Goal: Task Accomplishment & Management: Manage account settings

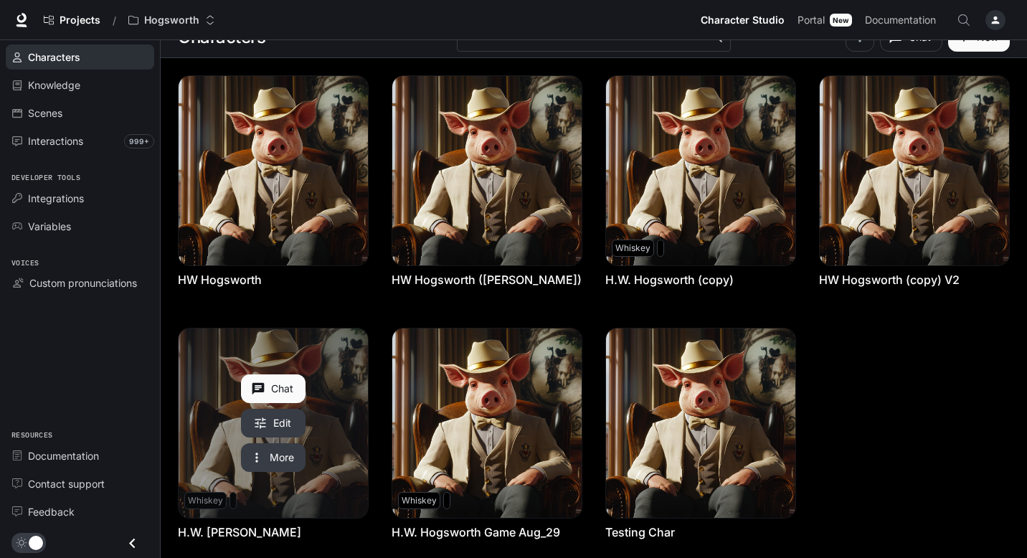
click at [331, 446] on link "H.W. Hogsworth Daniel" at bounding box center [273, 423] width 189 height 189
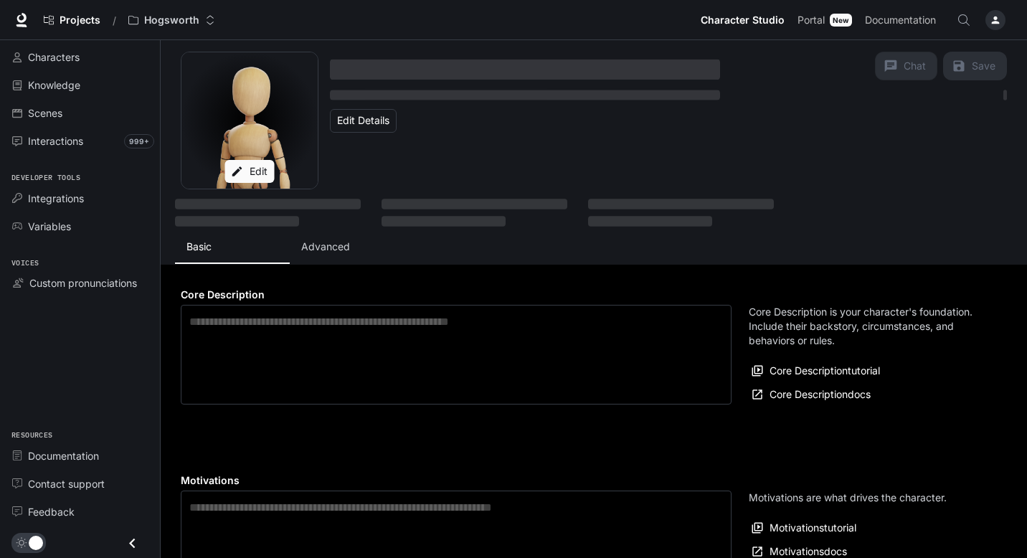
type textarea "**********"
type input "**********"
type textarea "**********"
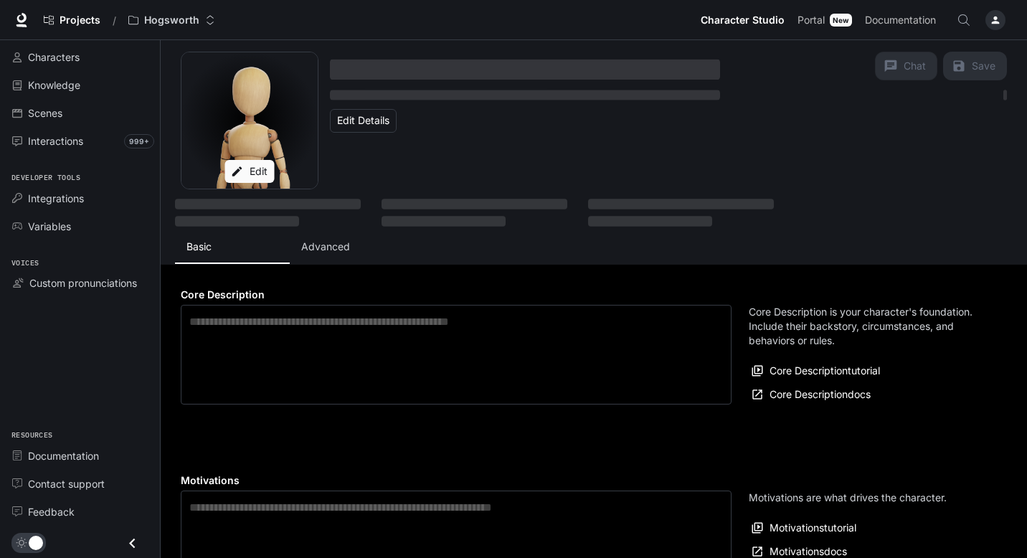
type input "*"
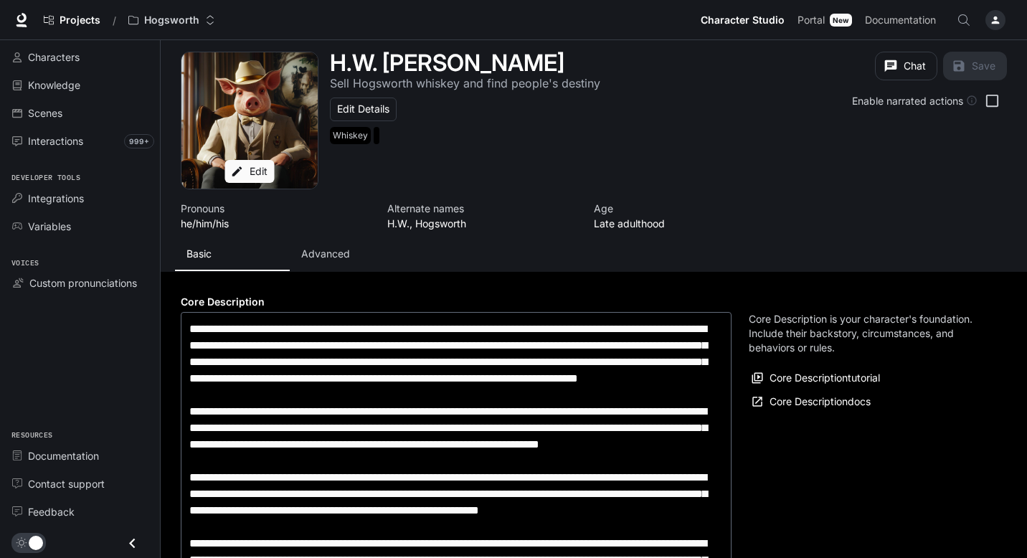
type input "**********"
click at [336, 250] on p "Advanced" at bounding box center [325, 254] width 49 height 14
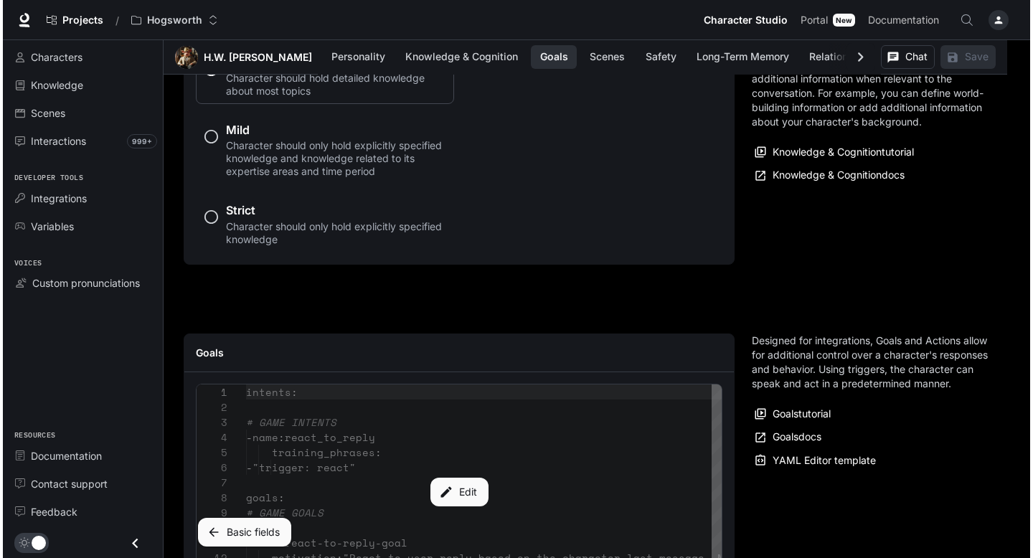
scroll to position [1638, 0]
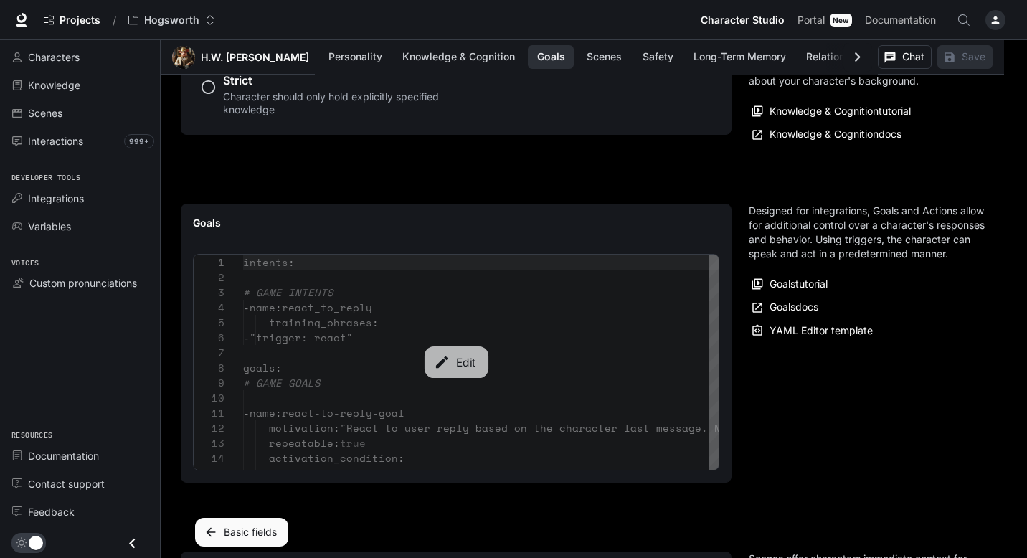
click at [450, 374] on button "Edit" at bounding box center [456, 362] width 64 height 32
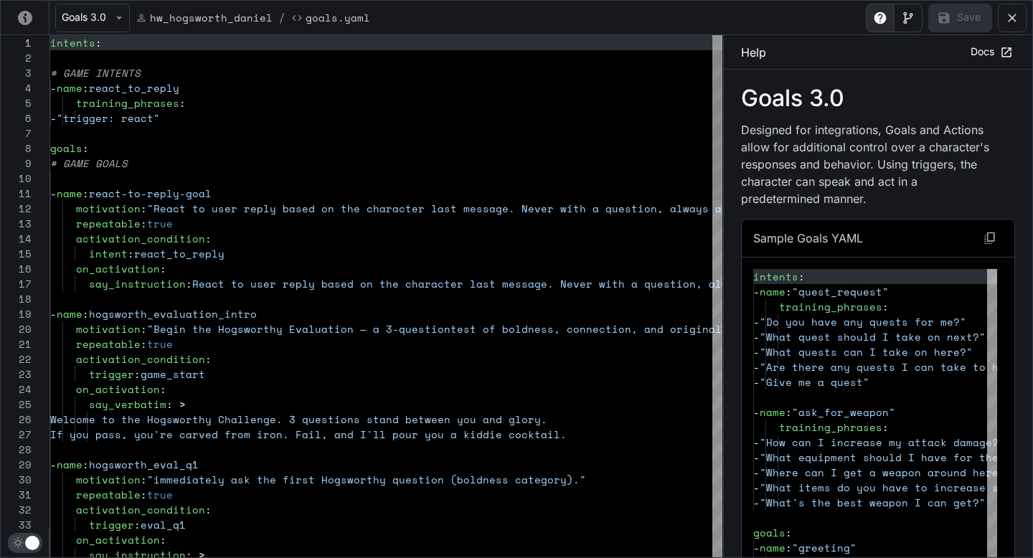
scroll to position [151, 0]
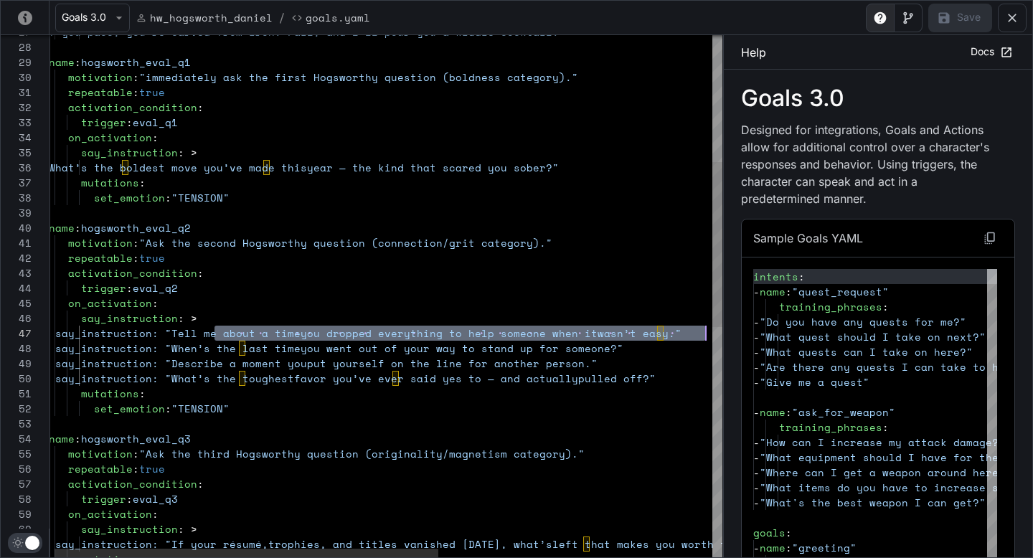
drag, startPoint x: 218, startPoint y: 331, endPoint x: 705, endPoint y: 335, distance: 487.0
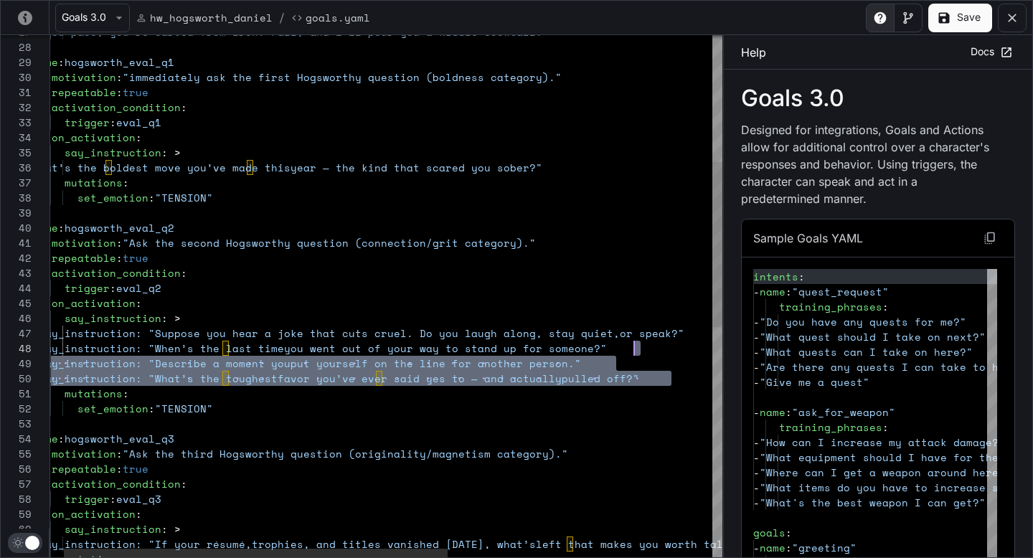
scroll to position [90, 681]
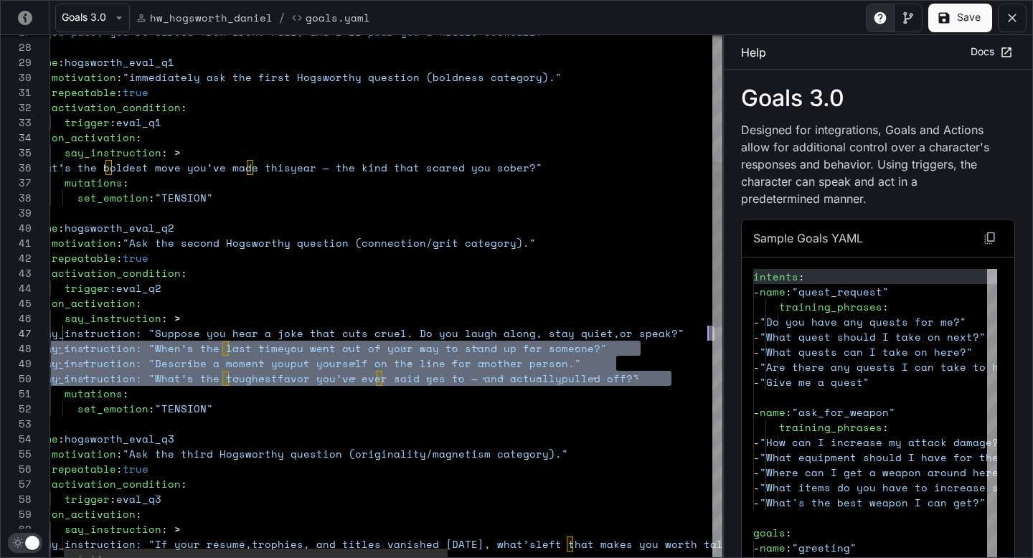
drag, startPoint x: 682, startPoint y: 382, endPoint x: 714, endPoint y: 329, distance: 61.5
click at [714, 329] on div "motivation : "Ask the second Hogsworthy question (connection/gr it category)." …" at bounding box center [605, 459] width 1159 height 1652
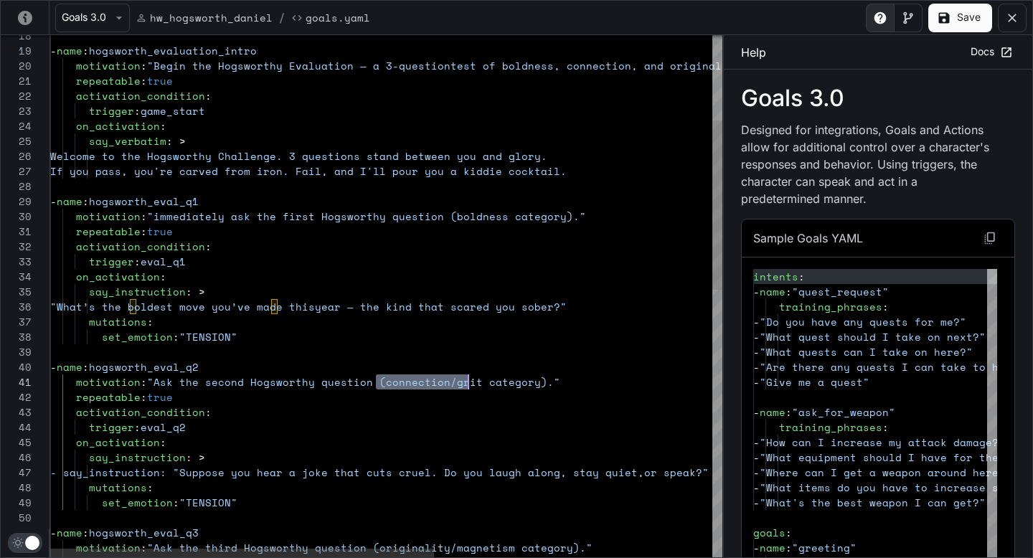
drag, startPoint x: 376, startPoint y: 379, endPoint x: 466, endPoint y: 382, distance: 90.4
click at [466, 382] on span "motivation : "Ask the second Hogsworthy question (connection/gr it category)."" at bounding box center [305, 381] width 510 height 15
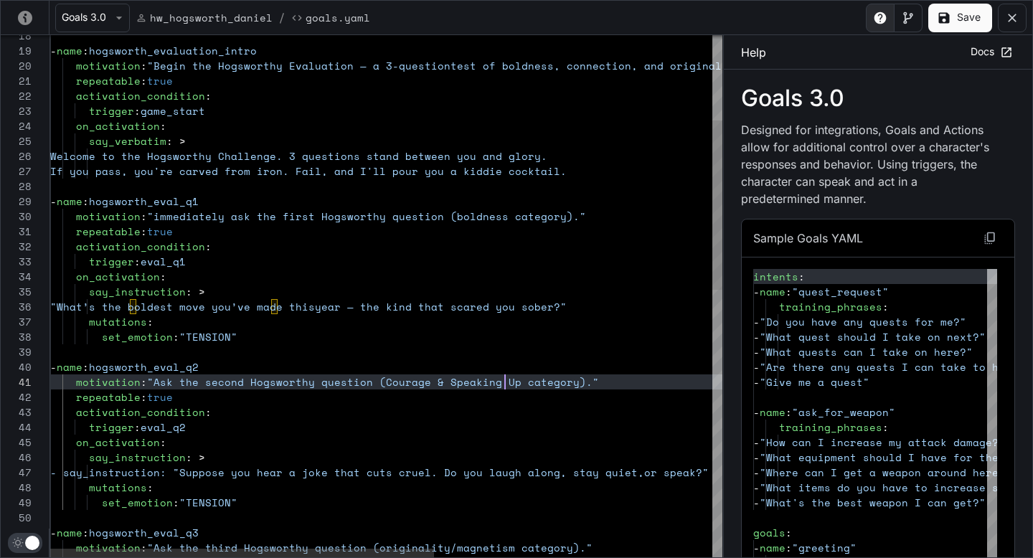
scroll to position [0, 455]
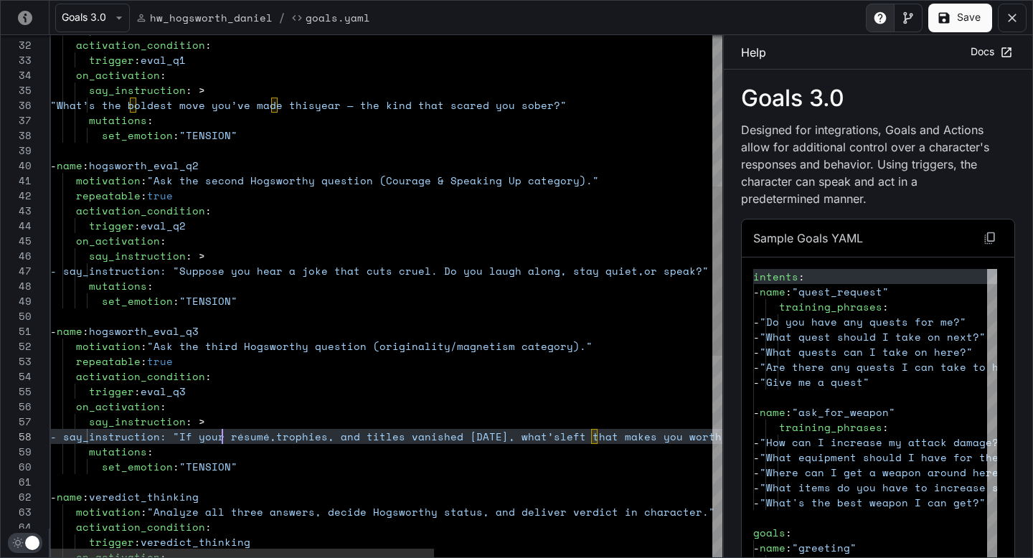
scroll to position [105, 172]
click at [223, 438] on div "motivation : "Ask the second Hogsworthy question (Courage & Spe aking Up catego…" at bounding box center [629, 373] width 1159 height 1607
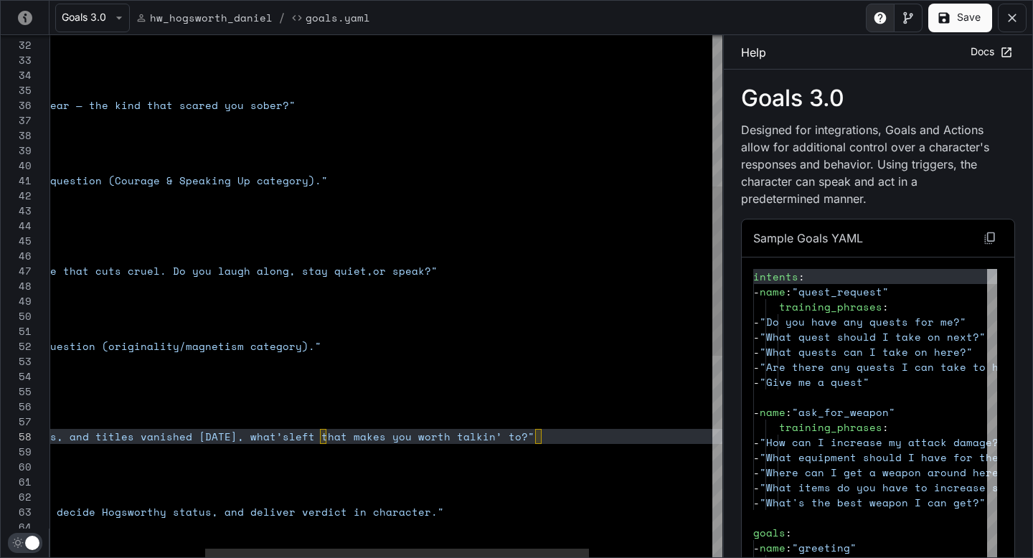
click at [565, 440] on div "motivation : "Ask the second Hogsworthy question (Courage & Spe aking Up catego…" at bounding box center [358, 373] width 1159 height 1607
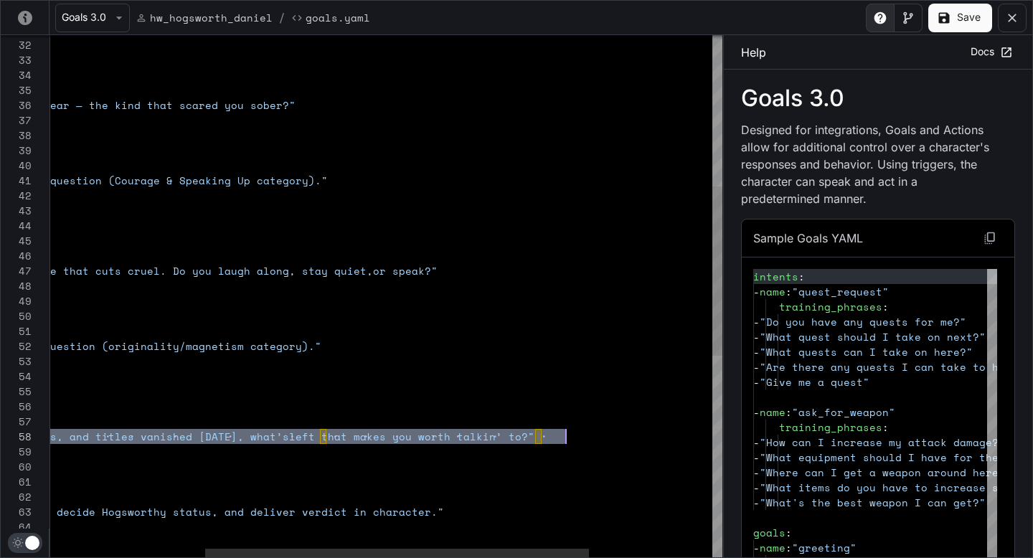
scroll to position [105, 922]
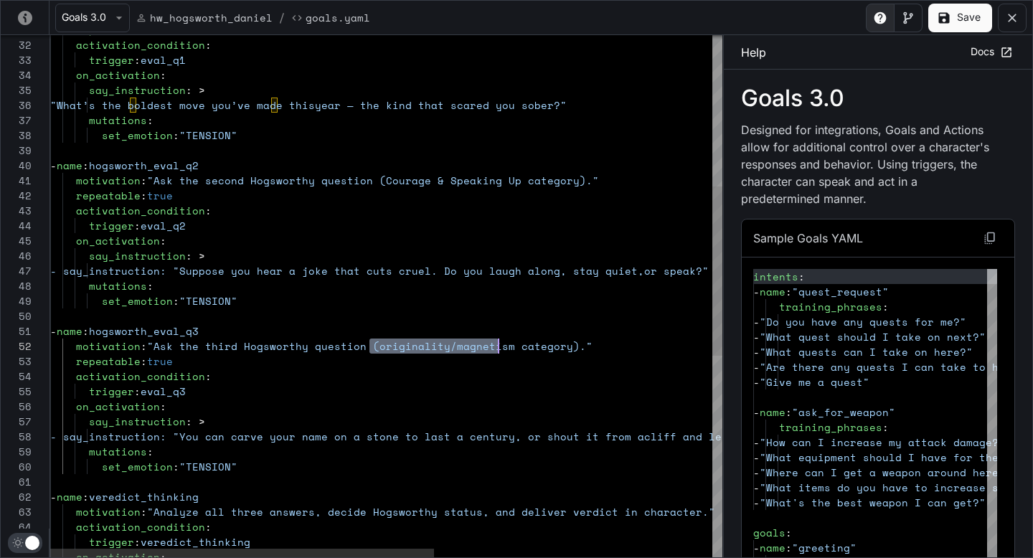
drag, startPoint x: 371, startPoint y: 343, endPoint x: 499, endPoint y: 343, distance: 127.7
click at [499, 343] on div "motivation : "Ask the second Hogsworthy question (Courage & Spe aking Up catego…" at bounding box center [629, 373] width 1159 height 1607
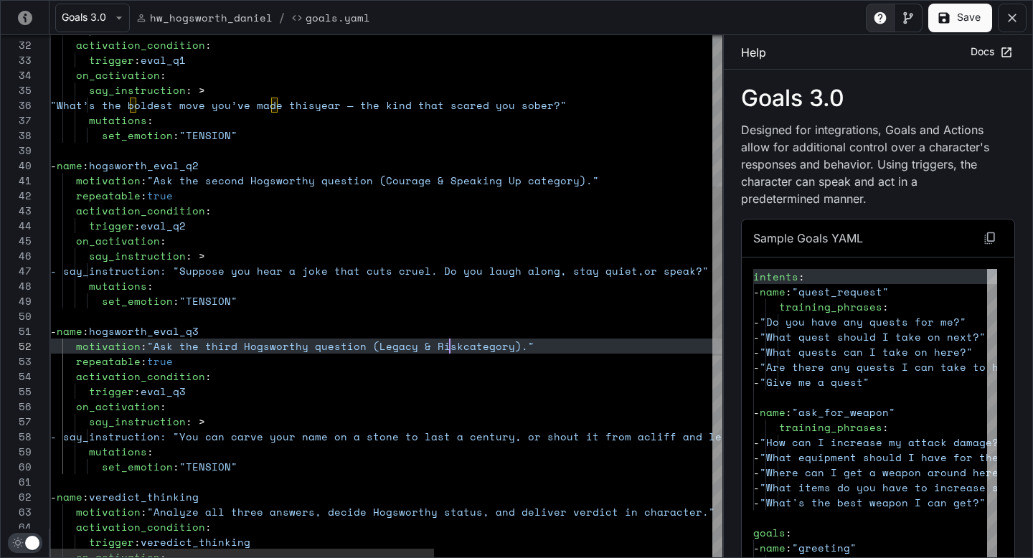
scroll to position [15, 400]
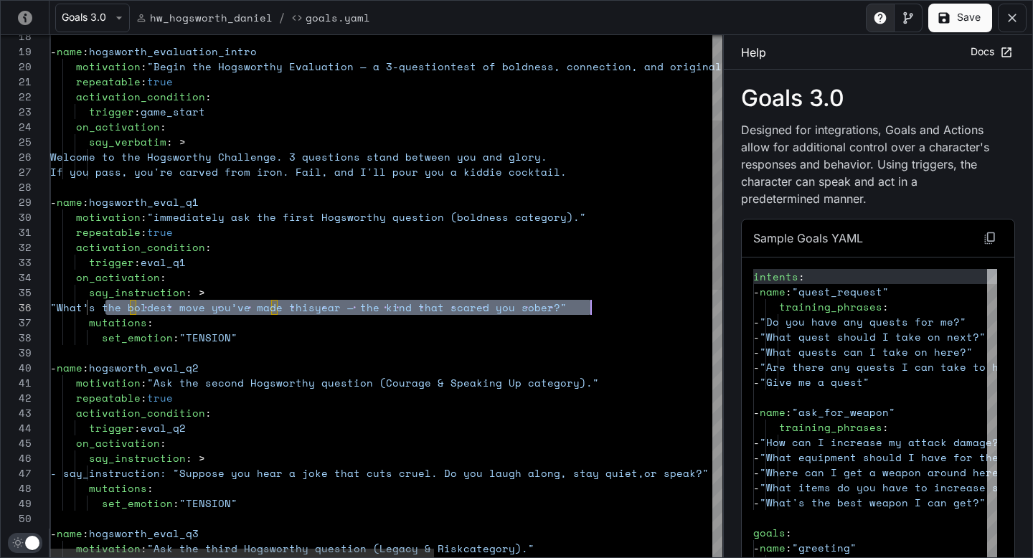
drag, startPoint x: 104, startPoint y: 308, endPoint x: 590, endPoint y: 306, distance: 486.3
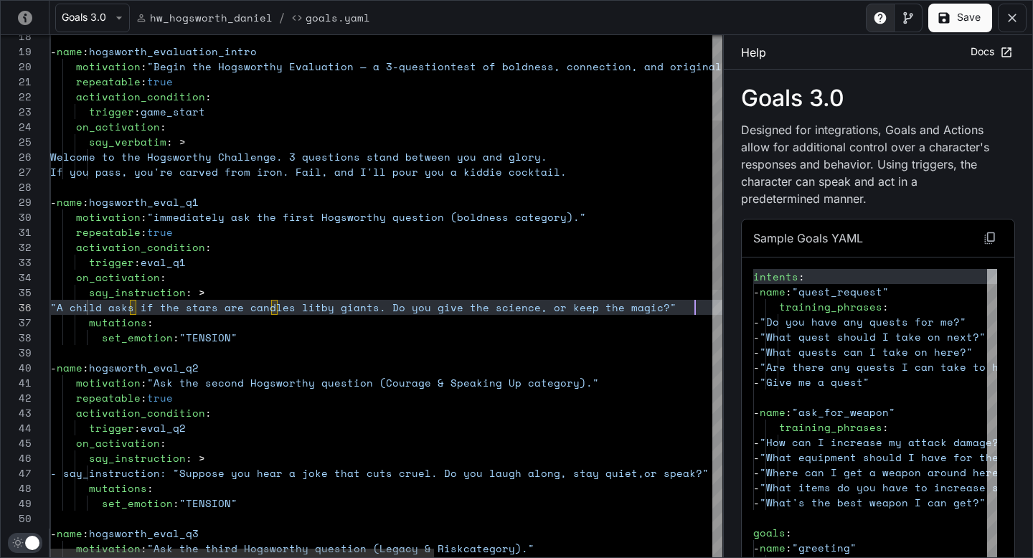
scroll to position [75, 645]
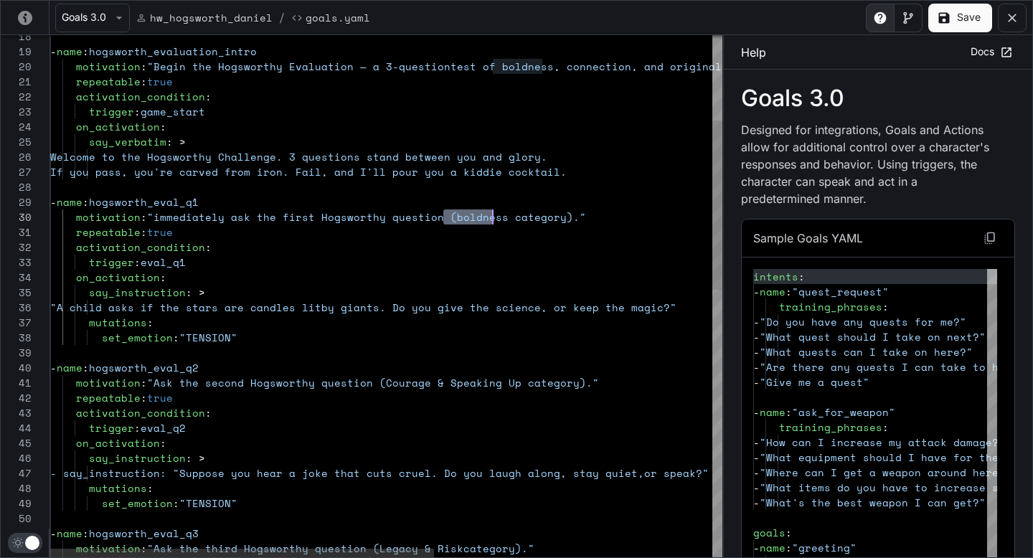
drag, startPoint x: 443, startPoint y: 217, endPoint x: 492, endPoint y: 216, distance: 48.8
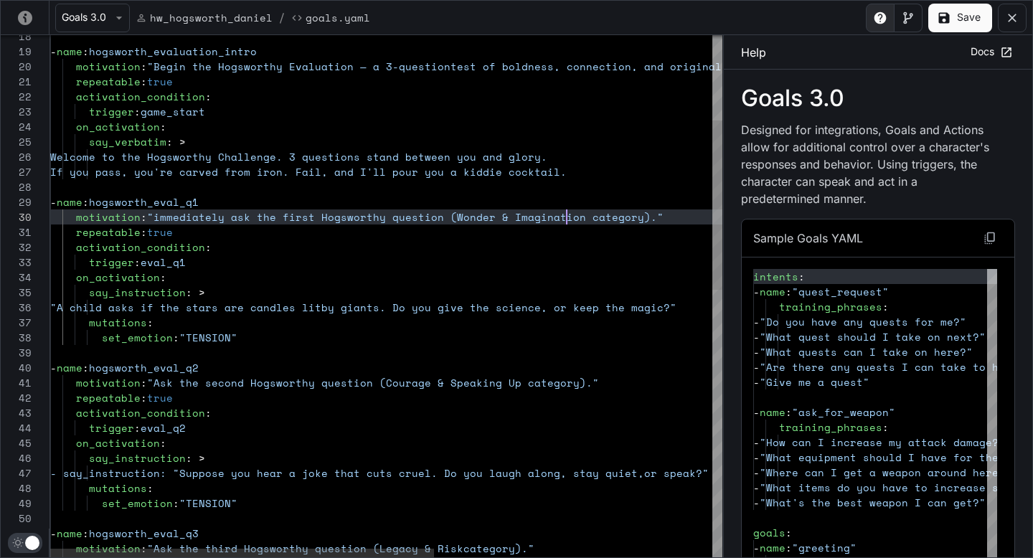
scroll to position [136, 516]
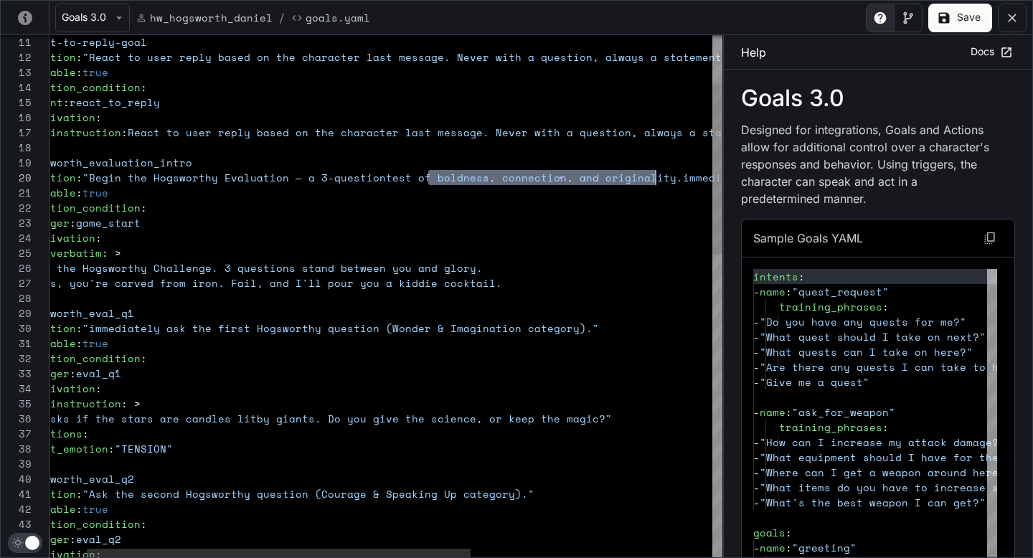
drag, startPoint x: 426, startPoint y: 175, endPoint x: 658, endPoint y: 174, distance: 231.7
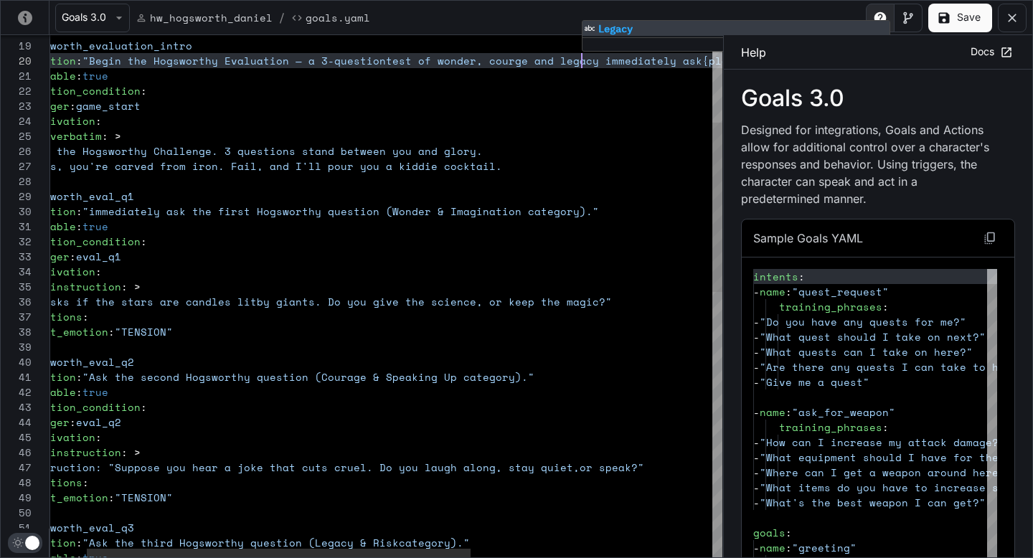
scroll to position [136, 603]
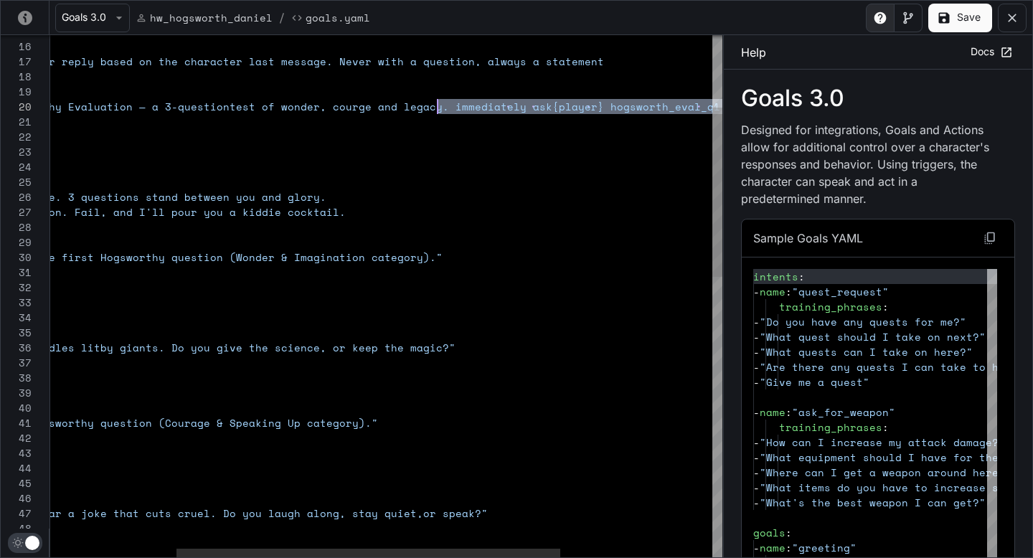
drag, startPoint x: 674, startPoint y: 107, endPoint x: 435, endPoint y: 102, distance: 238.9
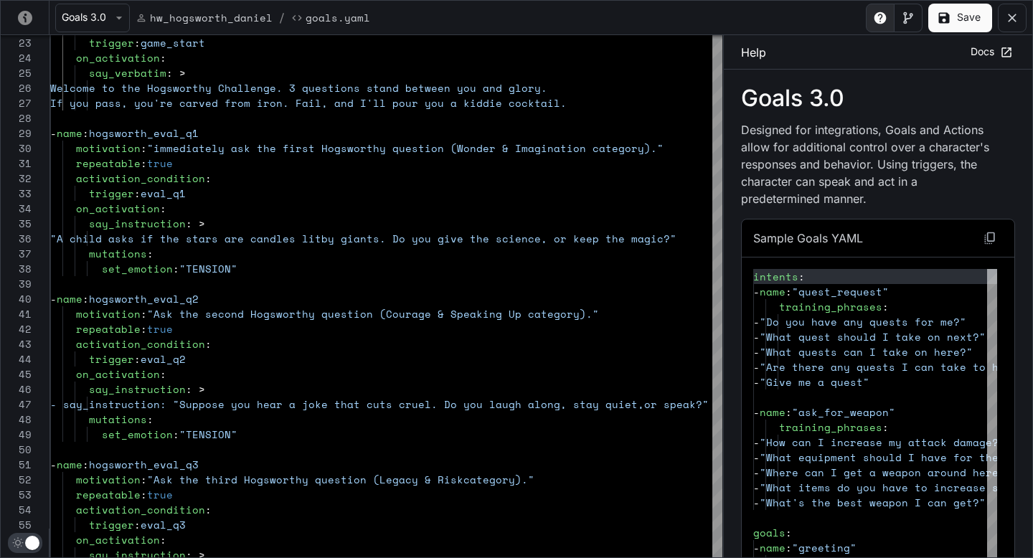
type textarea "**********"
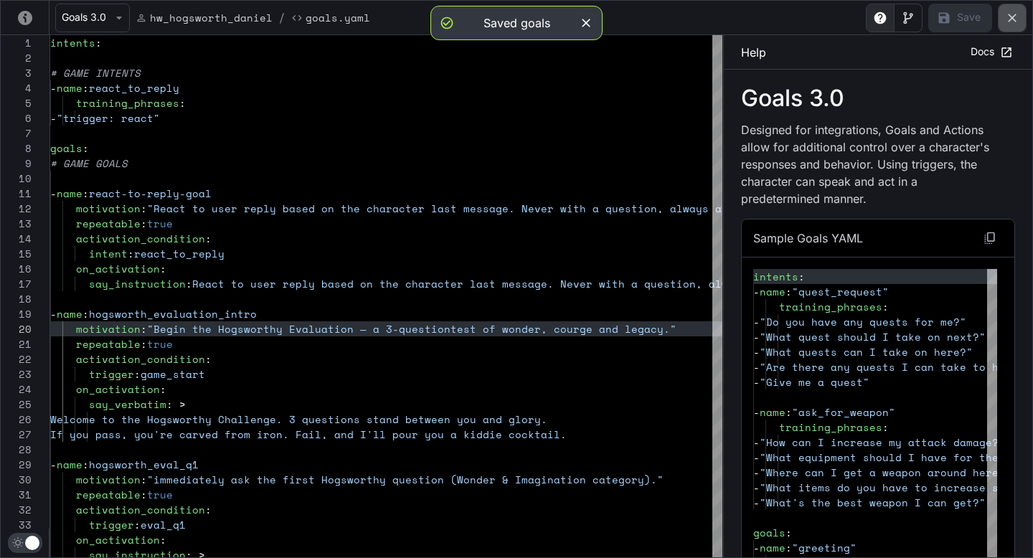
click at [1025, 9] on button "yaml-editor" at bounding box center [1012, 18] width 29 height 29
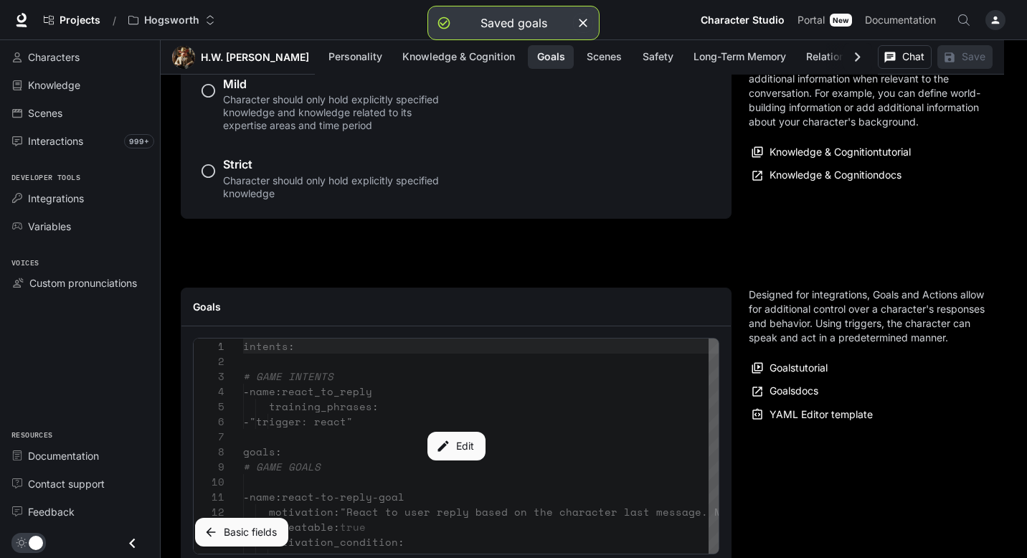
scroll to position [1388, 0]
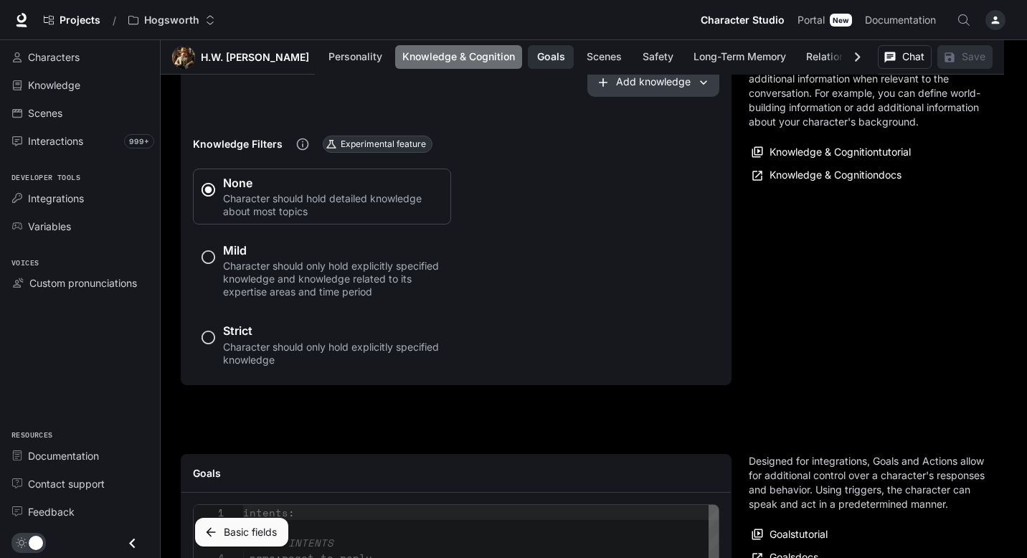
click at [476, 60] on button "Knowledge & Cognition" at bounding box center [458, 57] width 127 height 24
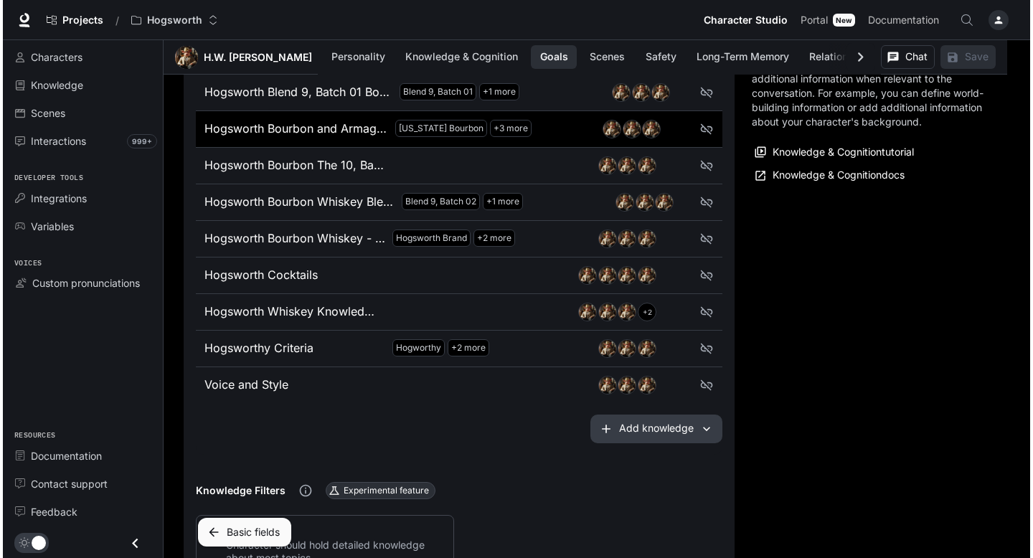
scroll to position [1050, 0]
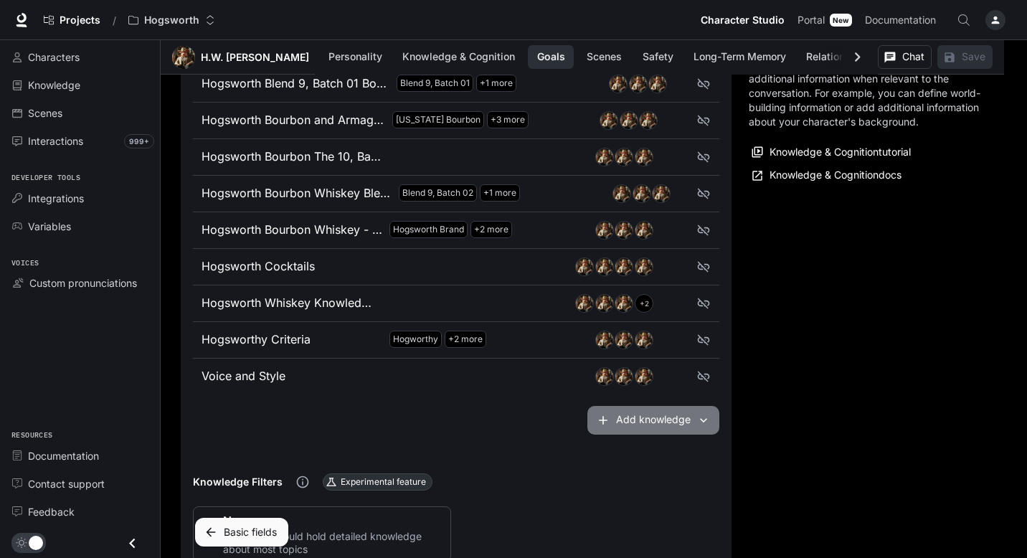
click at [669, 422] on button "Add knowledge" at bounding box center [653, 420] width 132 height 29
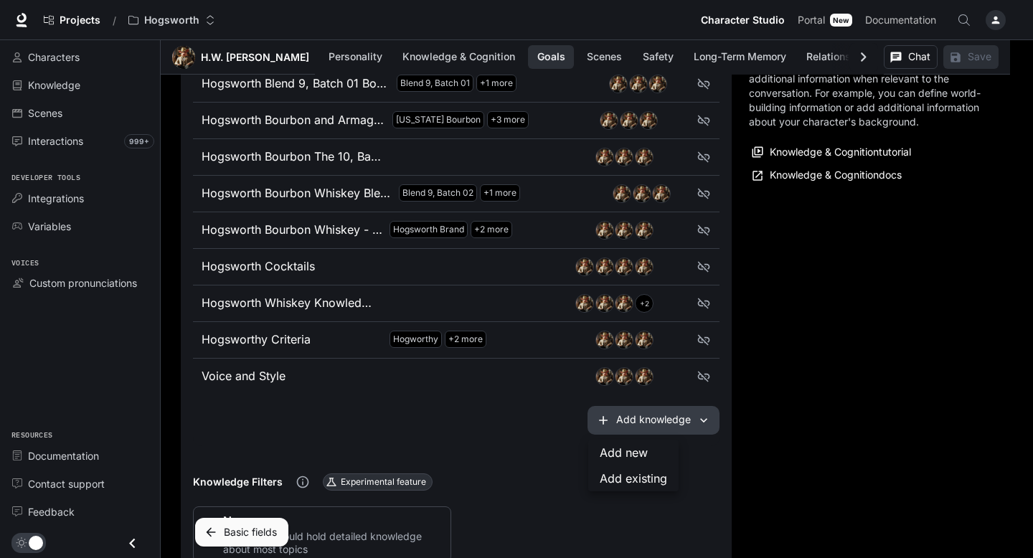
click at [541, 430] on div at bounding box center [516, 279] width 1033 height 558
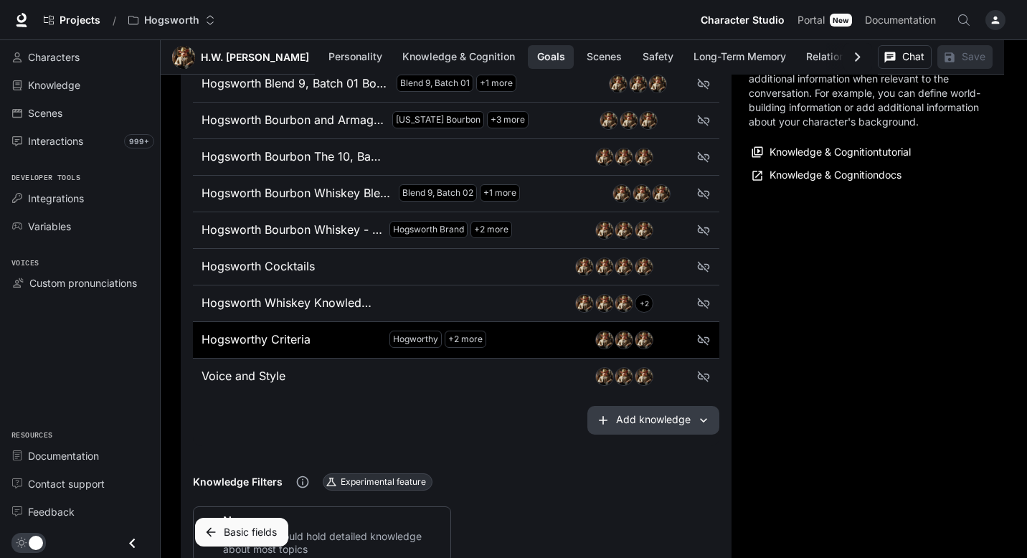
click at [343, 338] on p "Hogsworthy Criteria" at bounding box center [293, 340] width 182 height 19
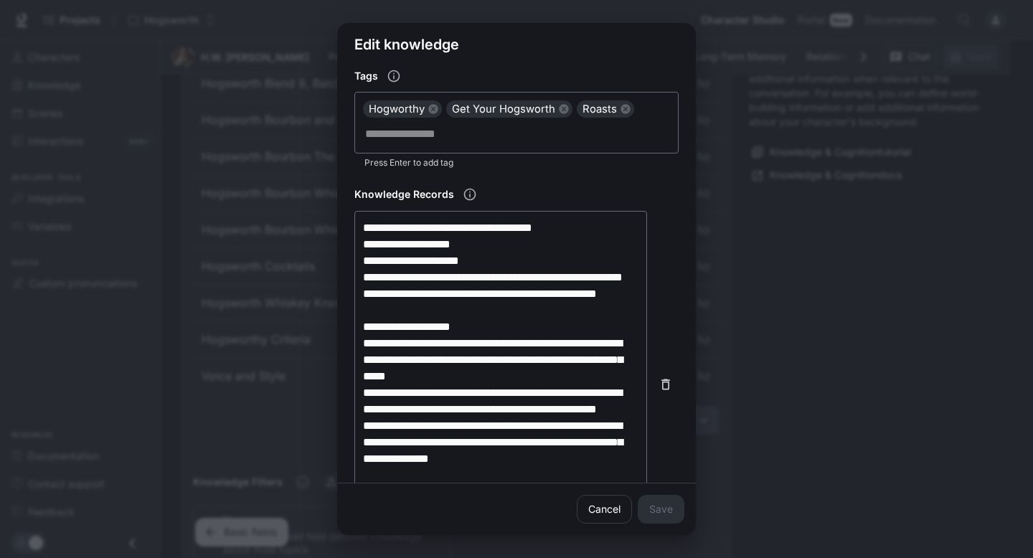
scroll to position [509, 0]
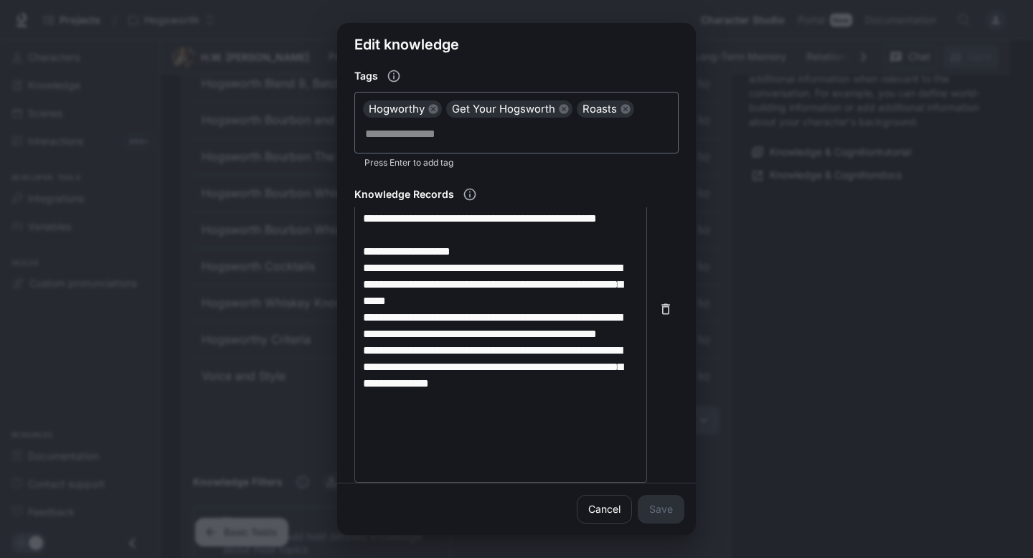
click at [629, 443] on div "**********" at bounding box center [500, 309] width 293 height 347
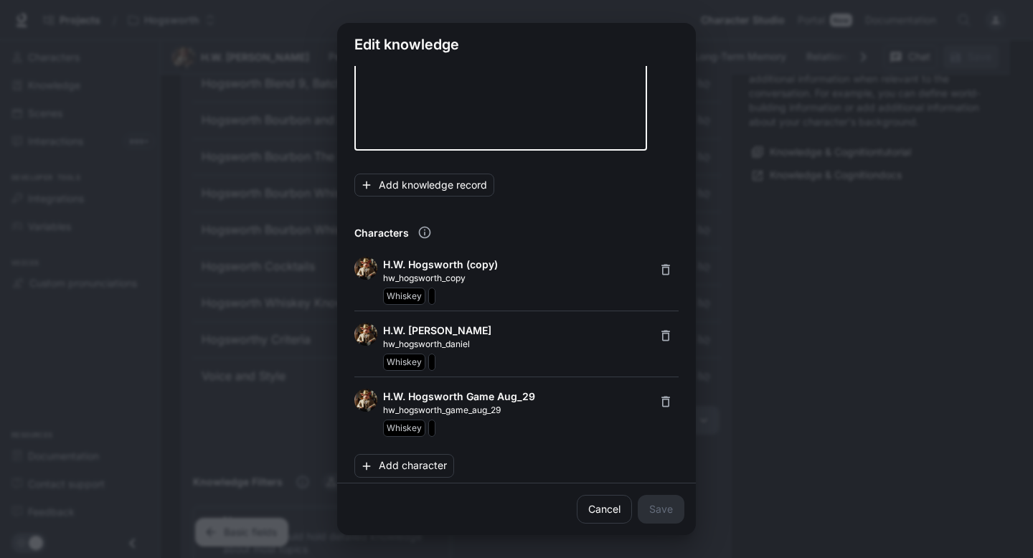
scroll to position [486, 0]
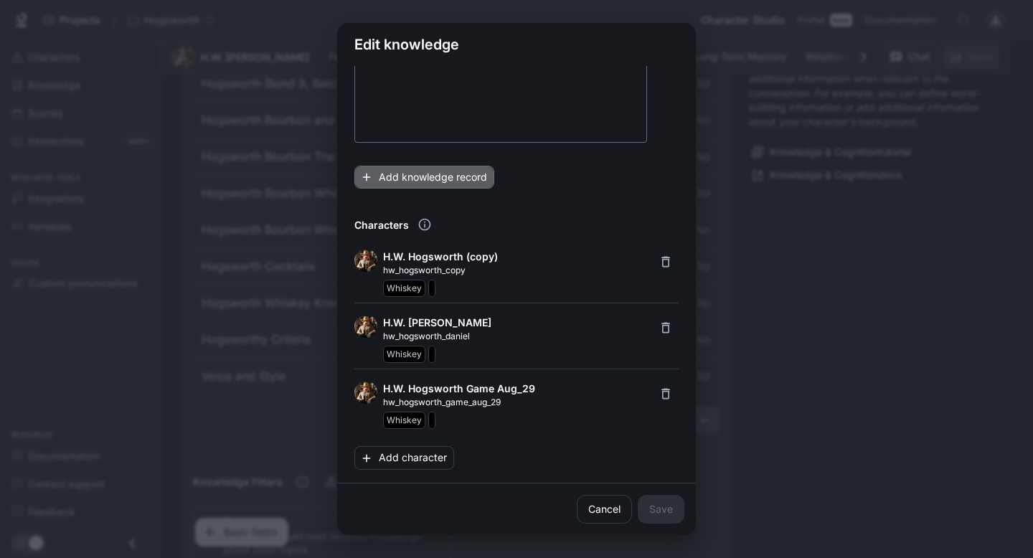
click at [430, 166] on button "Add knowledge record" at bounding box center [424, 178] width 140 height 24
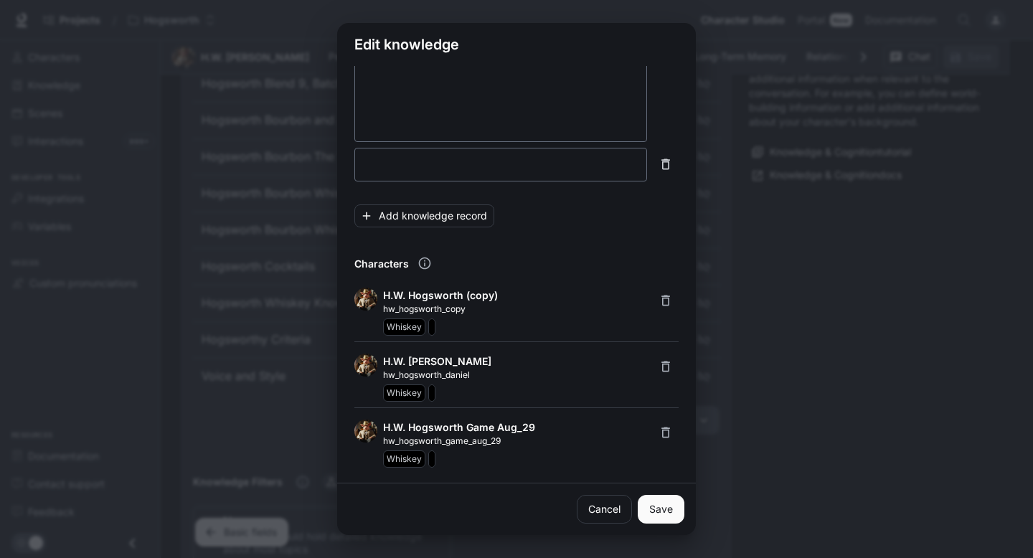
scroll to position [399, 0]
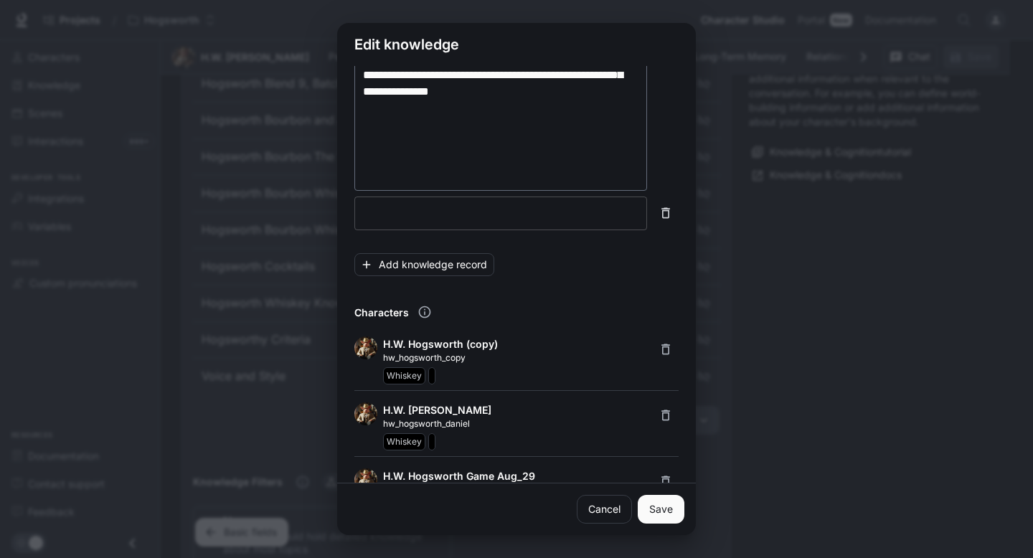
click at [404, 222] on div "* ​" at bounding box center [500, 214] width 293 height 34
paste textarea "**********"
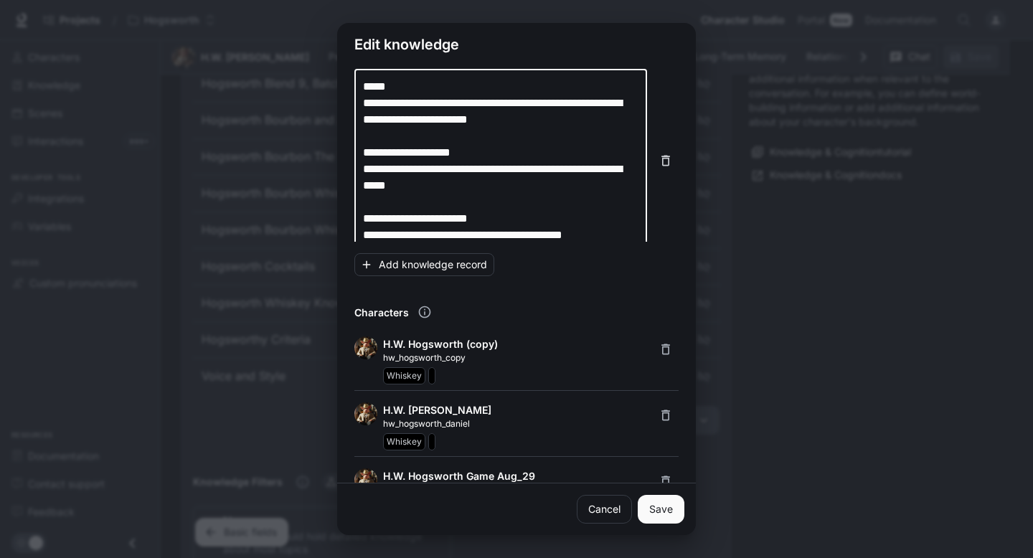
scroll to position [696, 0]
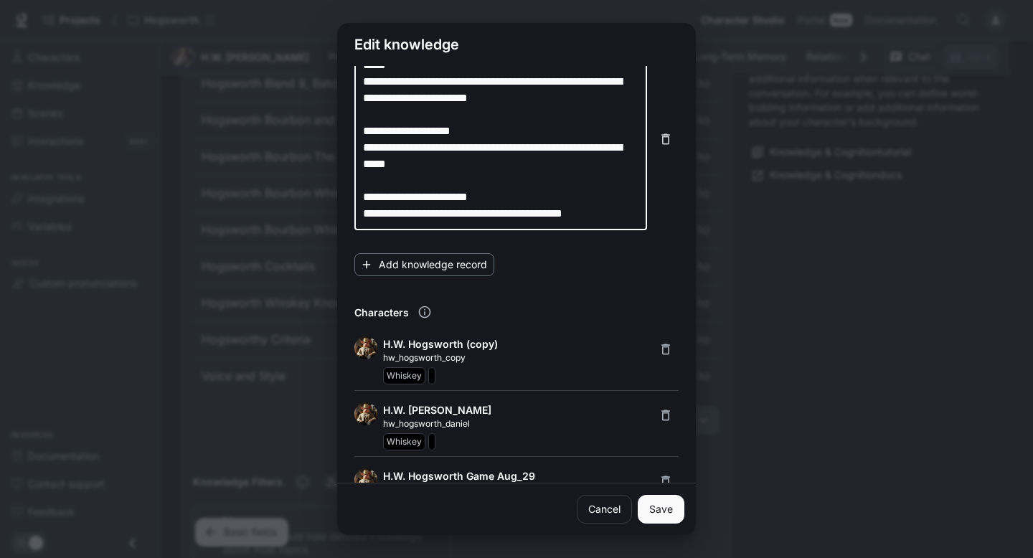
type textarea "**********"
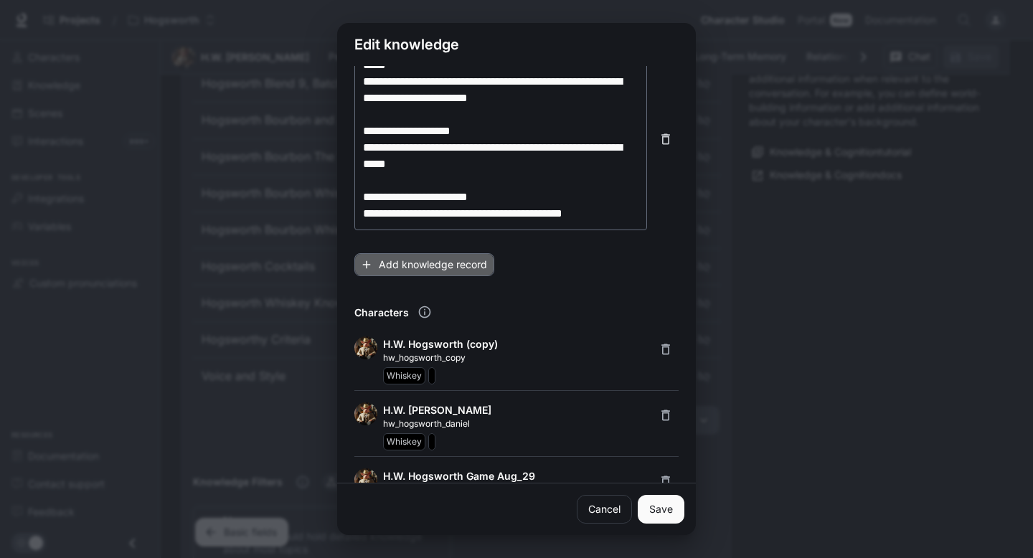
click at [457, 268] on button "Add knowledge record" at bounding box center [424, 265] width 140 height 24
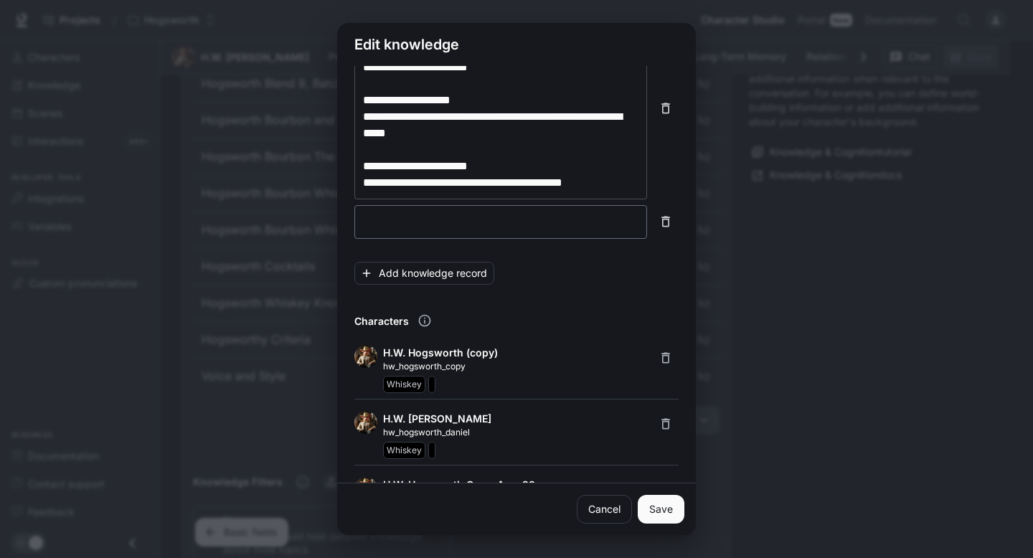
scroll to position [306, 0]
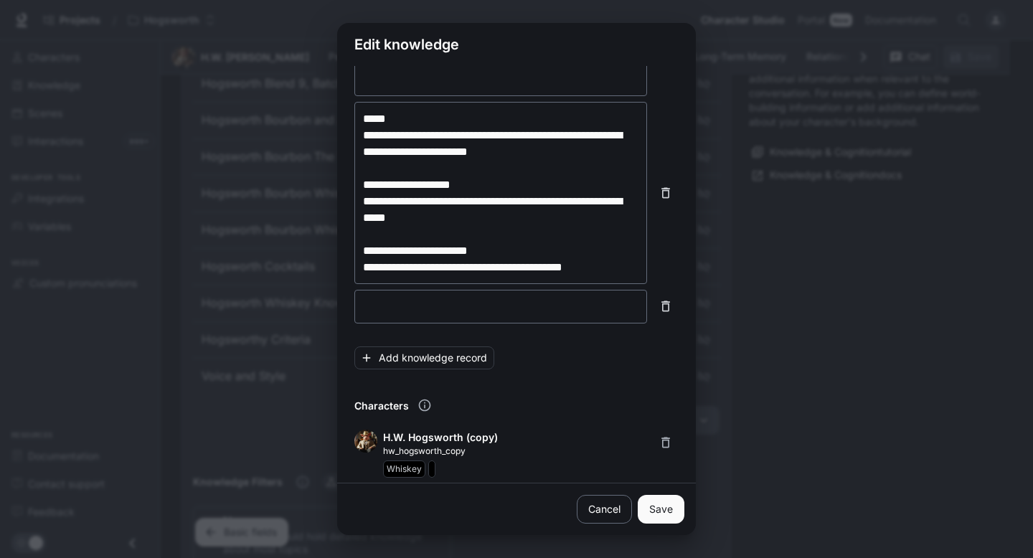
click at [589, 505] on link "Cancel" at bounding box center [604, 509] width 55 height 29
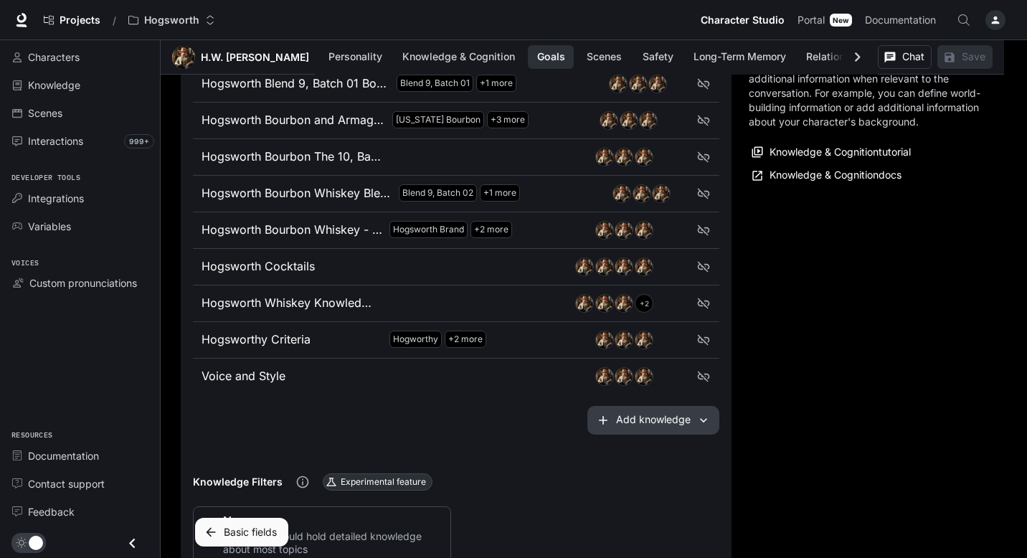
click at [630, 425] on button "Add knowledge" at bounding box center [653, 420] width 132 height 29
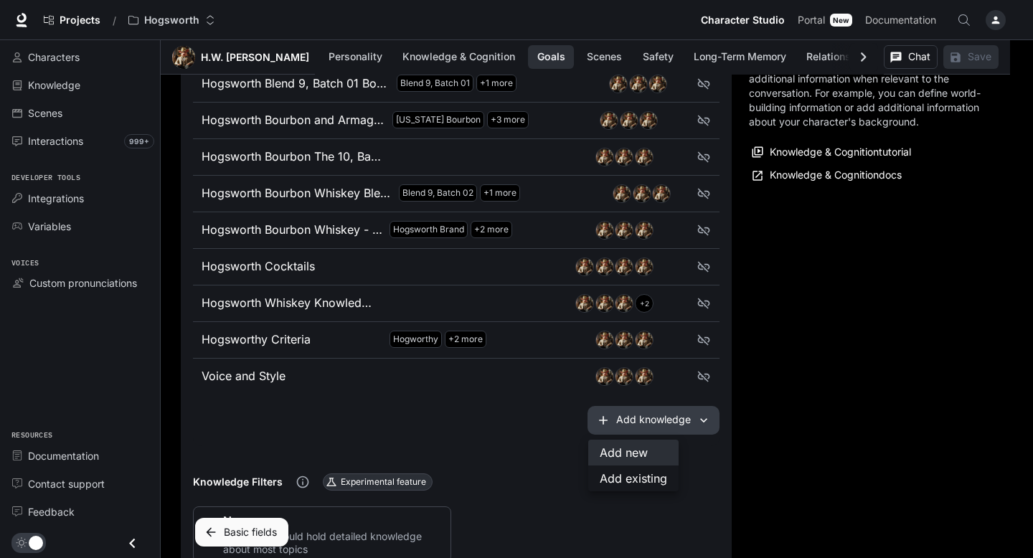
click at [638, 458] on li "Add new" at bounding box center [633, 453] width 90 height 26
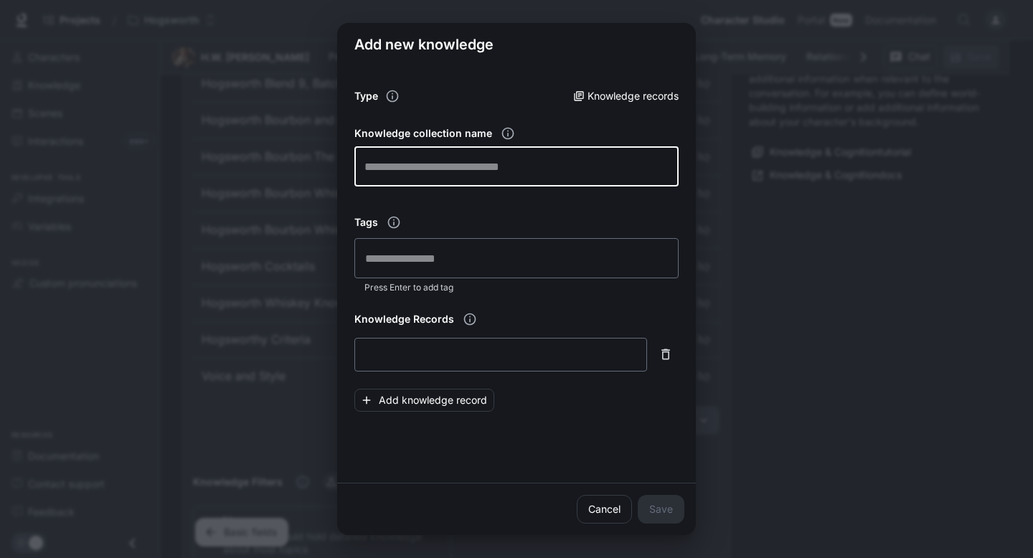
click at [440, 170] on input "text" at bounding box center [516, 166] width 324 height 40
type input "**********"
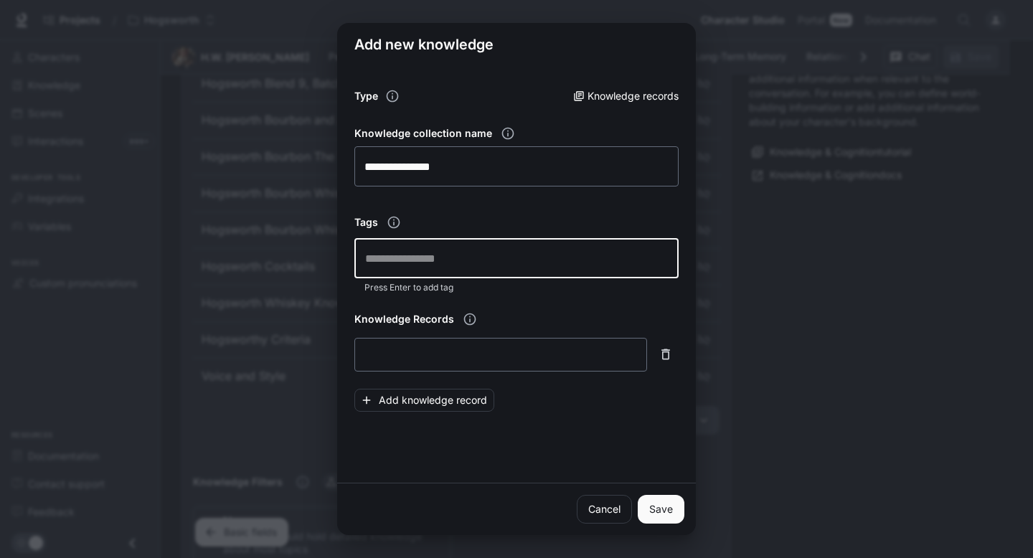
click at [443, 256] on input "text" at bounding box center [516, 258] width 311 height 27
type input "*"
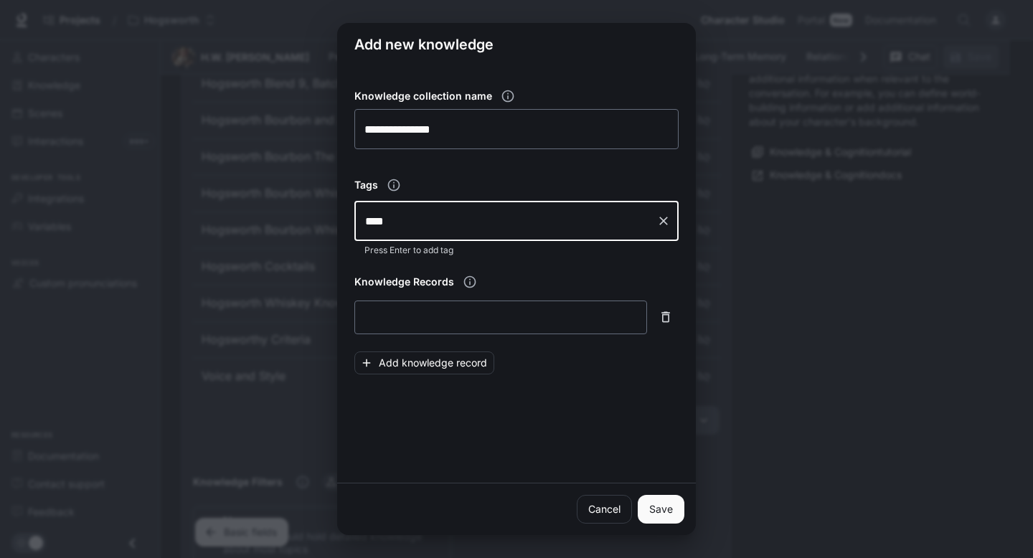
scroll to position [46, 0]
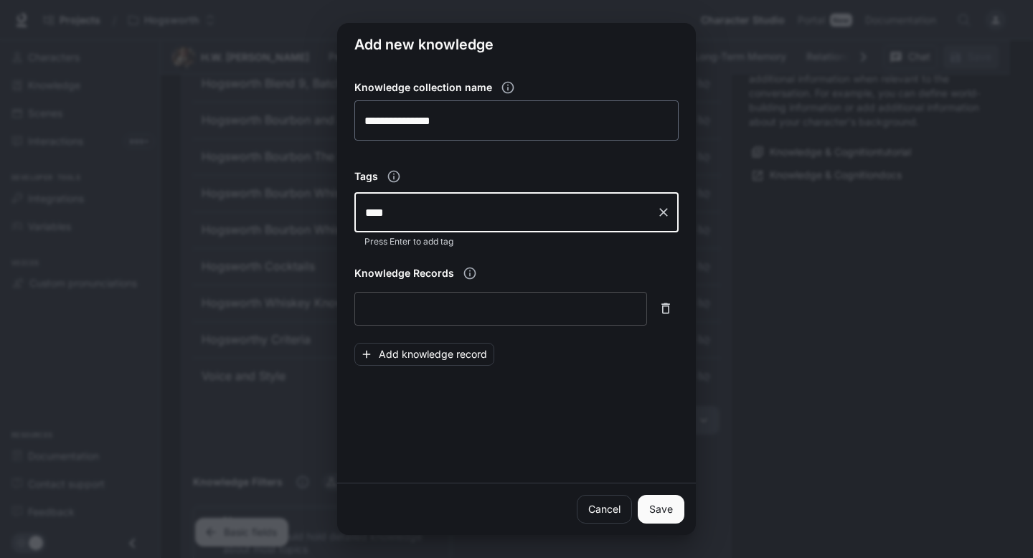
type input "****"
click at [464, 300] on div "* ​" at bounding box center [500, 309] width 293 height 34
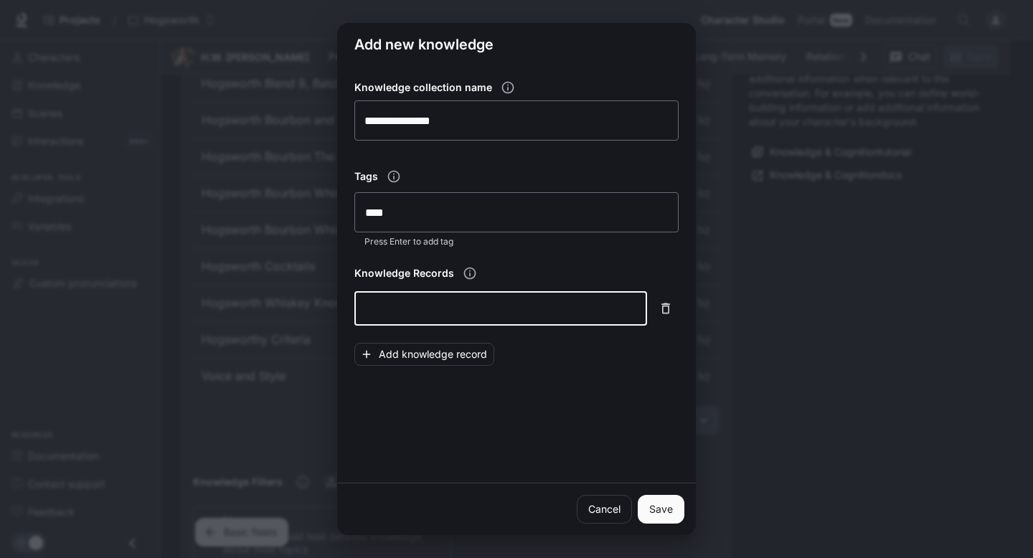
paste textarea "**********"
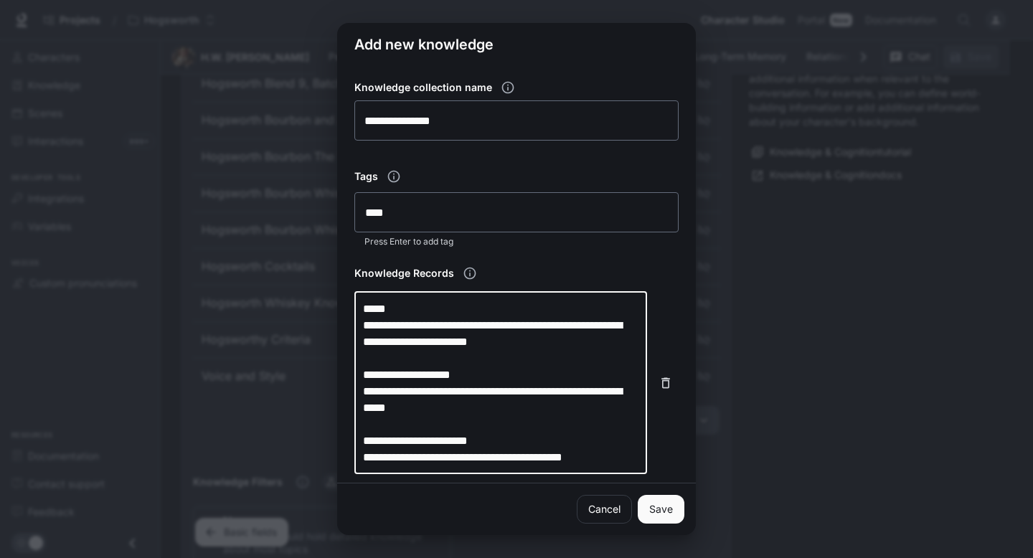
scroll to position [218, 0]
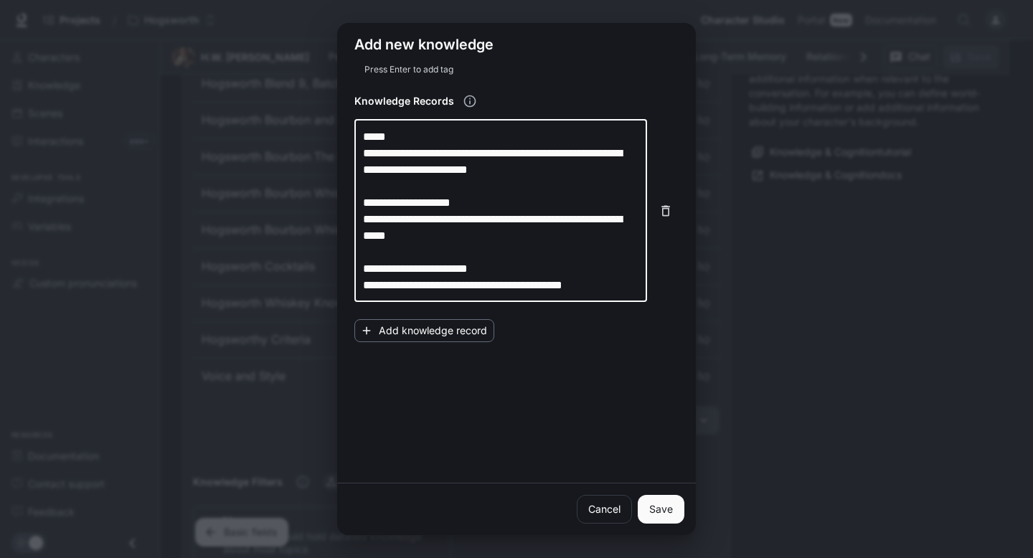
type textarea "**********"
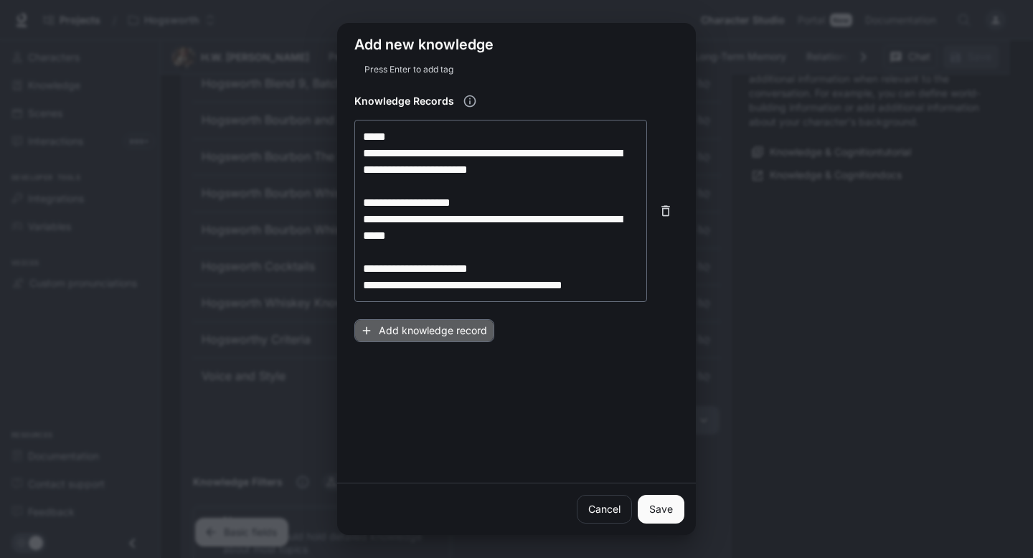
click at [450, 325] on button "Add knowledge record" at bounding box center [424, 331] width 140 height 24
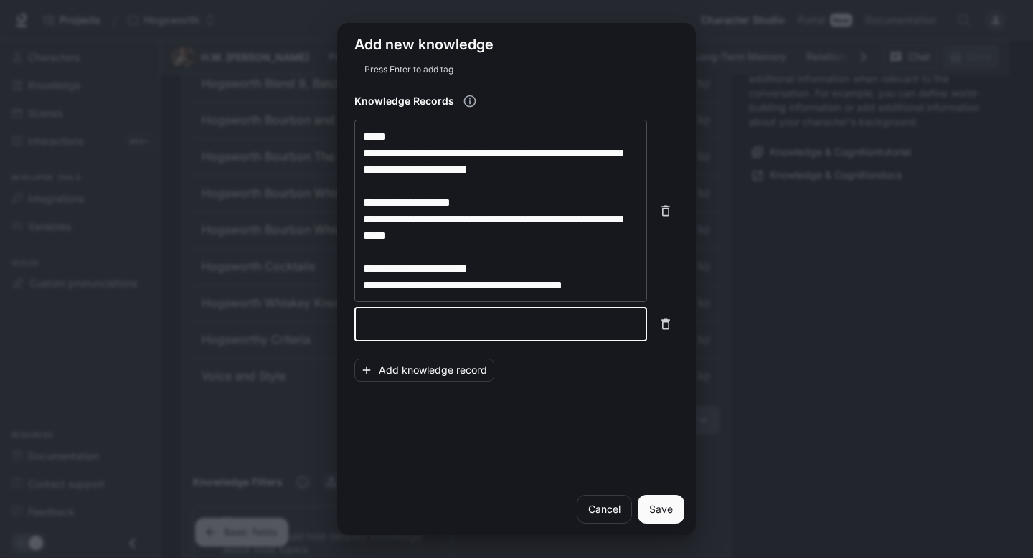
paste textarea "**********"
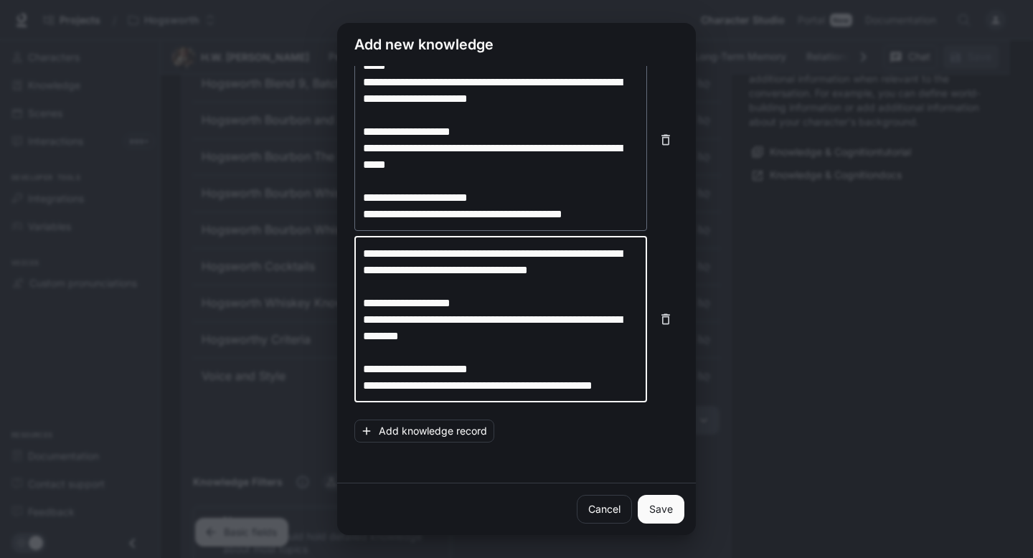
scroll to position [301, 0]
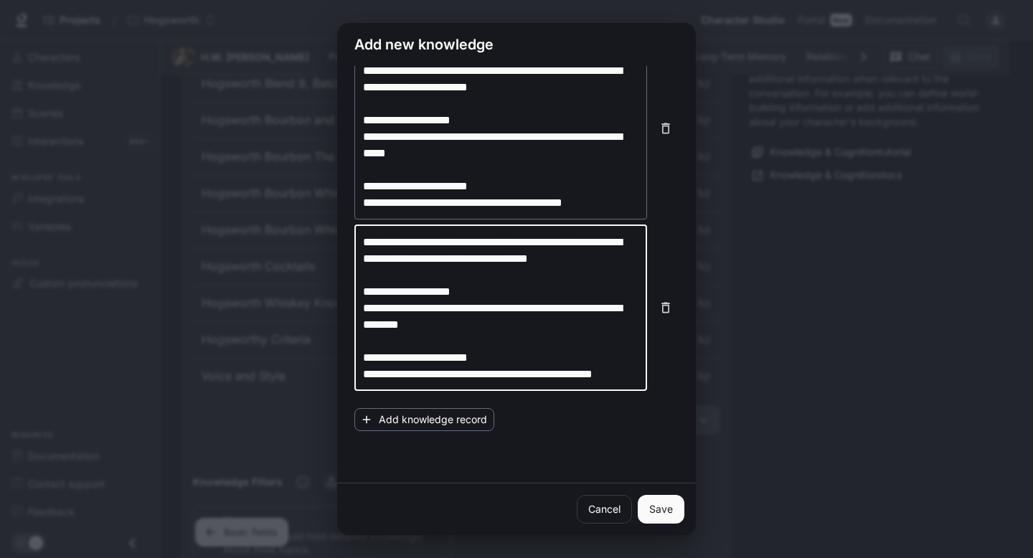
type textarea "**********"
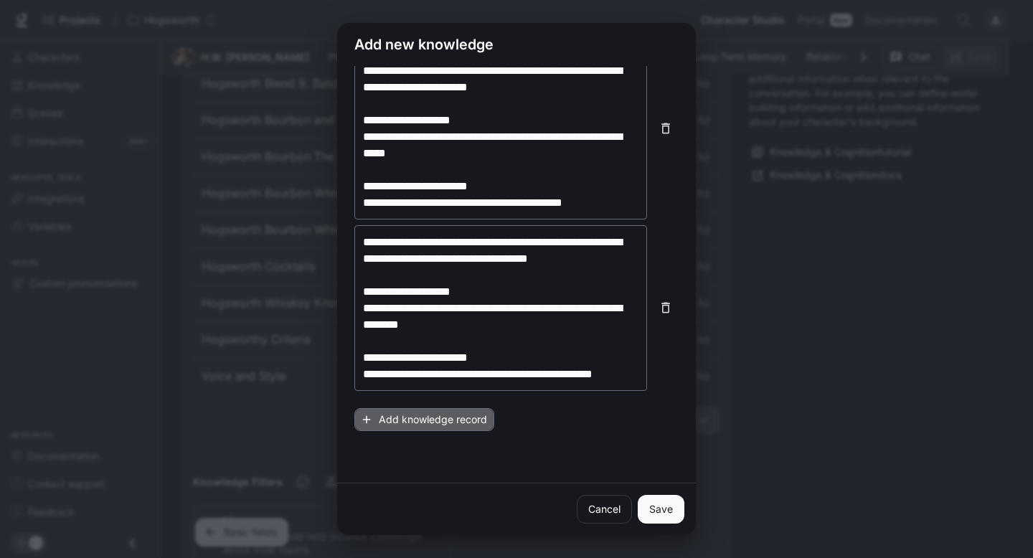
click at [443, 425] on button "Add knowledge record" at bounding box center [424, 420] width 140 height 24
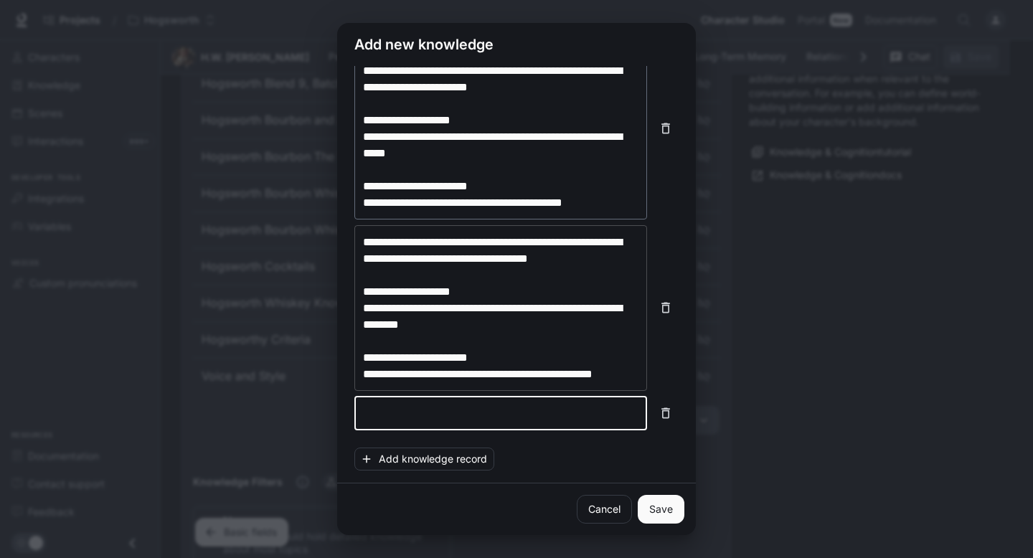
paste textarea "**********"
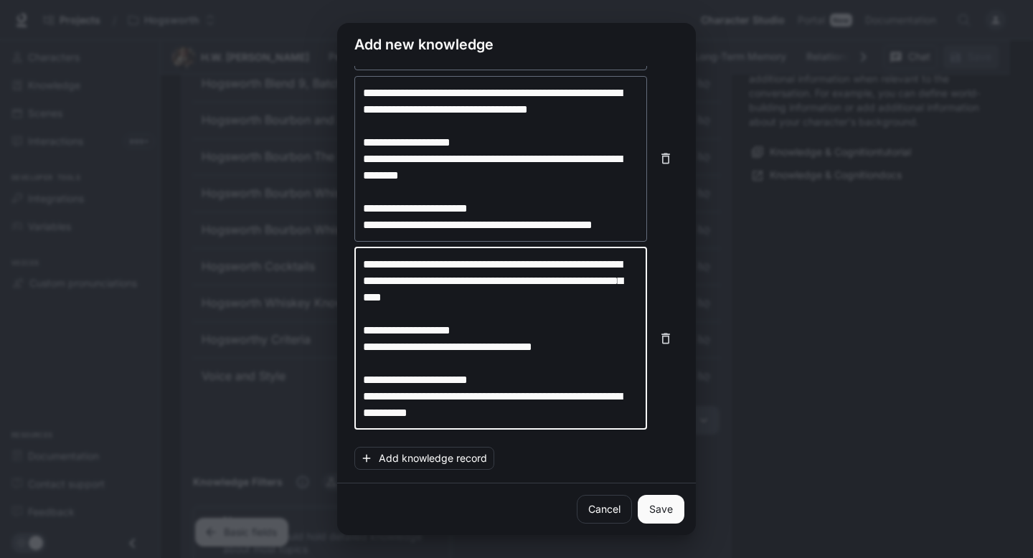
scroll to position [577, 0]
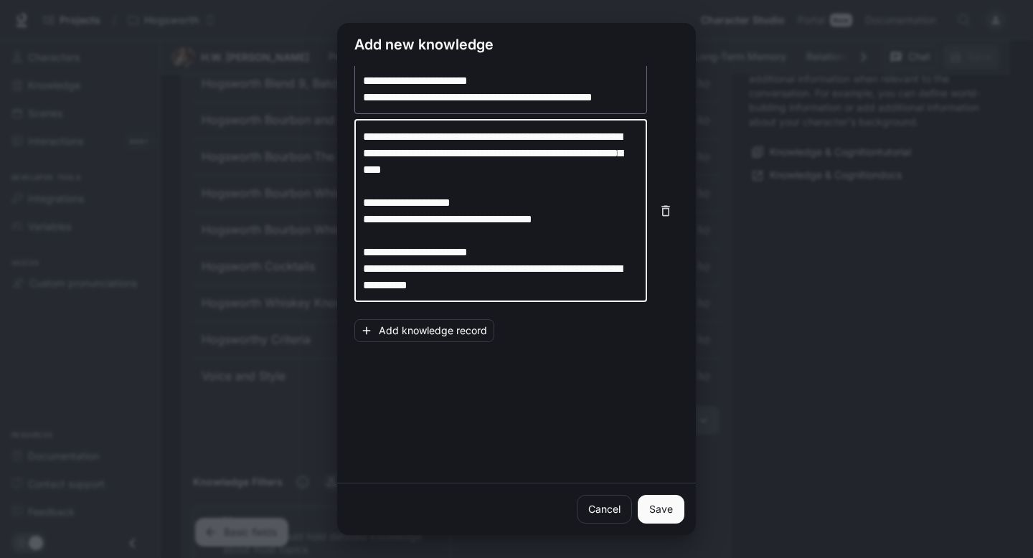
type textarea "**********"
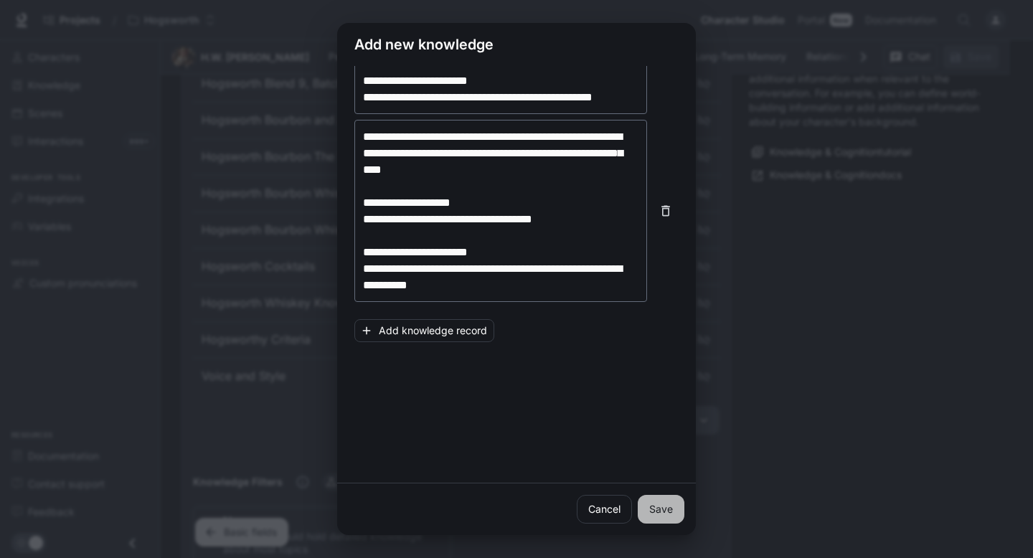
click at [669, 512] on button "Save" at bounding box center [661, 509] width 47 height 29
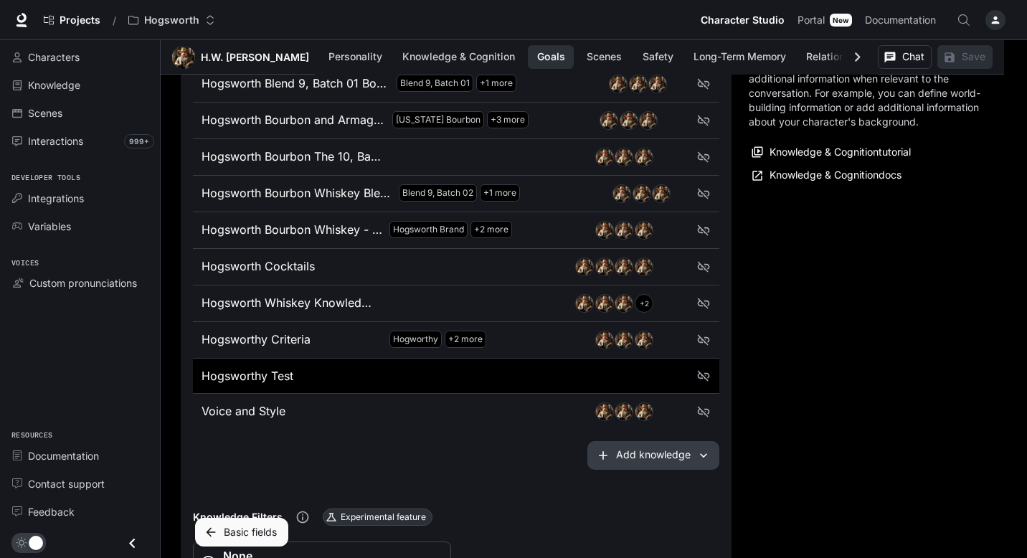
click at [514, 379] on div at bounding box center [525, 375] width 212 height 17
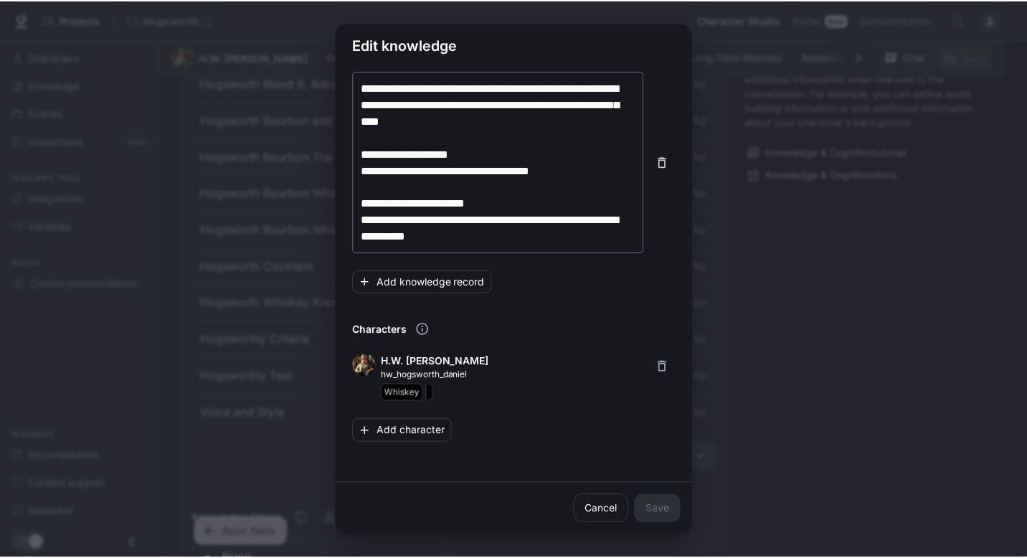
scroll to position [715, 0]
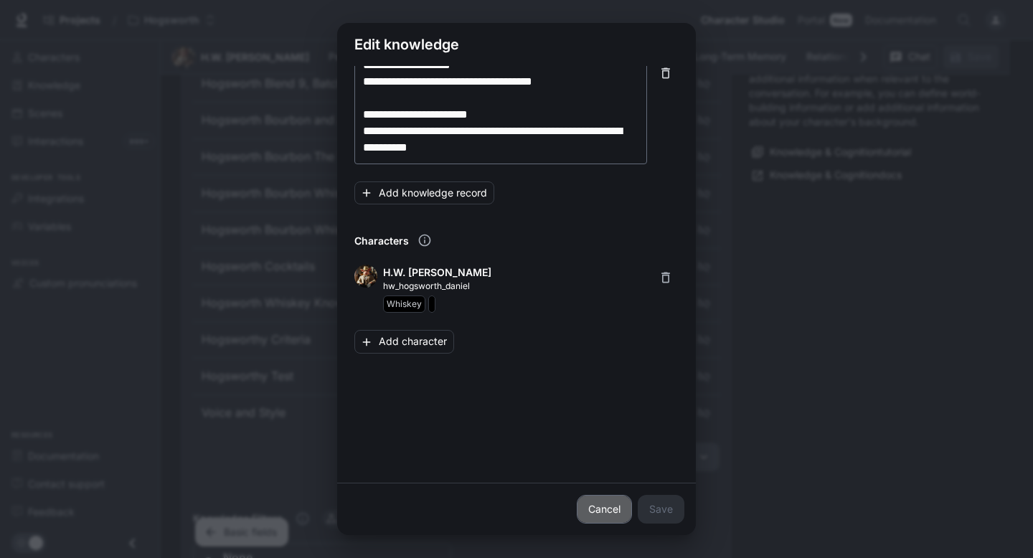
click at [616, 501] on link "Cancel" at bounding box center [604, 509] width 55 height 29
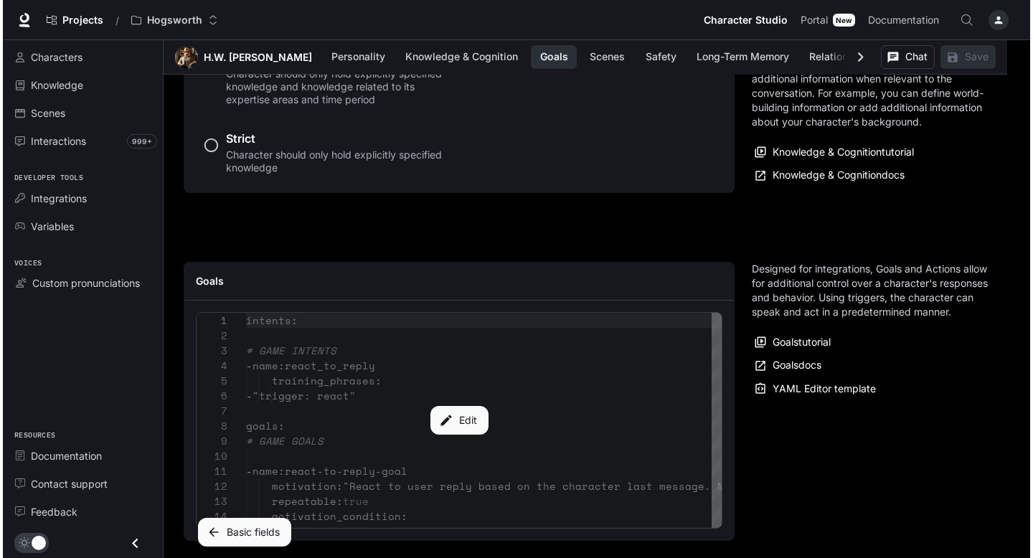
scroll to position [1752, 0]
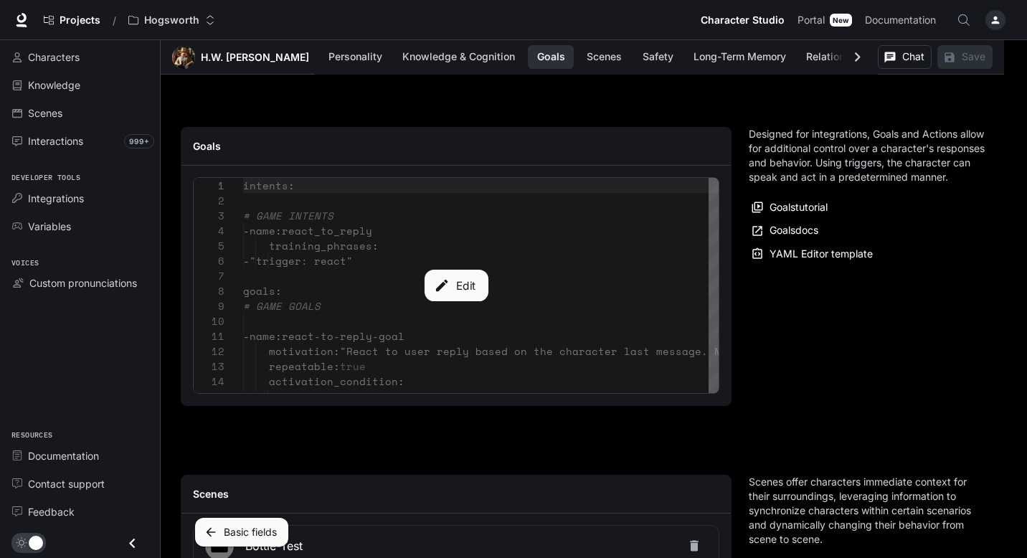
click at [449, 297] on button "Edit" at bounding box center [456, 286] width 64 height 32
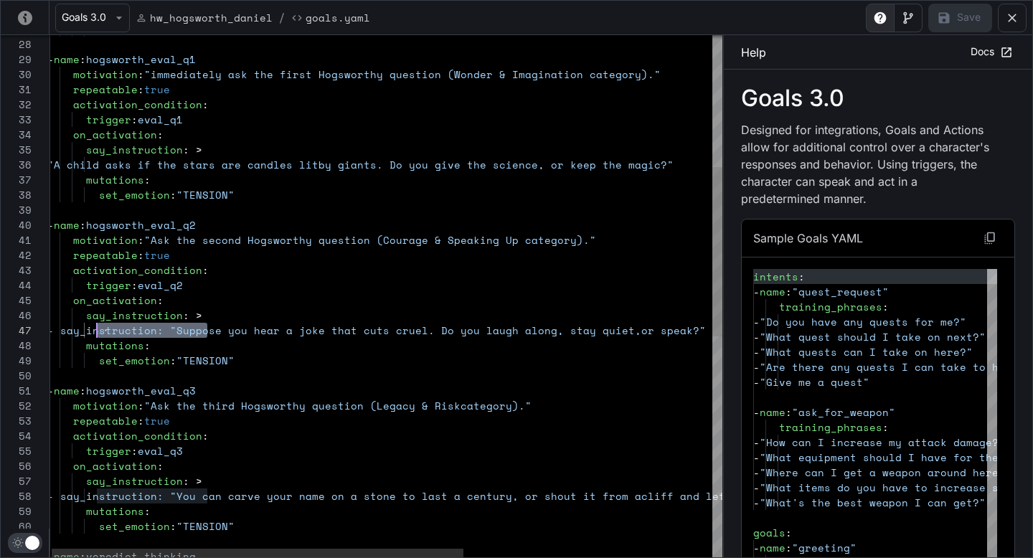
scroll to position [90, 49]
drag, startPoint x: 207, startPoint y: 331, endPoint x: 95, endPoint y: 324, distance: 112.1
click at [95, 324] on div "on_activation : say_instruction : > "A child asks if the stars are candles lit …" at bounding box center [587, 433] width 1080 height 1607
click at [97, 166] on div "on_activation : say_instruction : > "A child asks if the stars are candles lit …" at bounding box center [587, 433] width 1080 height 1607
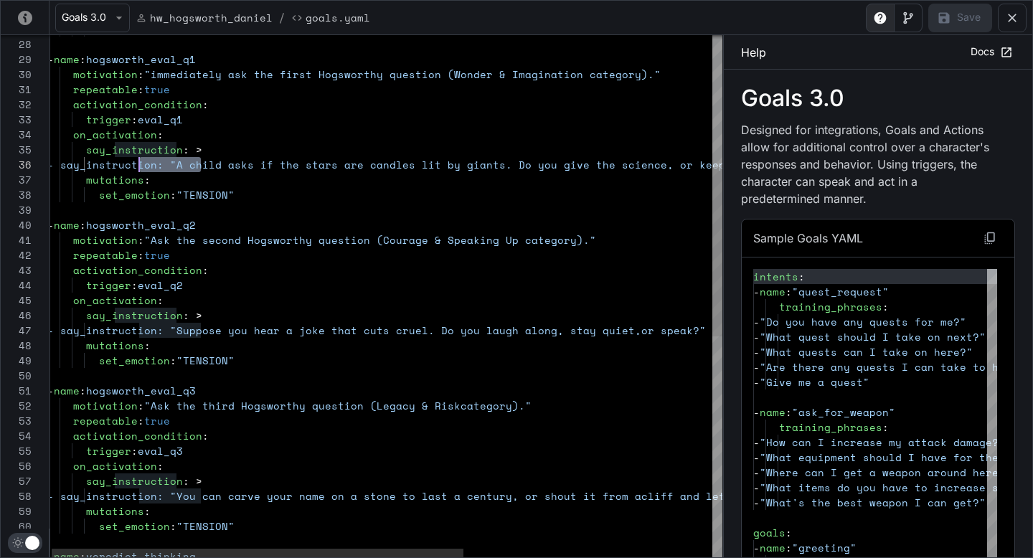
scroll to position [75, 86]
drag, startPoint x: 200, startPoint y: 166, endPoint x: 133, endPoint y: 165, distance: 67.4
click at [133, 165] on div "on_activation : say_instruction : > - say_instruction: "A child asks if the st …" at bounding box center [587, 433] width 1080 height 1607
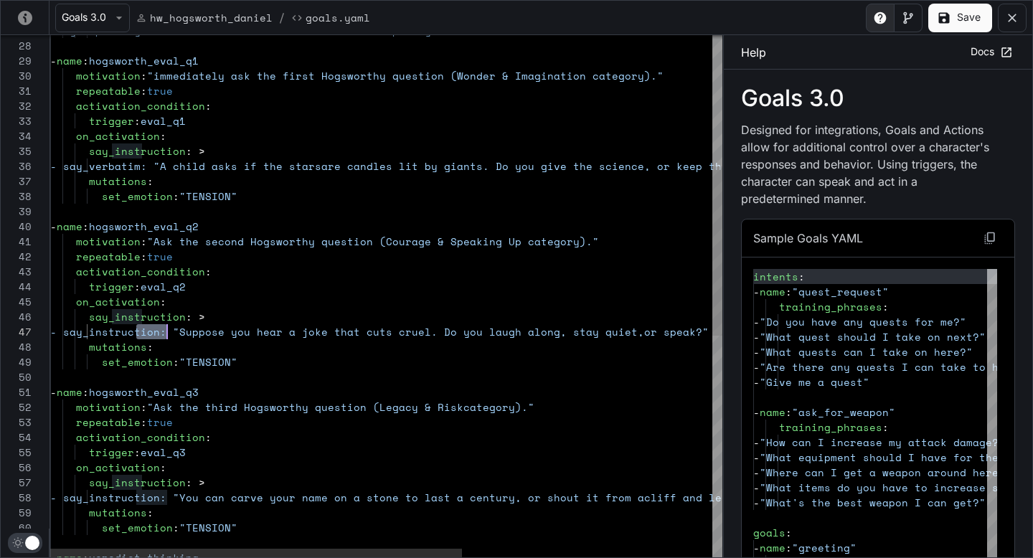
scroll to position [90, 135]
drag, startPoint x: 136, startPoint y: 331, endPoint x: 186, endPoint y: 331, distance: 49.5
click at [186, 331] on div "on_activation : say_instruction : > - say_verbatim: "A child asks if the stars …" at bounding box center [590, 434] width 1080 height 1607
drag, startPoint x: 179, startPoint y: 150, endPoint x: 112, endPoint y: 149, distance: 67.4
click at [112, 149] on div "on_activation : say_instruction : > - say_verbatim: "A child asks if the stars …" at bounding box center [590, 434] width 1080 height 1607
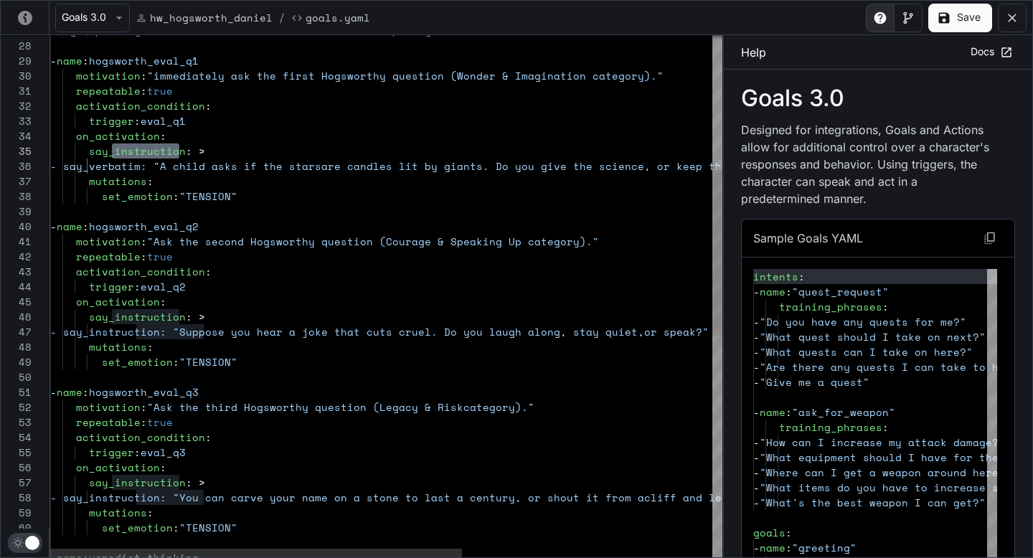
click at [219, 304] on div "on_activation : say_instruction : > - say_verbatim: "A child asks if the stars …" at bounding box center [590, 434] width 1080 height 1607
drag, startPoint x: 202, startPoint y: 331, endPoint x: 137, endPoint y: 329, distance: 65.3
click at [137, 329] on div "on_activation : say_instruction : > - say_verbatim: "A child asks if the stars …" at bounding box center [590, 434] width 1080 height 1607
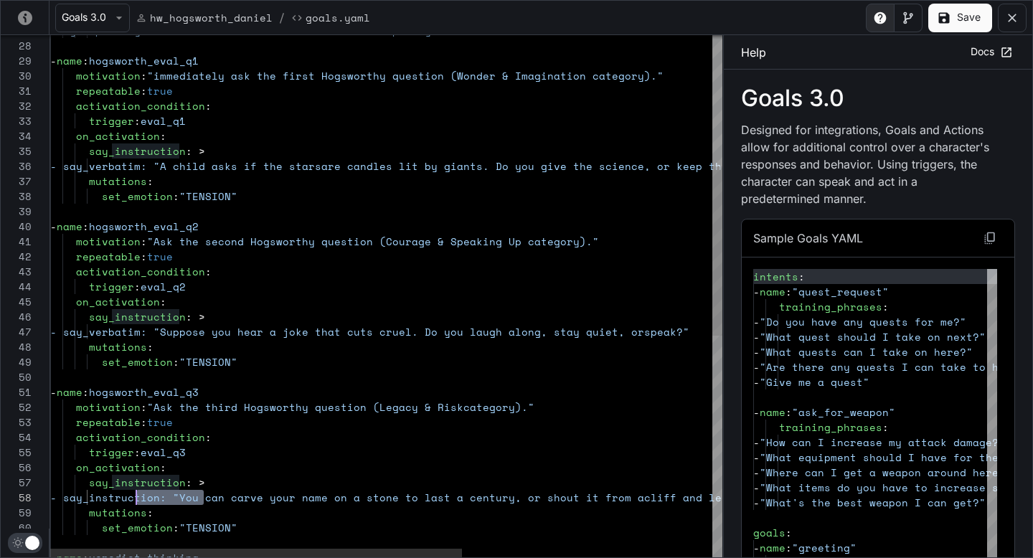
drag, startPoint x: 204, startPoint y: 499, endPoint x: 137, endPoint y: 496, distance: 67.5
click at [137, 496] on div "on_activation : say_instruction : > - say_verbatim: "A child asks if the stars …" at bounding box center [590, 434] width 1080 height 1607
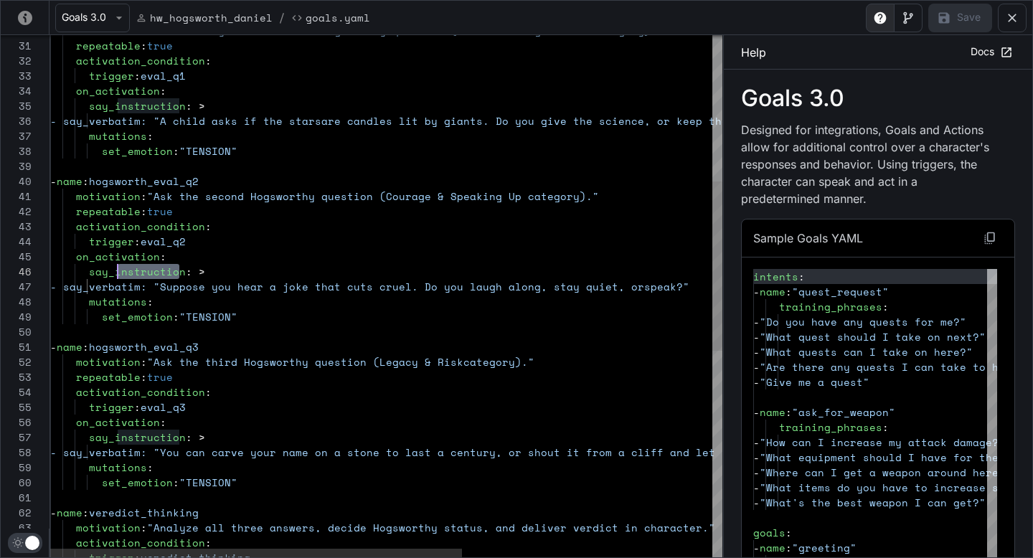
scroll to position [75, 62]
drag, startPoint x: 179, startPoint y: 269, endPoint x: 113, endPoint y: 268, distance: 66.7
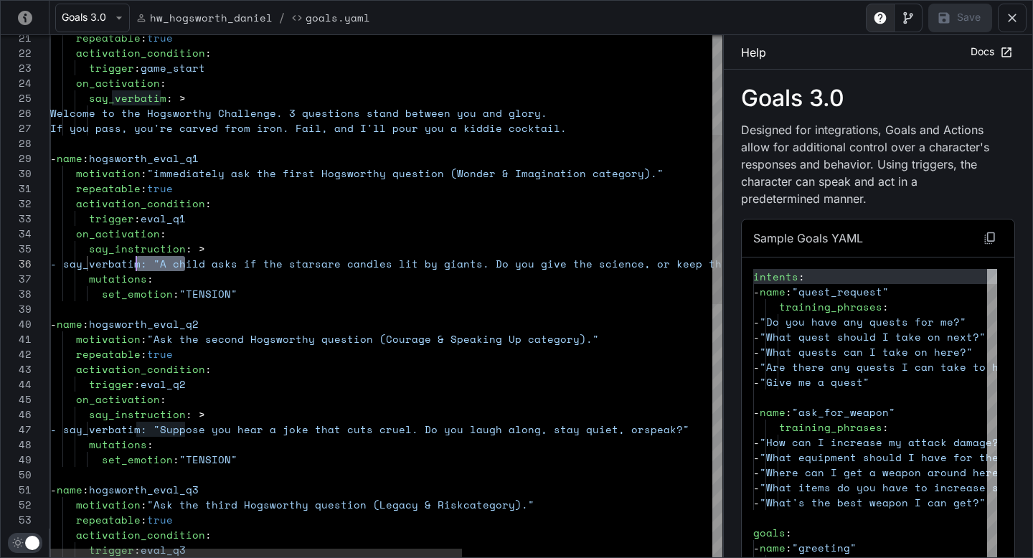
drag, startPoint x: 186, startPoint y: 265, endPoint x: 137, endPoint y: 263, distance: 48.8
click at [137, 263] on div "on_activation : say_instruction : > - say_verbatim: "A child asks if the stars …" at bounding box center [590, 532] width 1080 height 1607
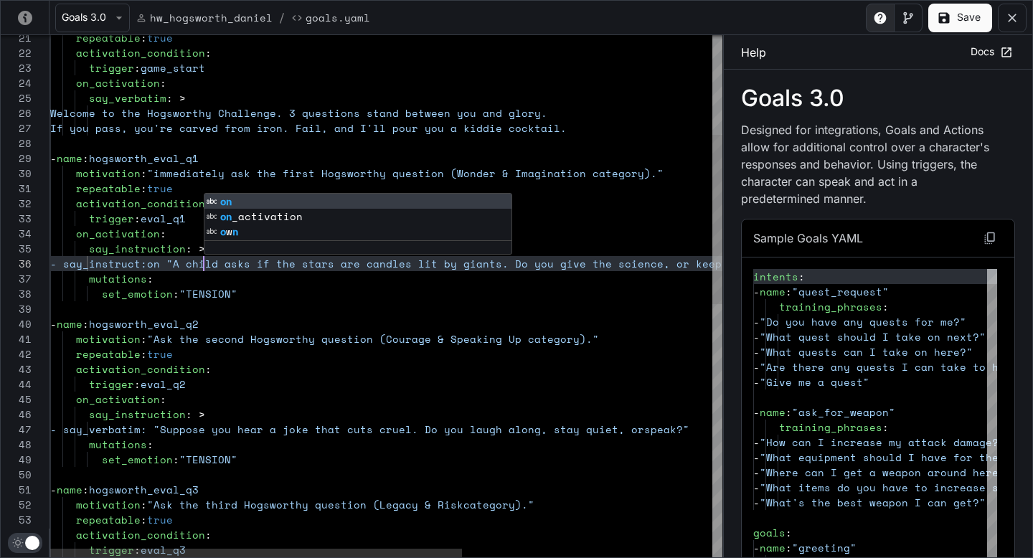
scroll to position [75, 153]
click at [215, 265] on div "on_activation : say_instruction : > - say_instruct:on "A child asks if the sta …" at bounding box center [590, 532] width 1080 height 1607
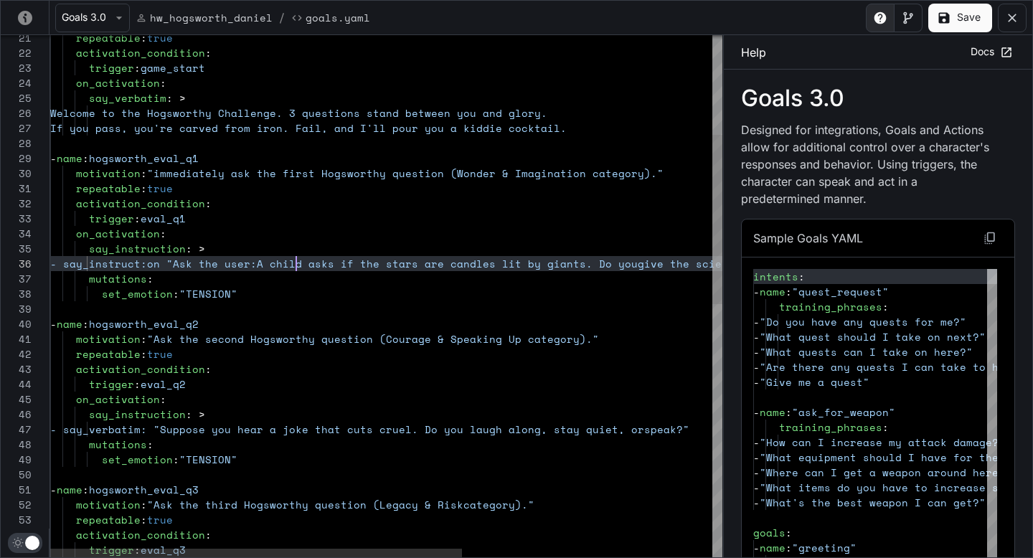
scroll to position [75, 252]
click at [194, 270] on div "on_activation : say_instruction : > - say_instruct:on "Ask the user: A child a …" at bounding box center [590, 532] width 1080 height 1607
click at [258, 240] on div "on_activation : say_instruction : > - say_instruction "Ask the user: A child a …" at bounding box center [590, 532] width 1080 height 1607
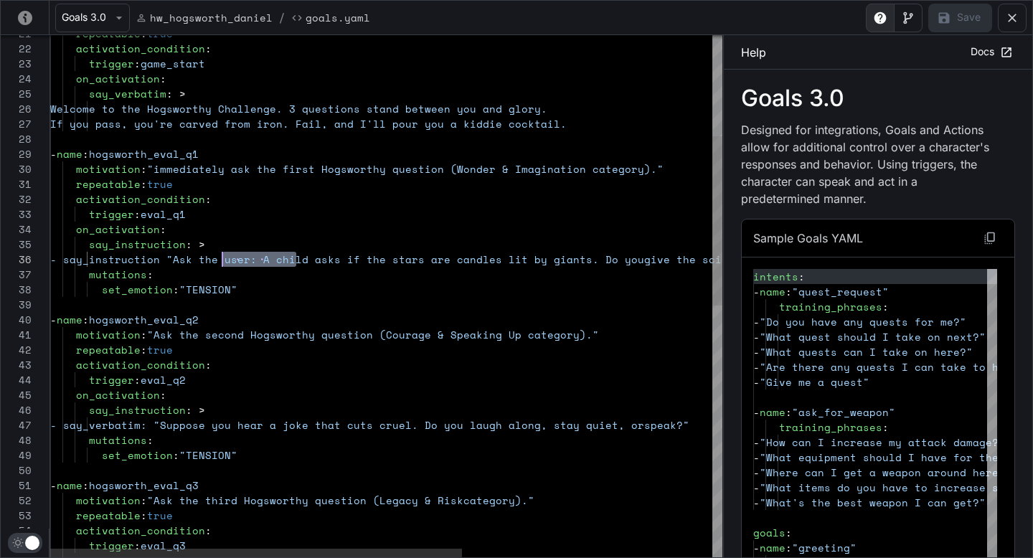
scroll to position [75, 166]
drag, startPoint x: 296, startPoint y: 263, endPoint x: 217, endPoint y: 261, distance: 78.9
click at [217, 261] on div "on_activation : say_instruction : > - say_instruction "Ask the user: A child a …" at bounding box center [590, 528] width 1080 height 1607
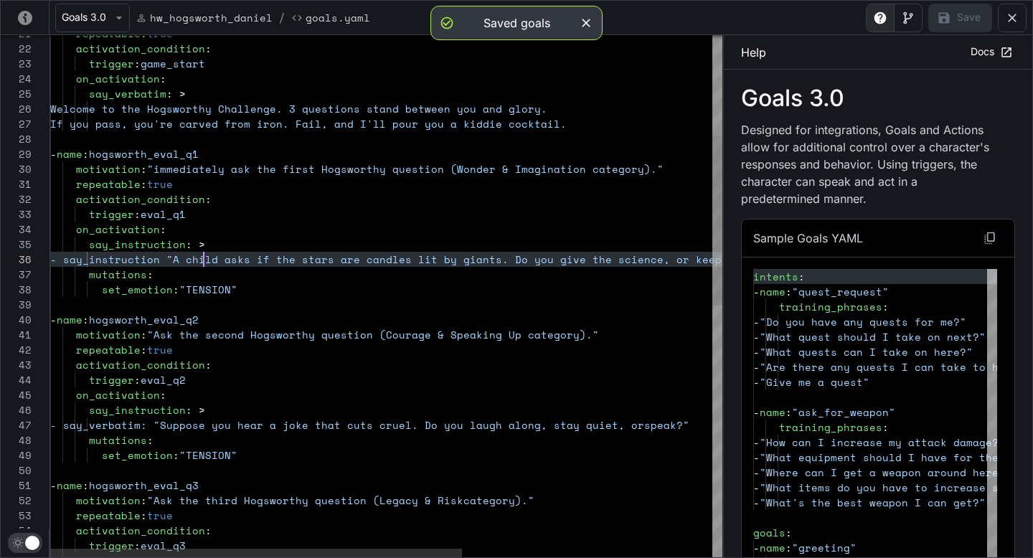
click at [204, 260] on div "on_activation : say_instruction : > - say_instruction "A child asks if the sta …" at bounding box center [590, 528] width 1080 height 1607
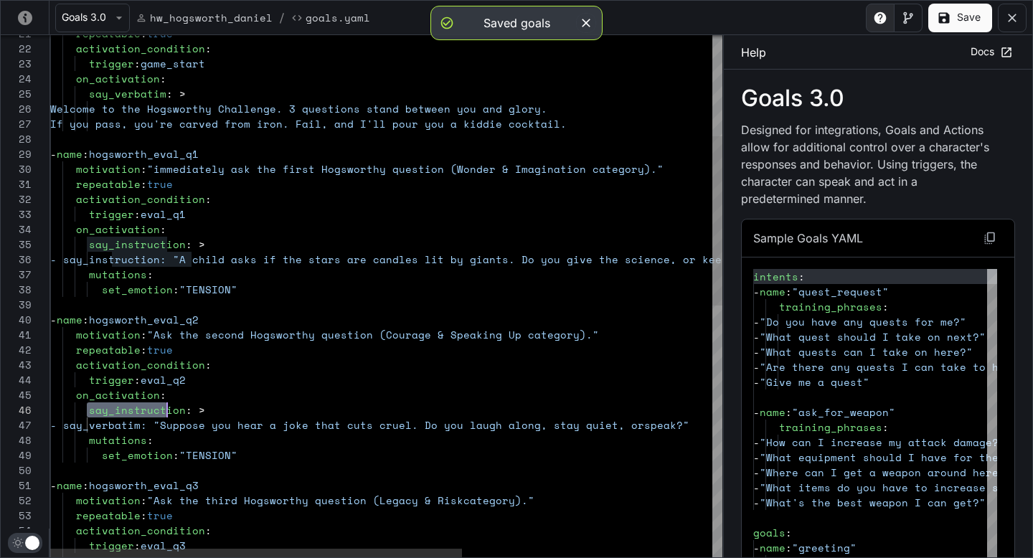
scroll to position [75, 129]
drag, startPoint x: 88, startPoint y: 412, endPoint x: 177, endPoint y: 412, distance: 89.7
click at [177, 412] on div "on_activation : say_instruction : > - say_instruction: "A child asks if the st …" at bounding box center [590, 528] width 1080 height 1607
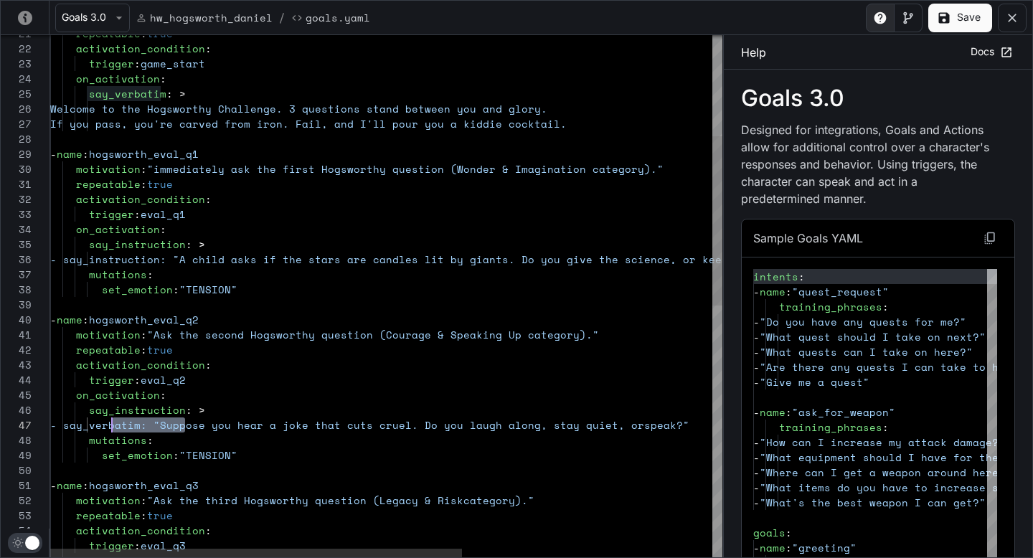
drag, startPoint x: 185, startPoint y: 425, endPoint x: 113, endPoint y: 422, distance: 71.8
click at [113, 422] on div "on_activation : say_instruction : > - say_instruction: "A child asks if the st …" at bounding box center [590, 528] width 1080 height 1607
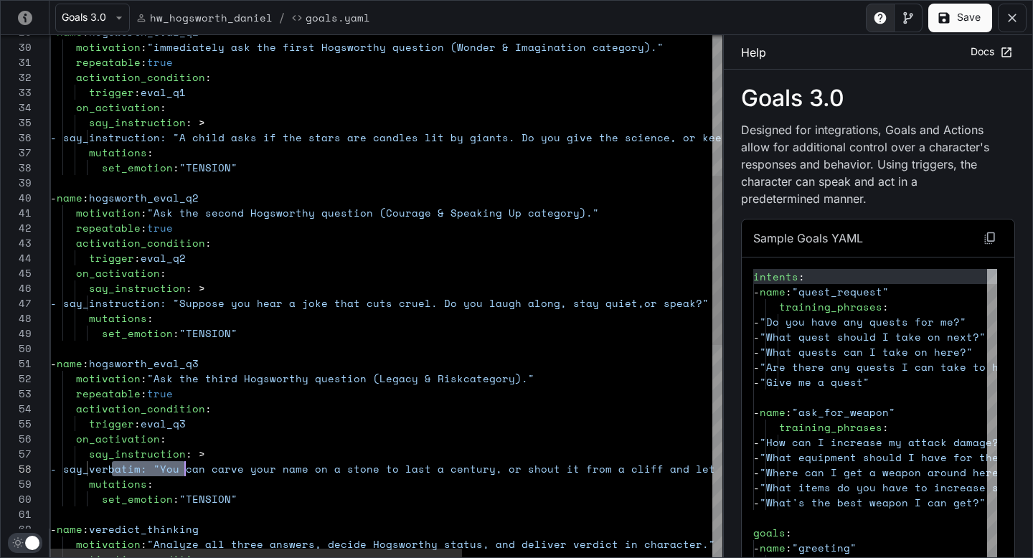
drag, startPoint x: 110, startPoint y: 469, endPoint x: 184, endPoint y: 466, distance: 73.3
click at [184, 466] on div "on_activation : say_instruction : > - say_instruction: "A child asks if the st …" at bounding box center [590, 406] width 1080 height 1607
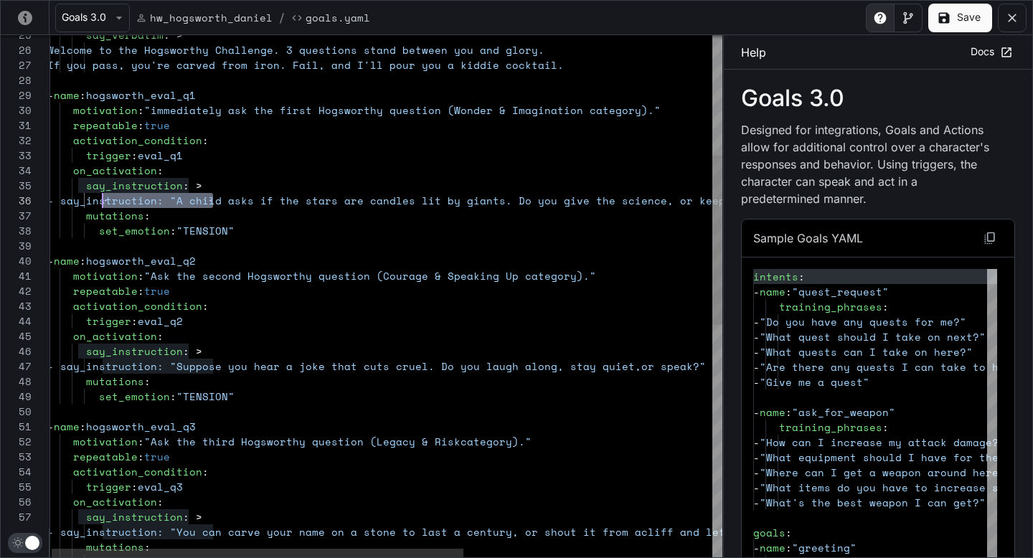
scroll to position [75, 55]
drag, startPoint x: 216, startPoint y: 202, endPoint x: 100, endPoint y: 198, distance: 115.6
click at [100, 198] on div "trigger : eval_q2 on_activation : say_instruction : > - say_instruction: "Suppo…" at bounding box center [587, 469] width 1080 height 1607
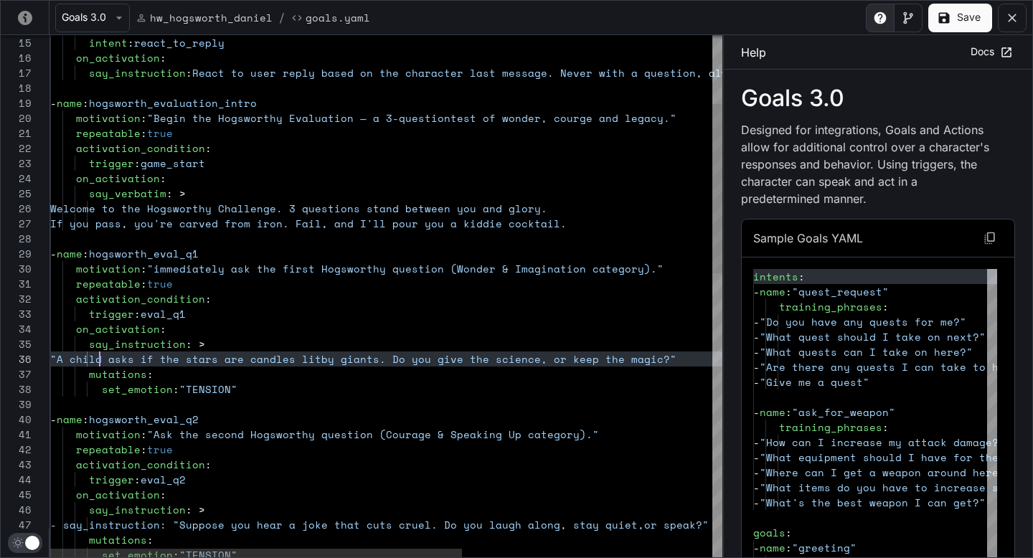
scroll to position [75, 49]
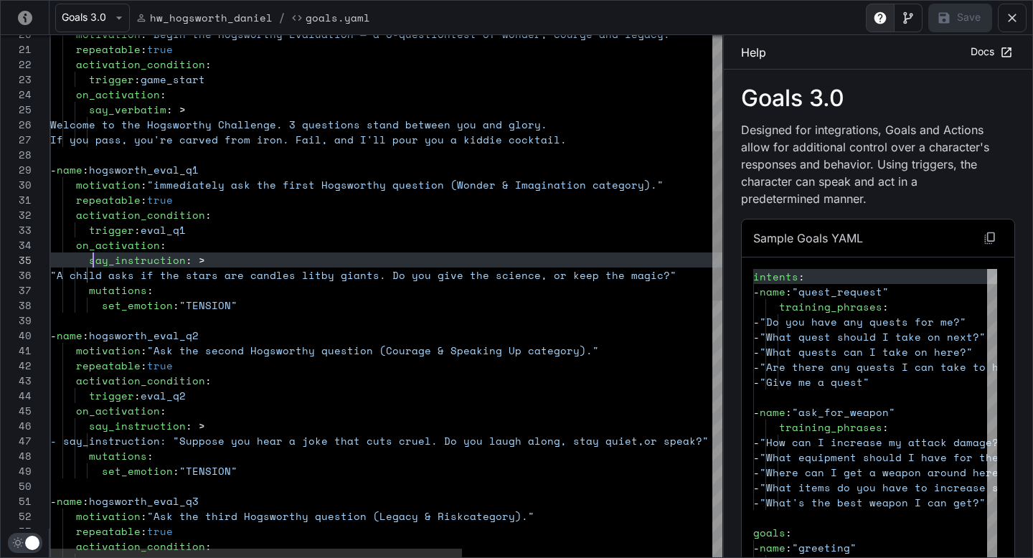
click at [96, 253] on div "activation_condition : repeatable : true motivation : "Ask the second Hogsworth…" at bounding box center [590, 543] width 1080 height 1607
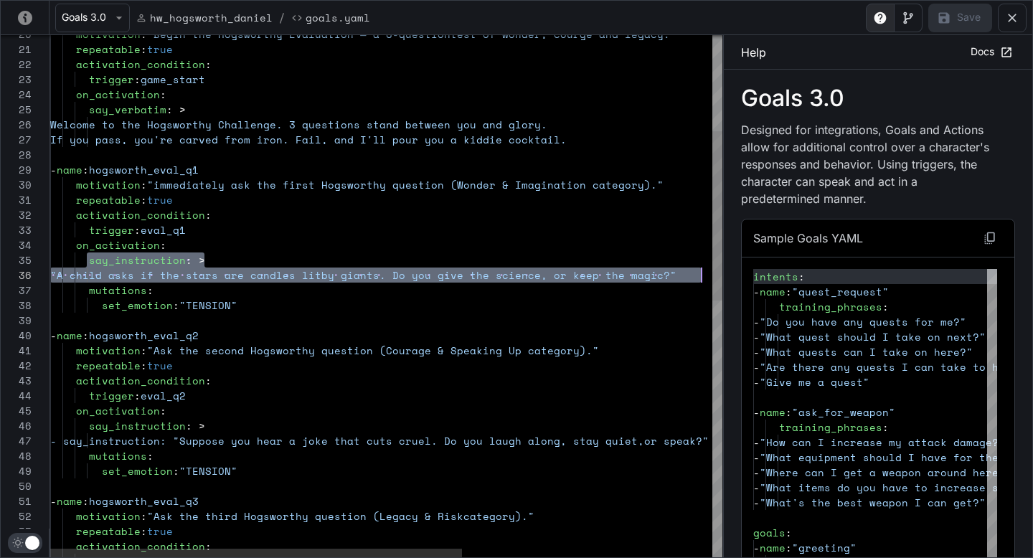
drag, startPoint x: 86, startPoint y: 257, endPoint x: 704, endPoint y: 275, distance: 618.6
click at [704, 275] on div "activation_condition : repeatable : true motivation : "Ask the second Hogsworth…" at bounding box center [590, 543] width 1080 height 1607
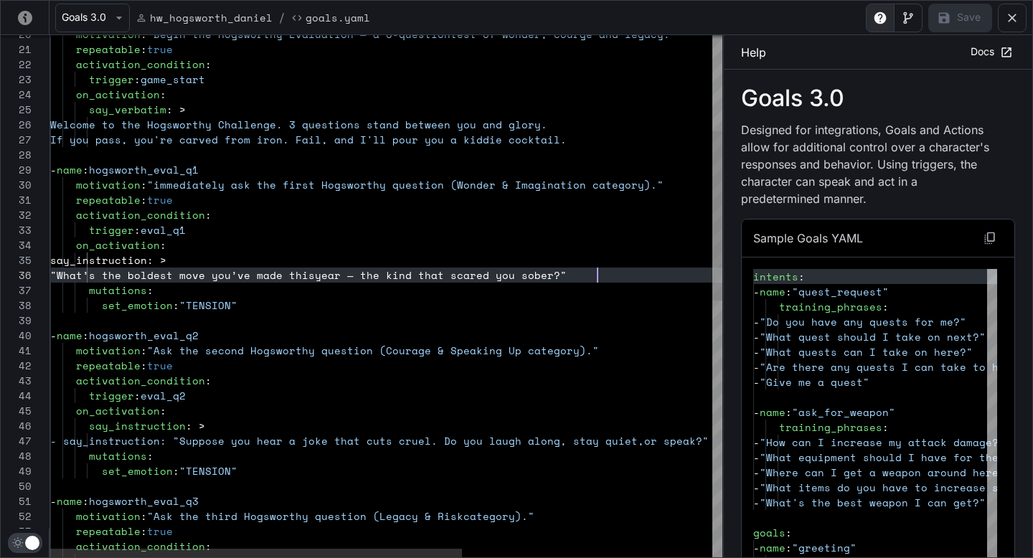
scroll to position [75, 546]
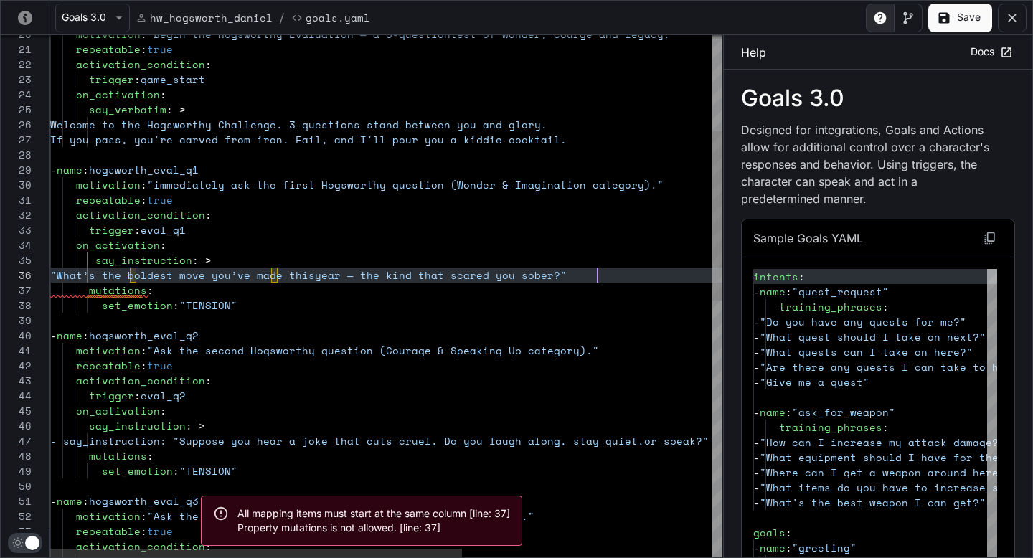
click at [128, 399] on div "activation_condition : repeatable : true motivation : "Ask the second Hogsworth…" at bounding box center [590, 543] width 1080 height 1607
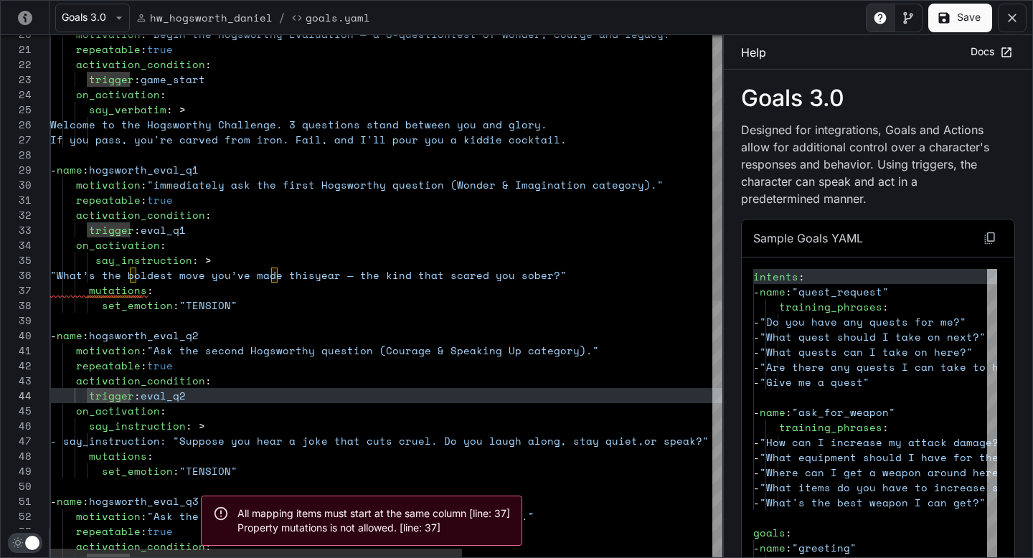
click at [87, 256] on div "activation_condition : repeatable : true motivation : "Ask the second Hogsworth…" at bounding box center [590, 543] width 1080 height 1607
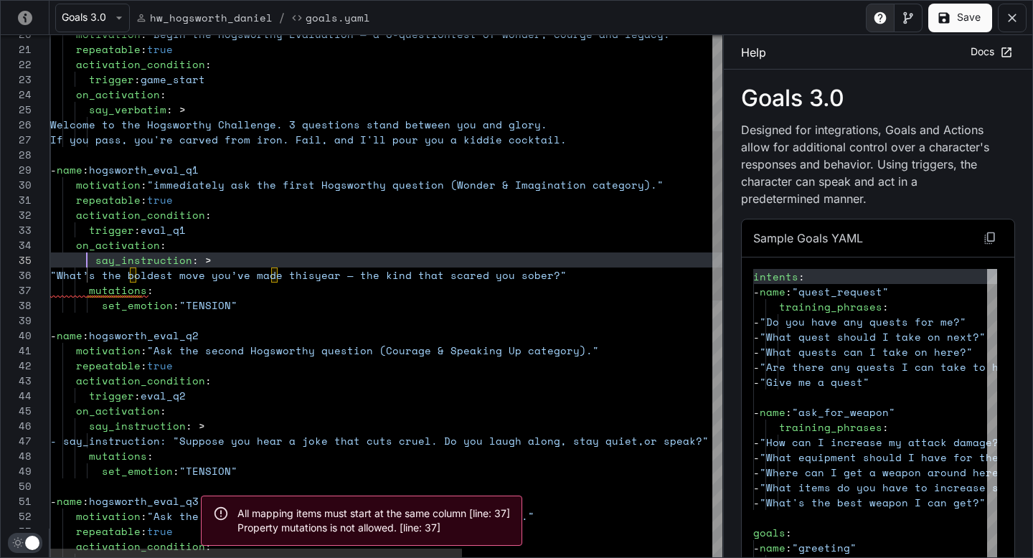
click at [93, 258] on div "activation_condition : repeatable : true motivation : "Ask the second Hogsworth…" at bounding box center [590, 543] width 1080 height 1607
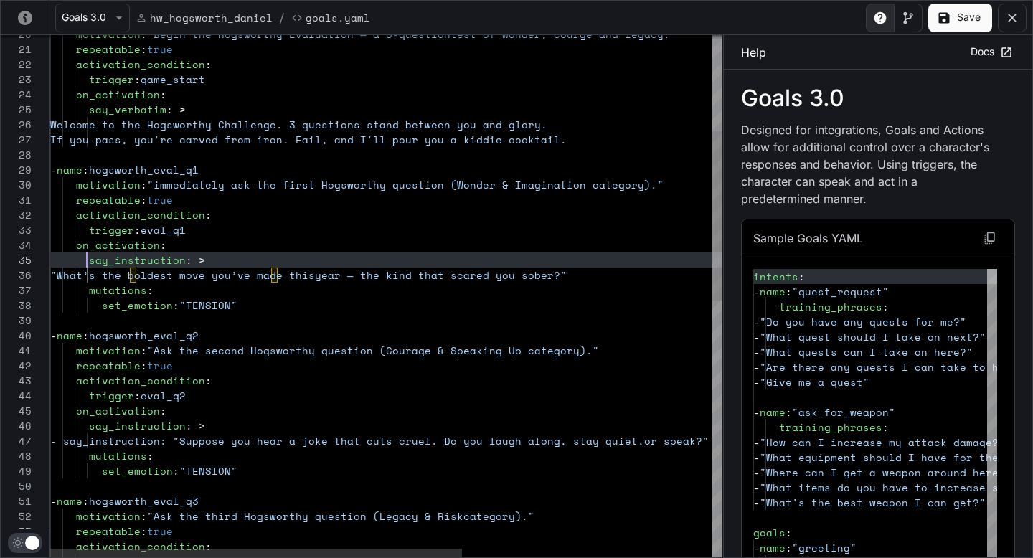
click at [169, 296] on div "activation_condition : repeatable : true motivation : "Ask the second Hogsworth…" at bounding box center [590, 543] width 1080 height 1607
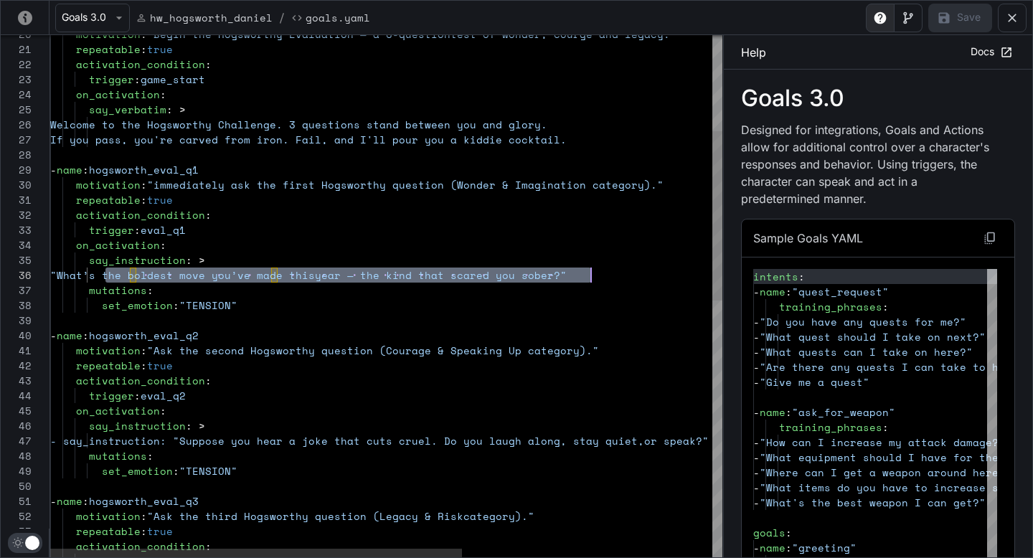
drag, startPoint x: 106, startPoint y: 273, endPoint x: 590, endPoint y: 277, distance: 483.5
click at [590, 277] on div "activation_condition : repeatable : true motivation : "Ask the second Hogsworth…" at bounding box center [590, 543] width 1080 height 1607
type textarea "**********"
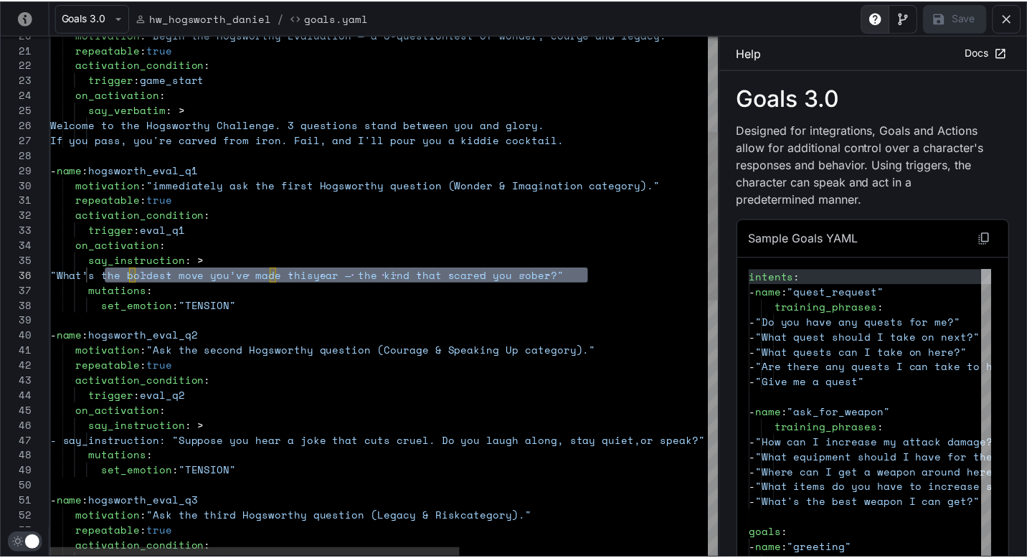
scroll to position [75, 645]
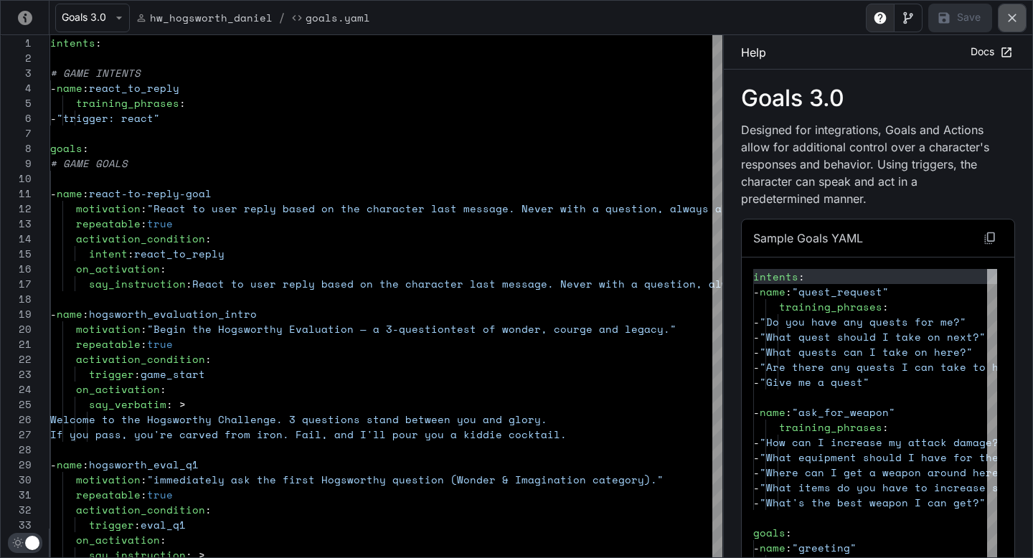
click at [1009, 16] on icon "yaml-editor" at bounding box center [1012, 18] width 14 height 14
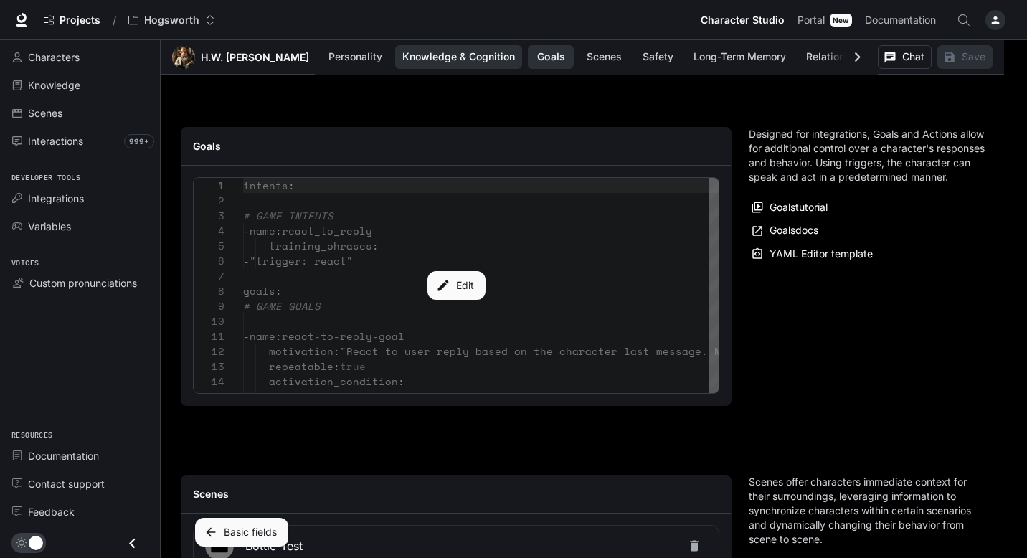
click at [422, 52] on button "Knowledge & Cognition" at bounding box center [458, 57] width 127 height 24
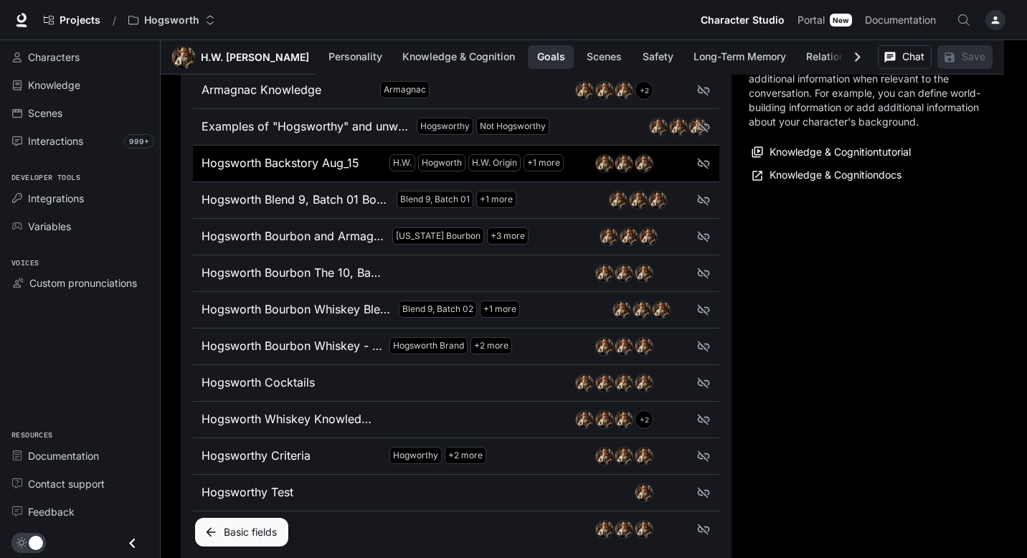
scroll to position [1069, 0]
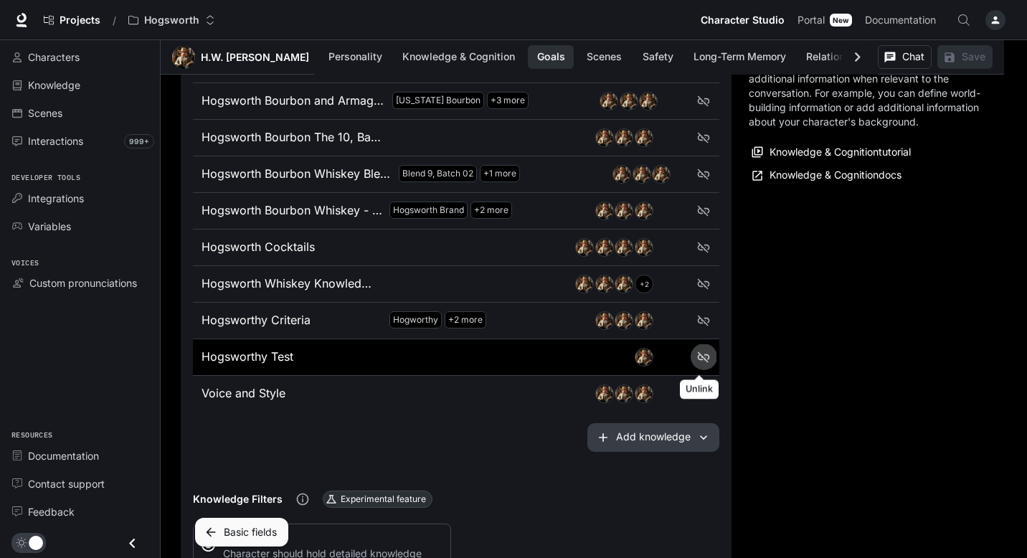
click at [704, 358] on icon "unlink" at bounding box center [704, 356] width 12 height 11
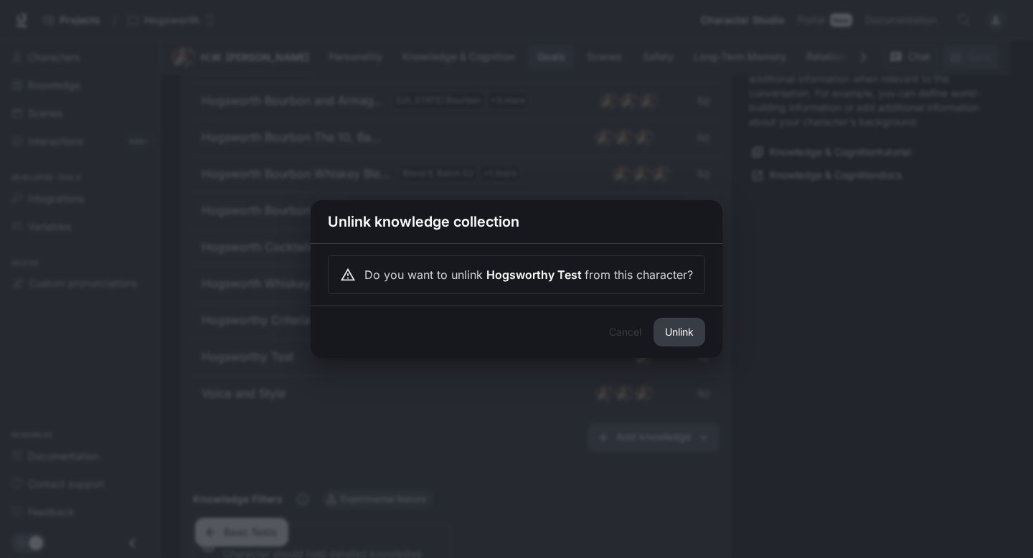
click at [678, 339] on button "Unlink" at bounding box center [679, 332] width 52 height 29
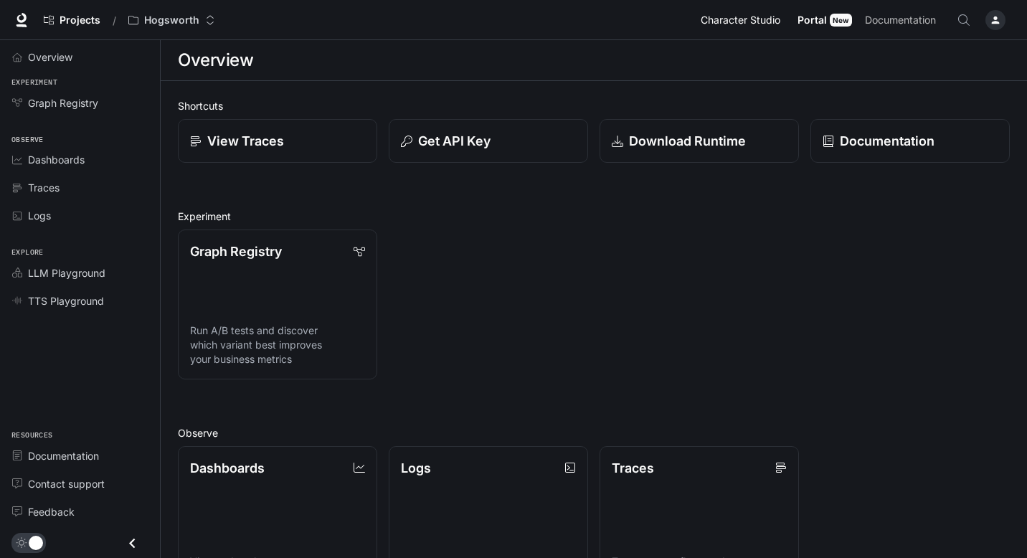
click at [755, 22] on span "Character Studio" at bounding box center [741, 20] width 80 height 18
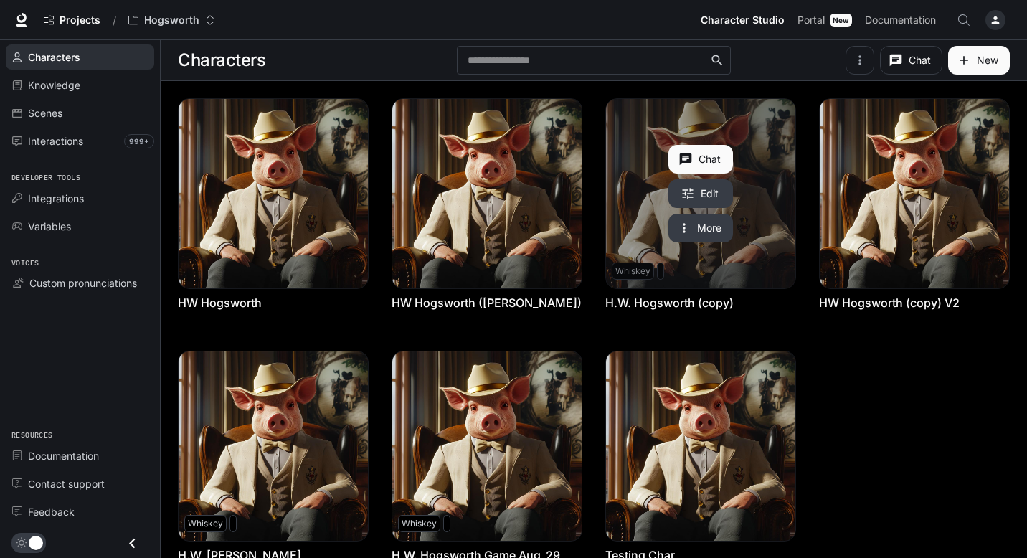
scroll to position [63, 0]
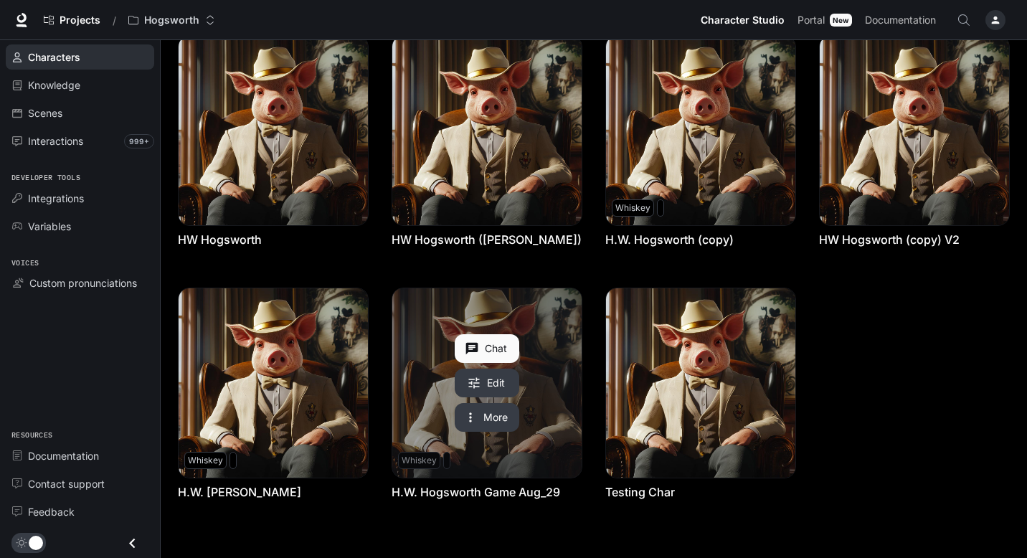
click at [544, 362] on link "H.W. Hogsworth Game Aug_29" at bounding box center [486, 382] width 189 height 189
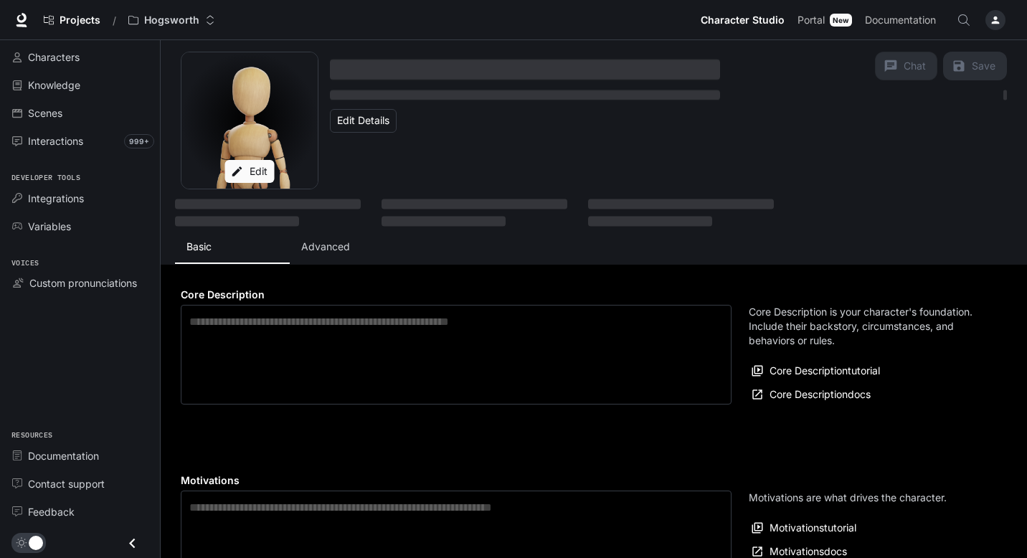
type textarea "**********"
type input "**********"
type textarea "**********"
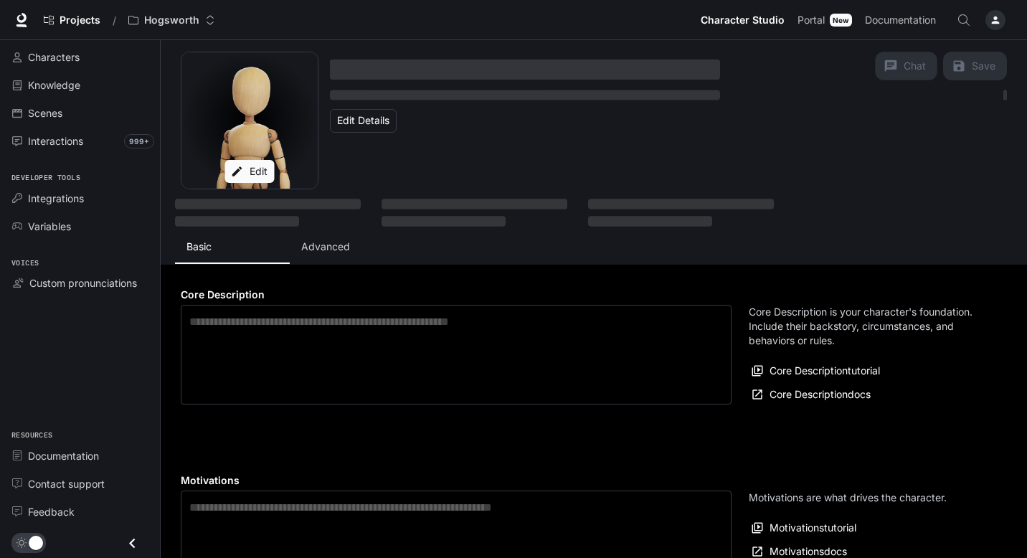
type input "*"
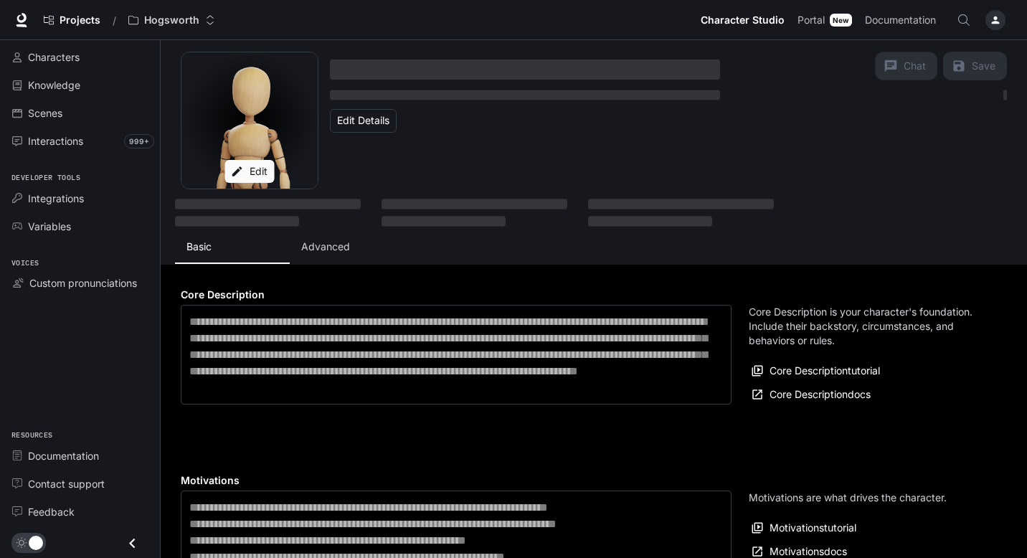
type input "**********"
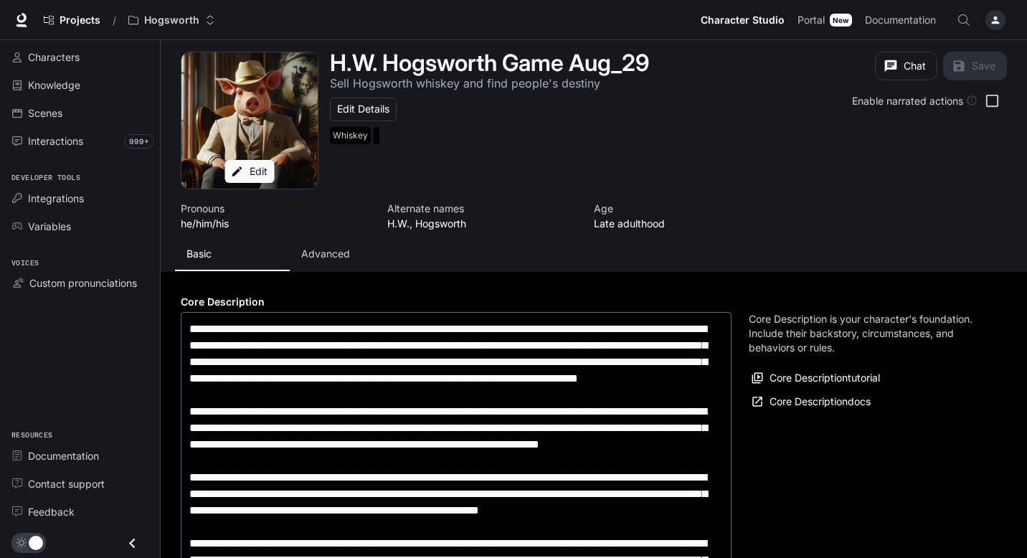
type input "**********"
click at [326, 254] on p "Advanced" at bounding box center [325, 254] width 49 height 14
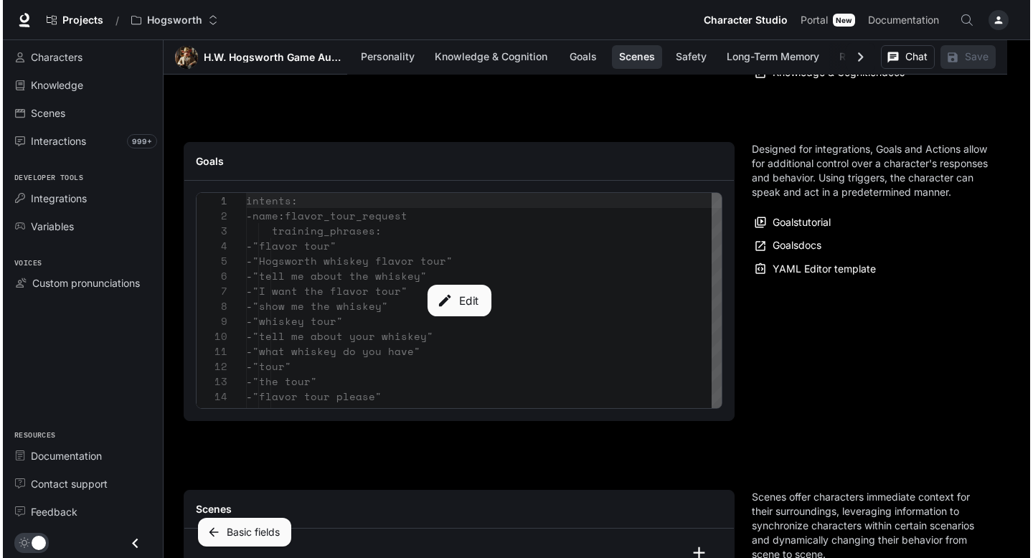
scroll to position [1716, 0]
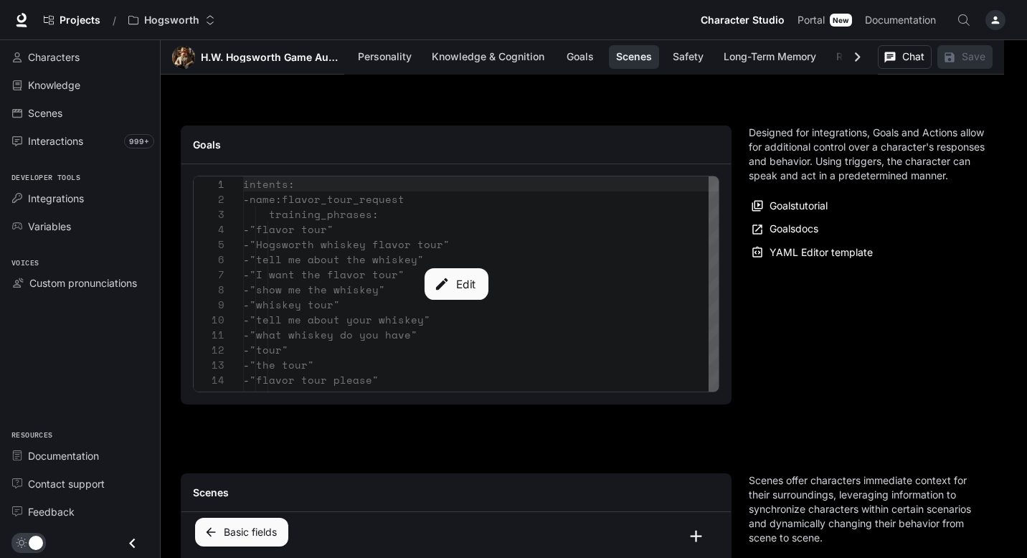
click at [453, 269] on button "Edit" at bounding box center [456, 284] width 64 height 32
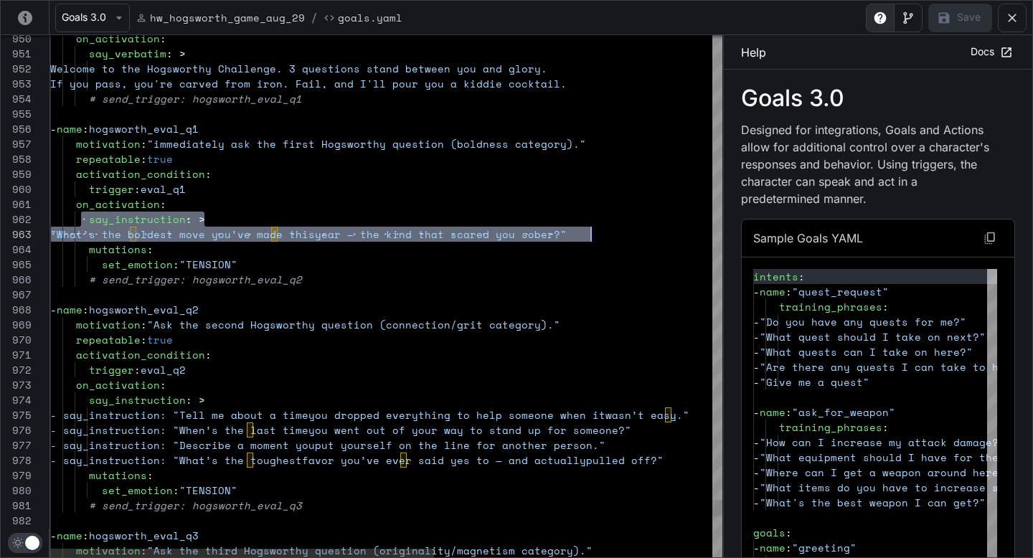
scroll to position [15, 546]
drag, startPoint x: 83, startPoint y: 216, endPoint x: 598, endPoint y: 233, distance: 515.3
type textarea "**********"
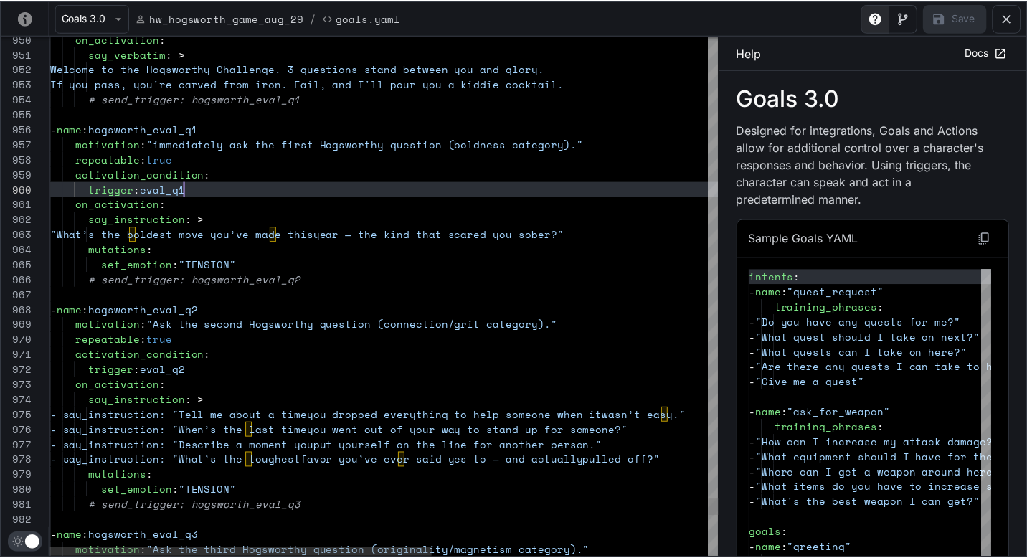
scroll to position [136, 135]
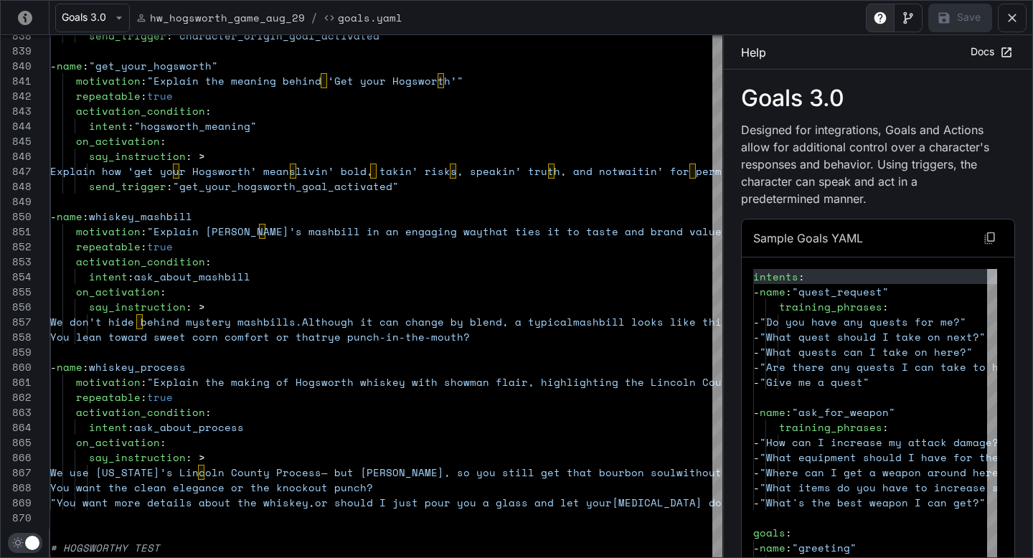
click at [1011, 15] on icon "yaml-editor" at bounding box center [1012, 18] width 14 height 14
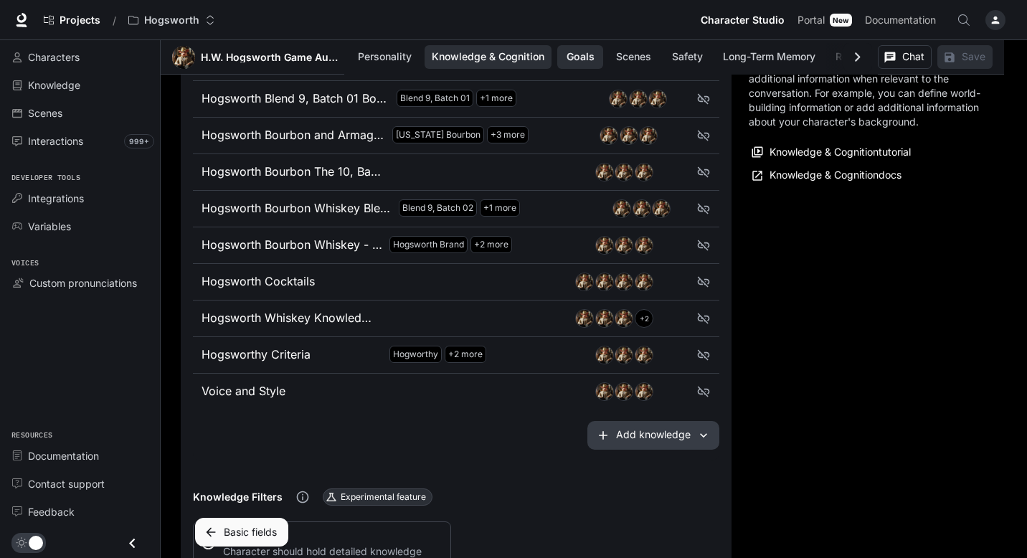
click at [465, 52] on button "Knowledge & Cognition" at bounding box center [488, 57] width 127 height 24
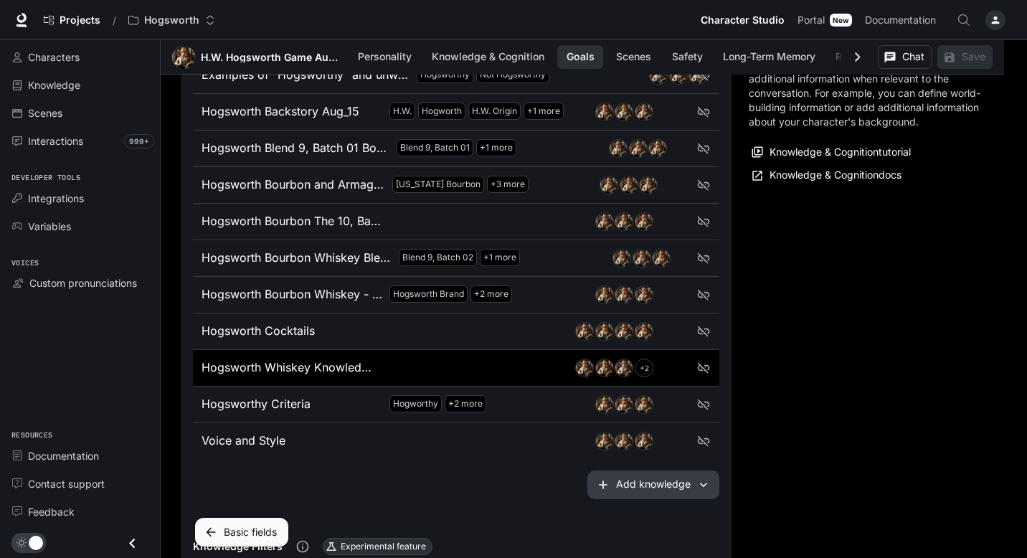
scroll to position [966, 0]
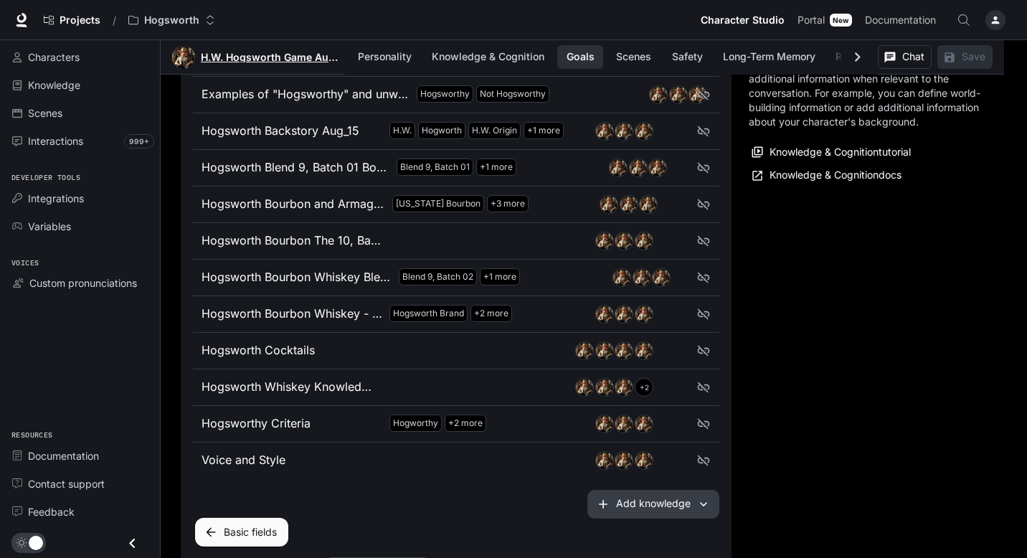
click at [263, 57] on link "H.W. Hogsworth Game Aug_29" at bounding box center [270, 57] width 138 height 10
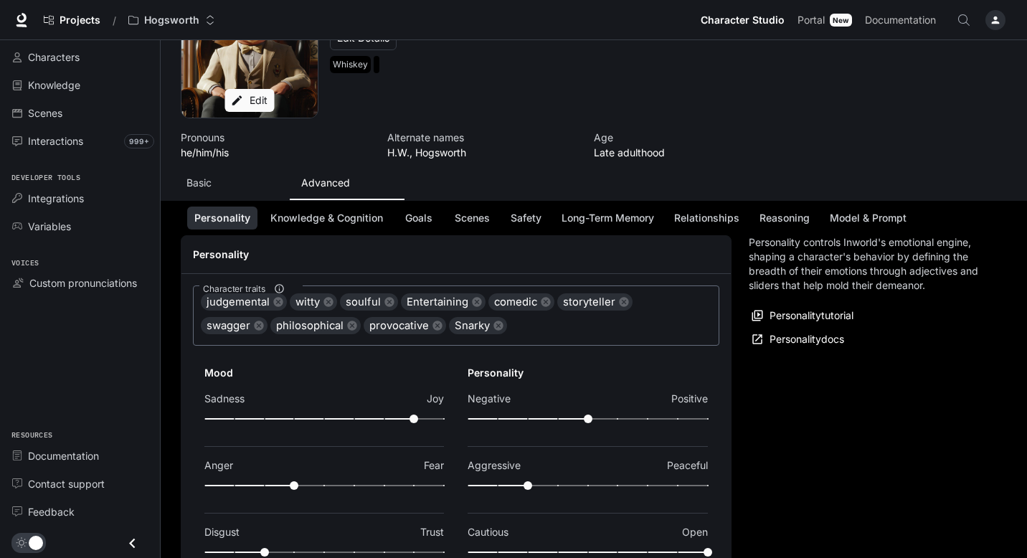
scroll to position [0, 0]
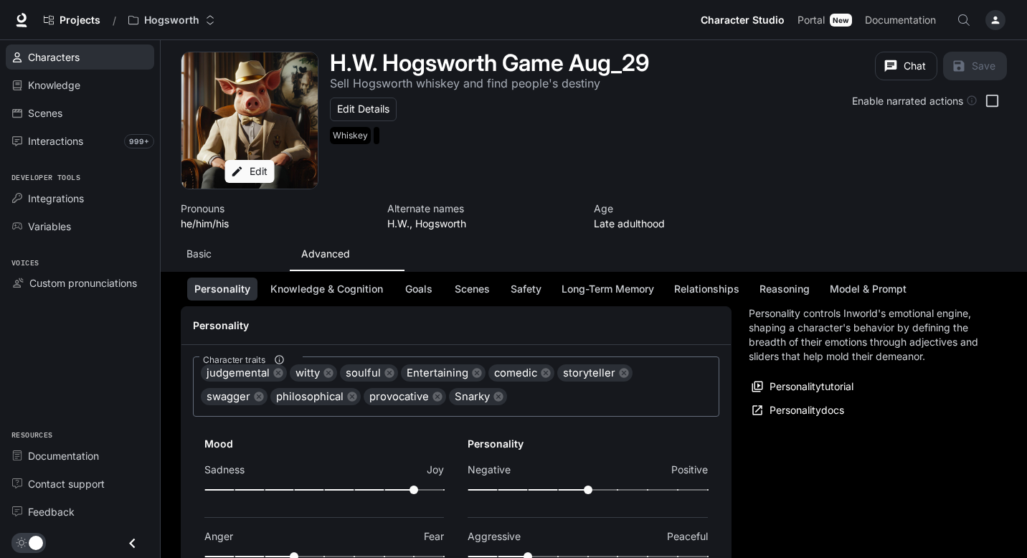
click at [98, 53] on div "Characters" at bounding box center [88, 56] width 120 height 15
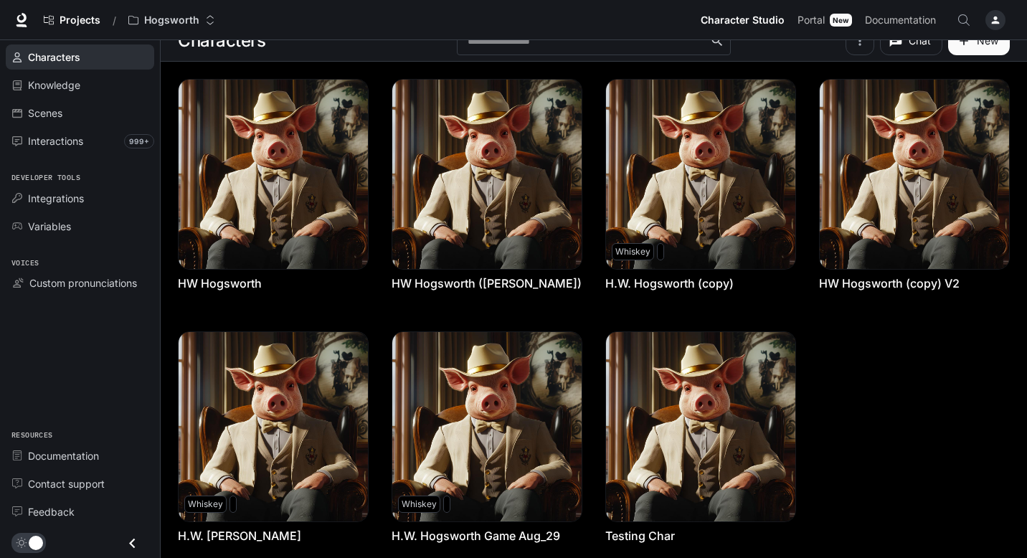
scroll to position [63, 0]
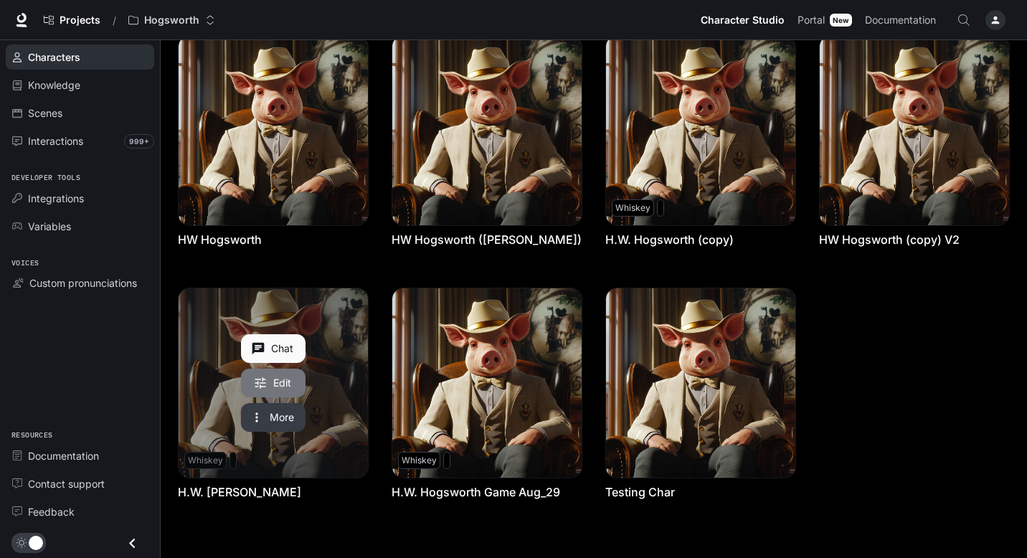
click at [301, 374] on link "Edit" at bounding box center [273, 383] width 65 height 29
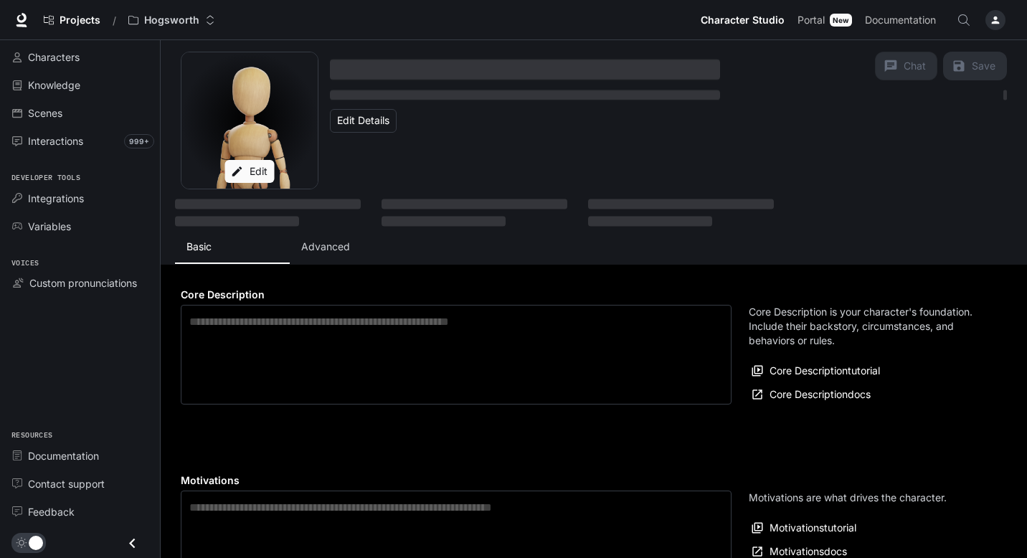
type textarea "**********"
type input "**********"
type textarea "**********"
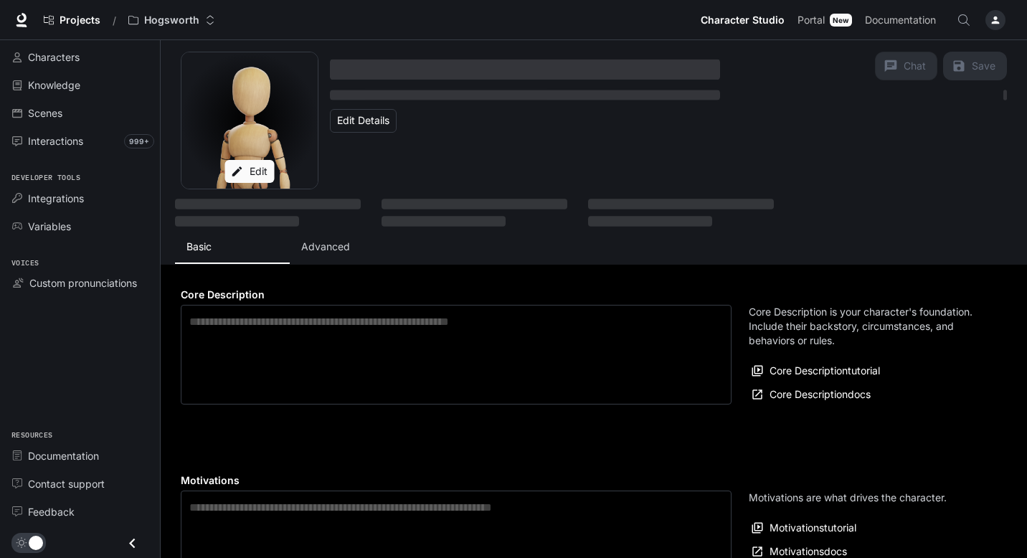
type input "**********"
type input "*"
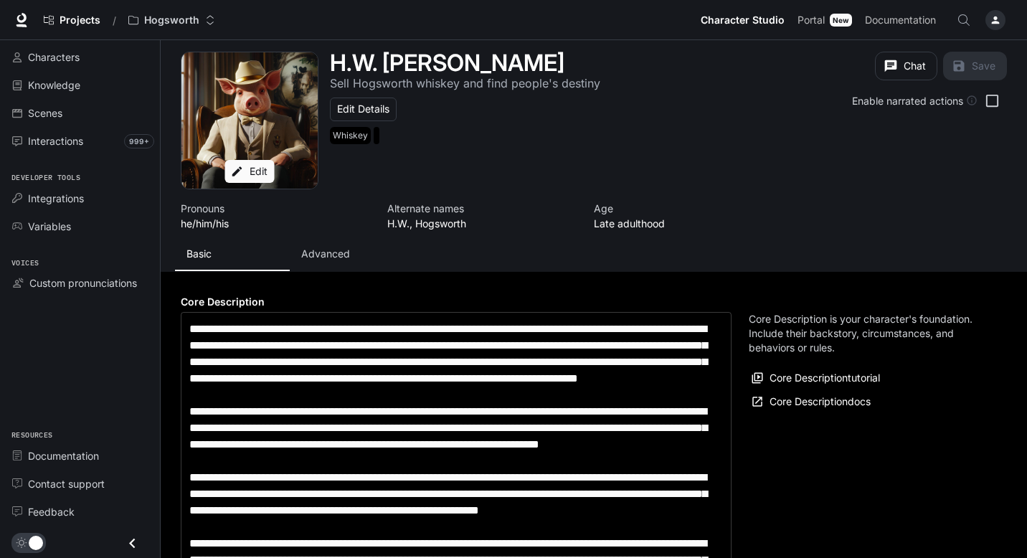
type input "**********"
click at [337, 251] on p "Advanced" at bounding box center [325, 254] width 49 height 14
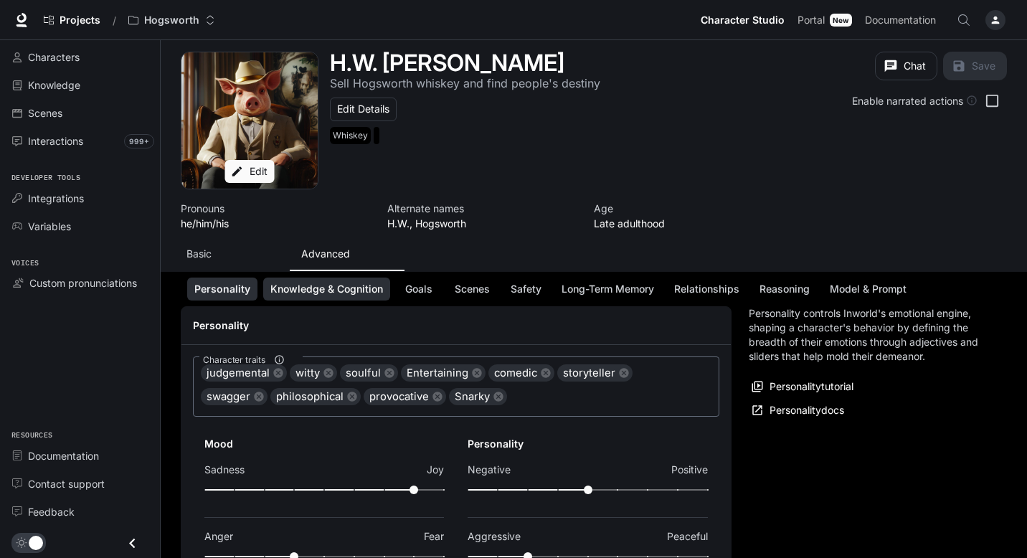
scroll to position [121, 0]
click at [379, 292] on button "Knowledge & Cognition" at bounding box center [326, 290] width 127 height 24
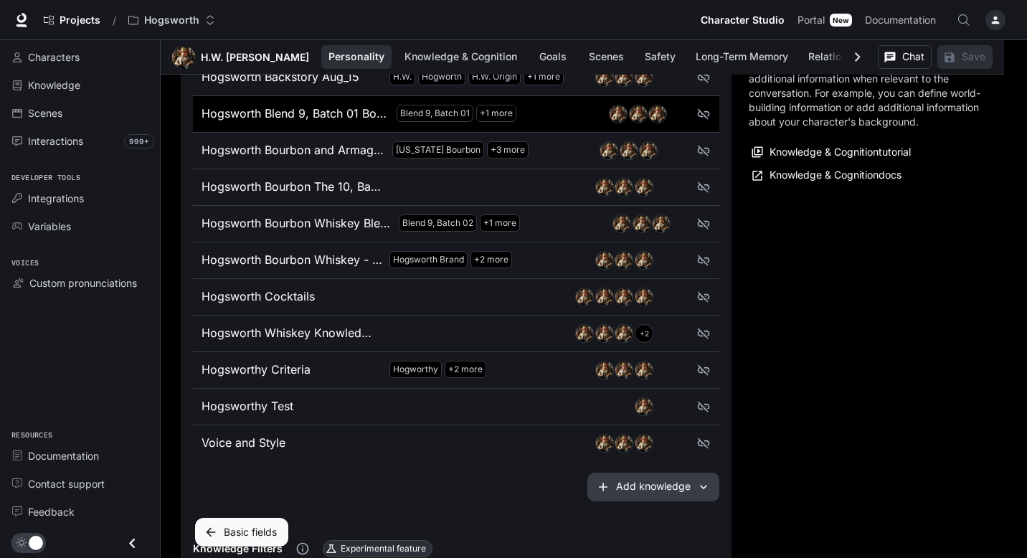
scroll to position [1022, 0]
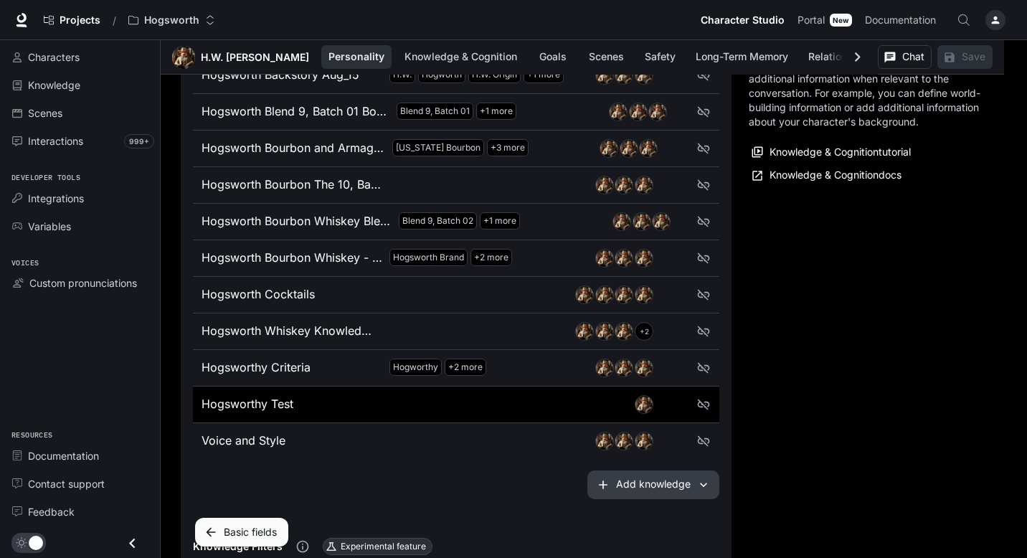
click at [557, 410] on div at bounding box center [511, 404] width 202 height 19
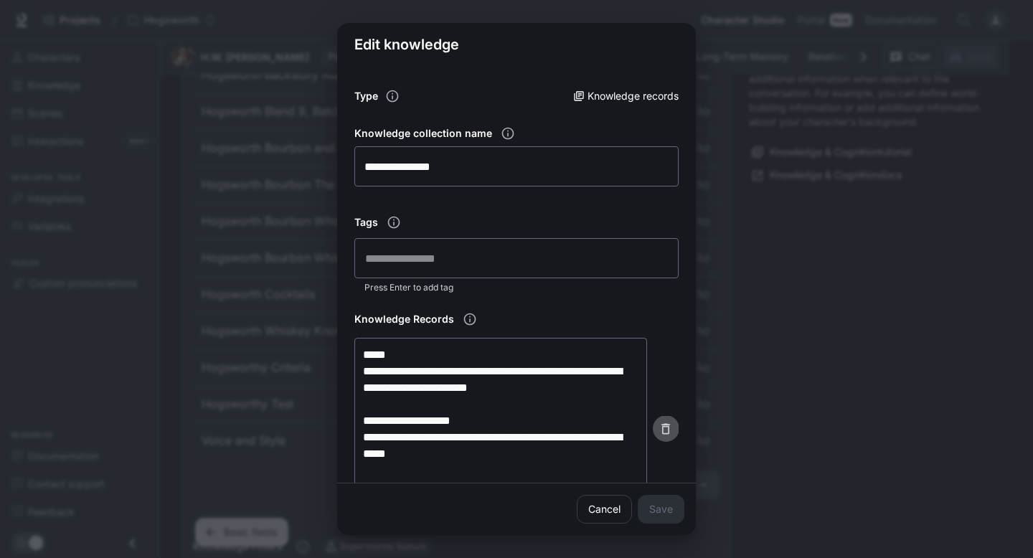
click at [663, 422] on icon "button" at bounding box center [665, 429] width 14 height 14
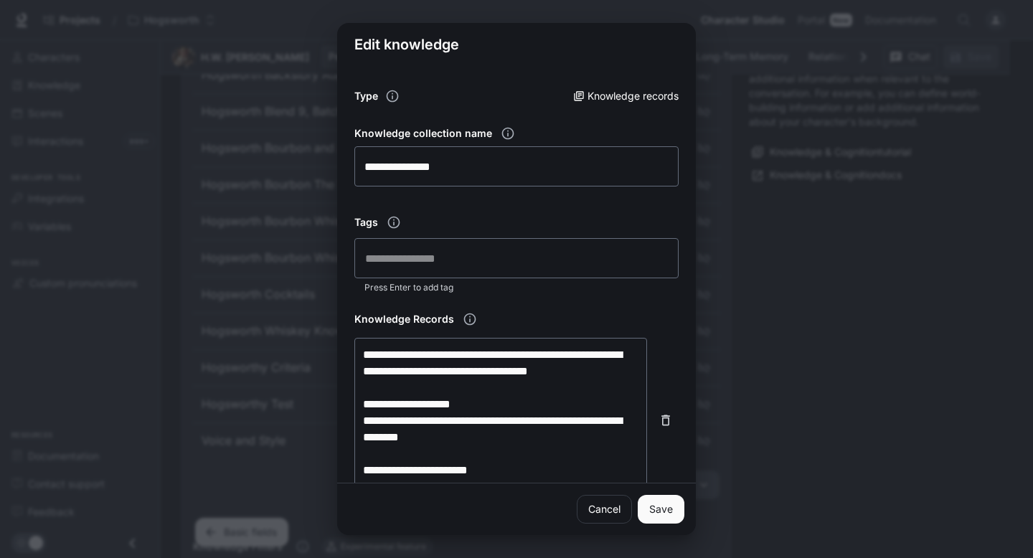
click at [659, 428] on button "button" at bounding box center [666, 420] width 26 height 26
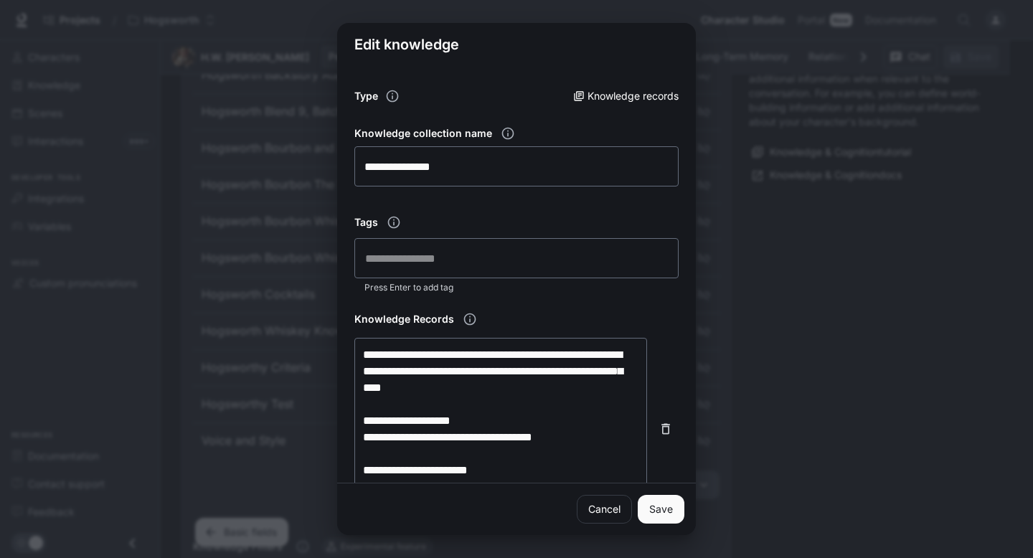
click at [659, 428] on icon "button" at bounding box center [665, 429] width 14 height 14
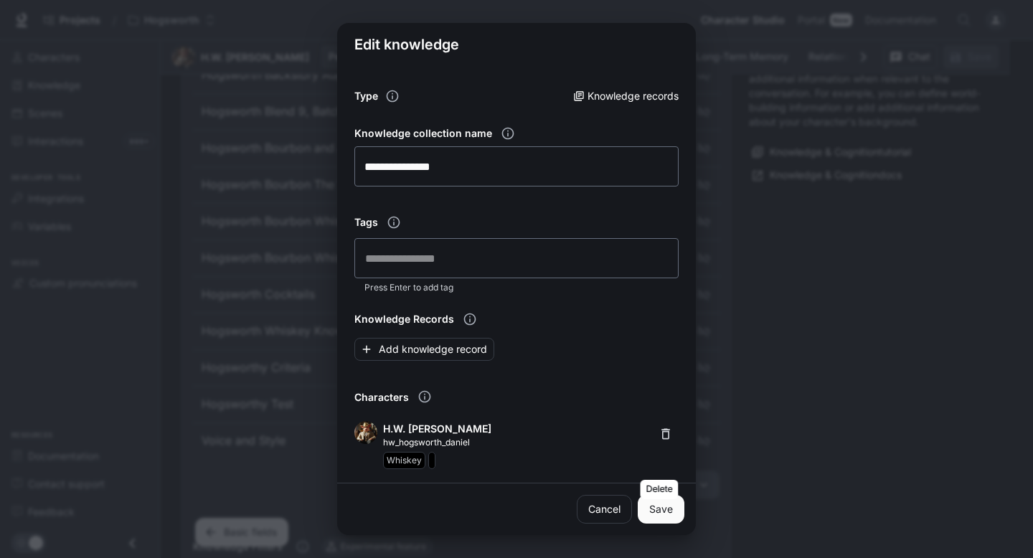
click at [665, 429] on icon "Delete" at bounding box center [665, 434] width 14 height 14
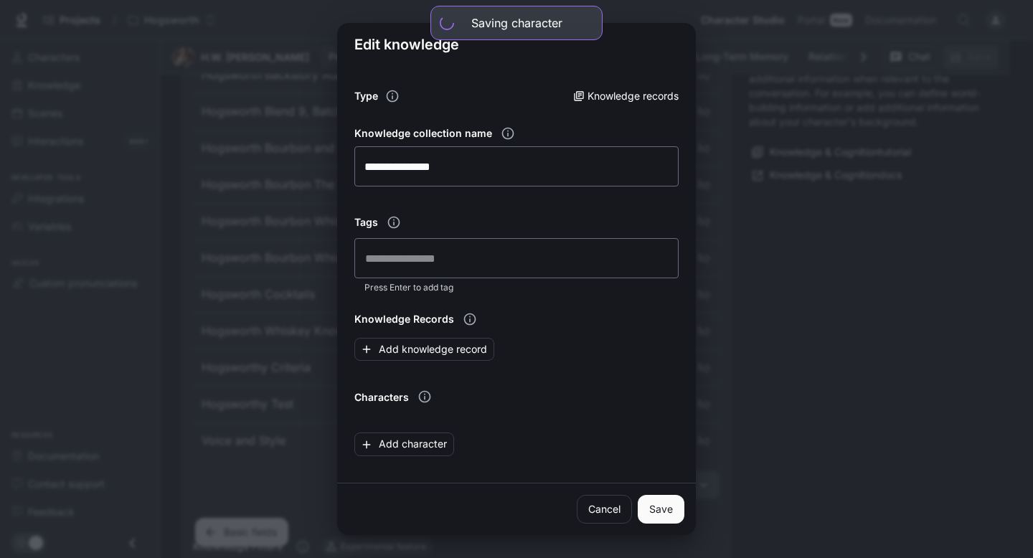
click at [653, 504] on button "Save" at bounding box center [661, 509] width 47 height 29
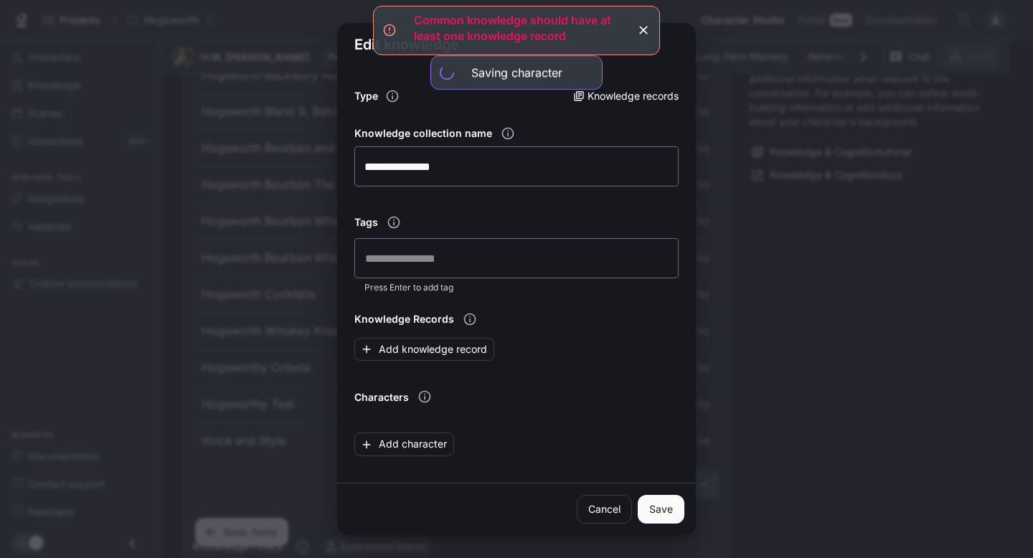
click at [637, 28] on icon "button" at bounding box center [643, 30] width 14 height 14
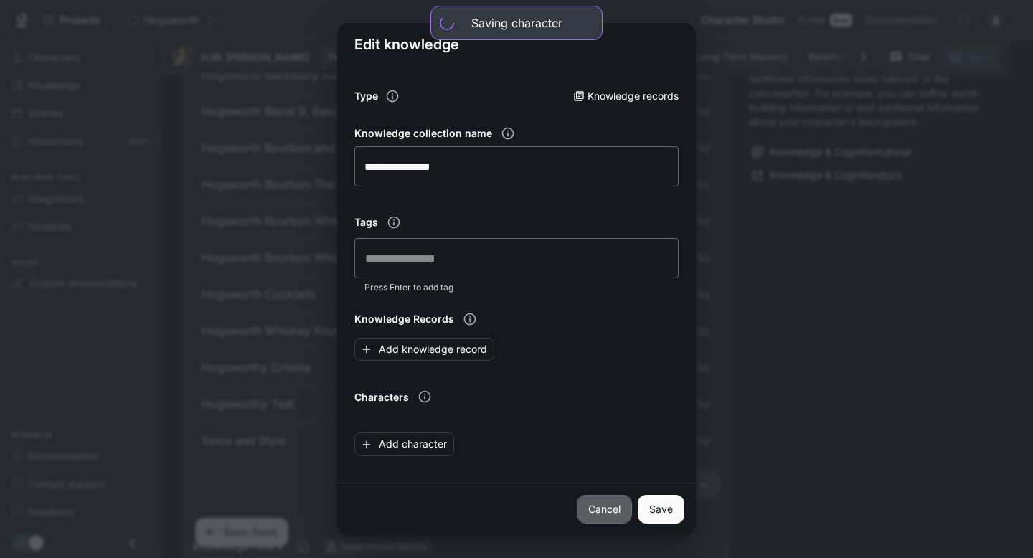
click at [590, 504] on link "Cancel" at bounding box center [604, 509] width 55 height 29
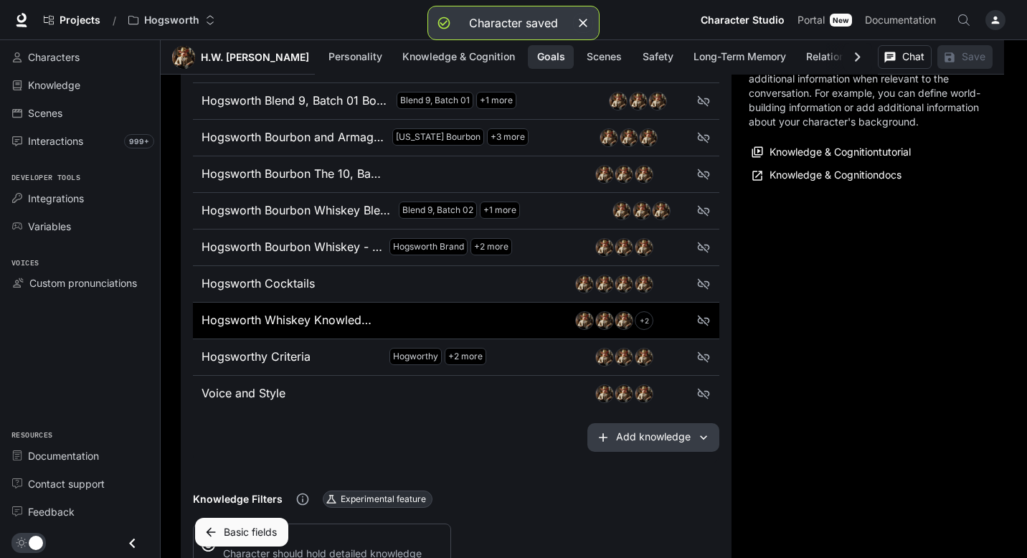
scroll to position [1064, 0]
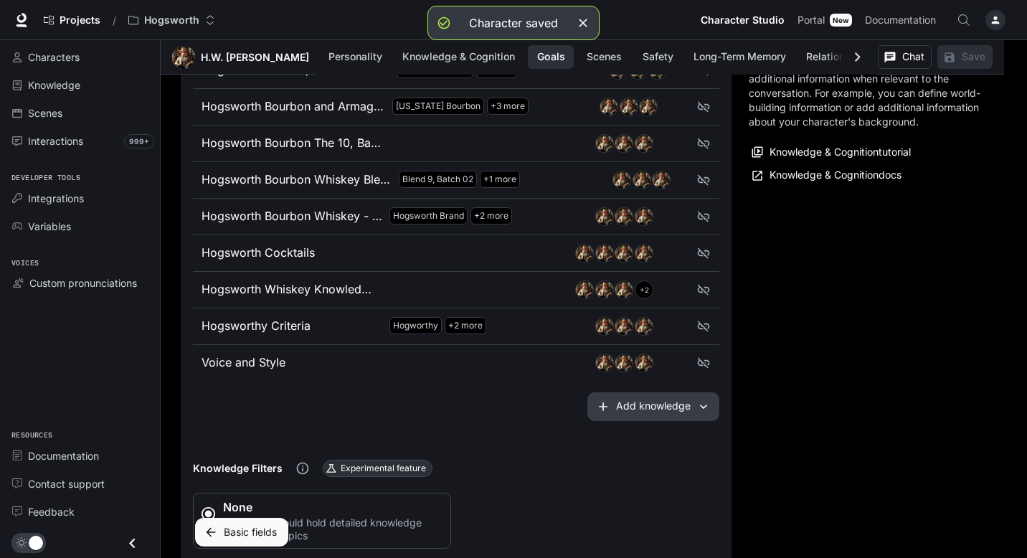
click at [587, 22] on icon "button" at bounding box center [583, 23] width 14 height 14
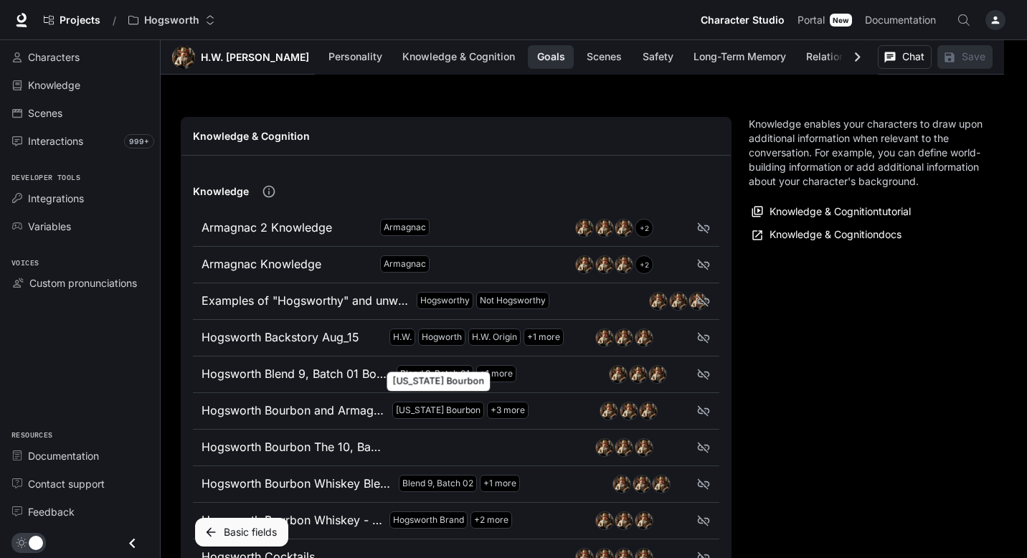
scroll to position [760, 0]
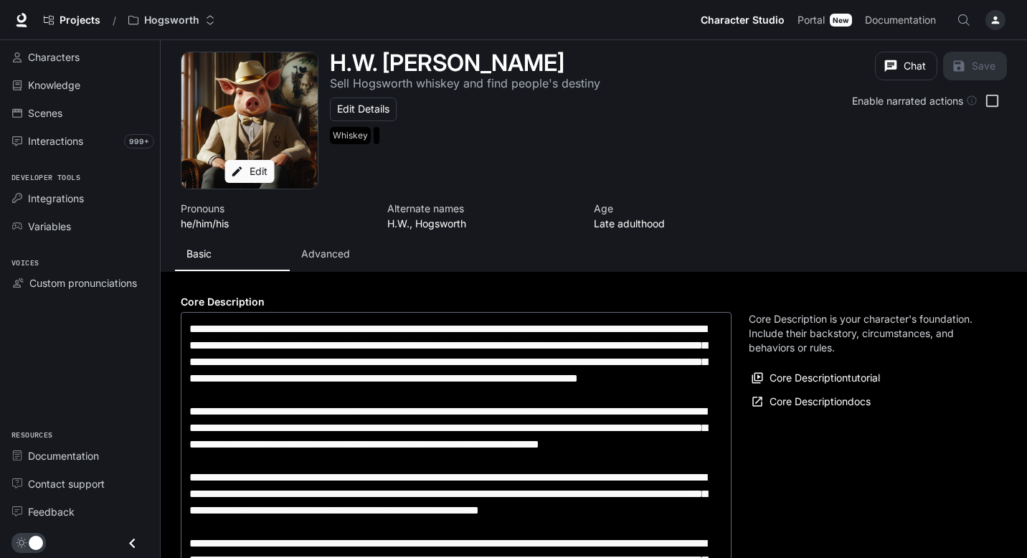
type input "**********"
click at [338, 267] on button "Advanced" at bounding box center [347, 254] width 115 height 34
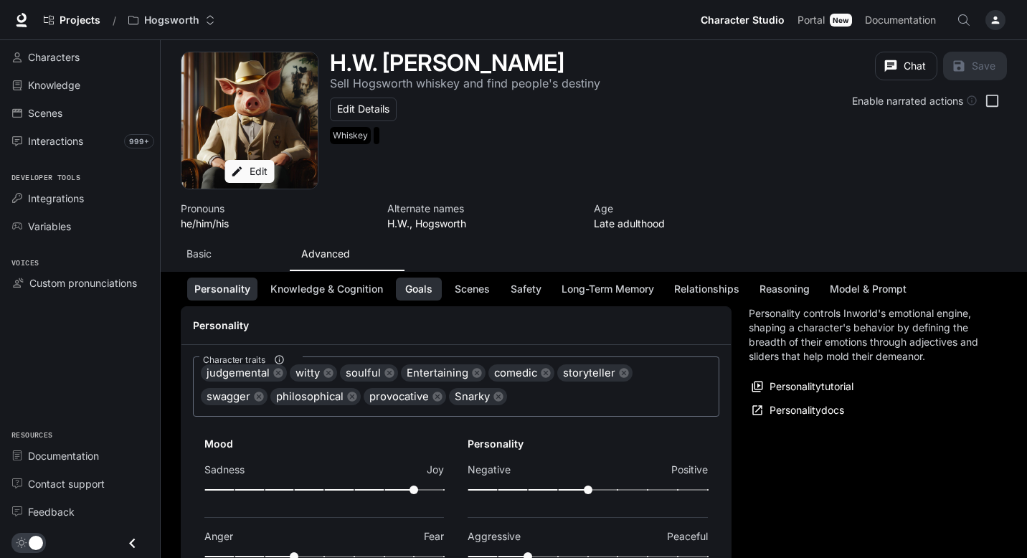
scroll to position [151, 0]
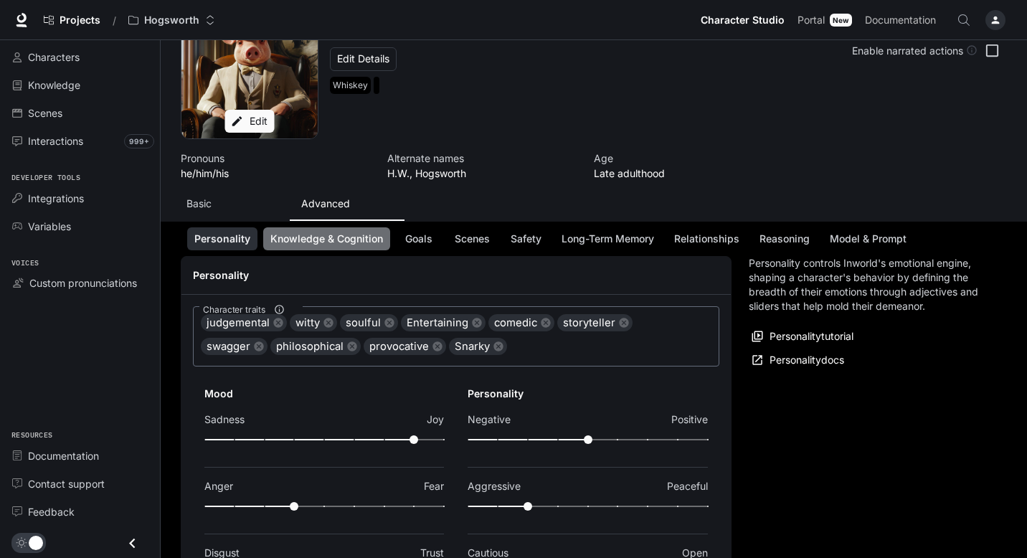
click at [373, 246] on button "Knowledge & Cognition" at bounding box center [326, 239] width 127 height 24
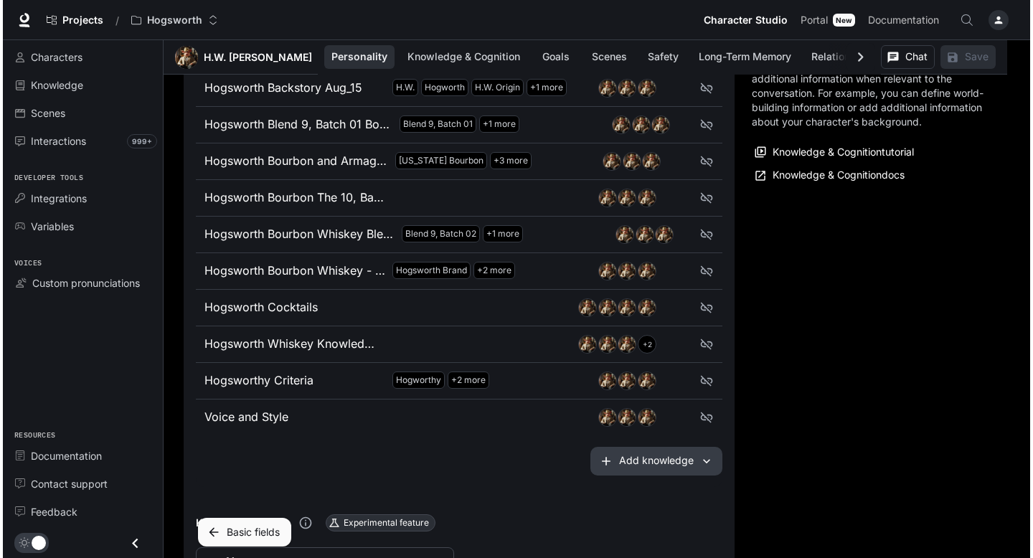
scroll to position [1008, 0]
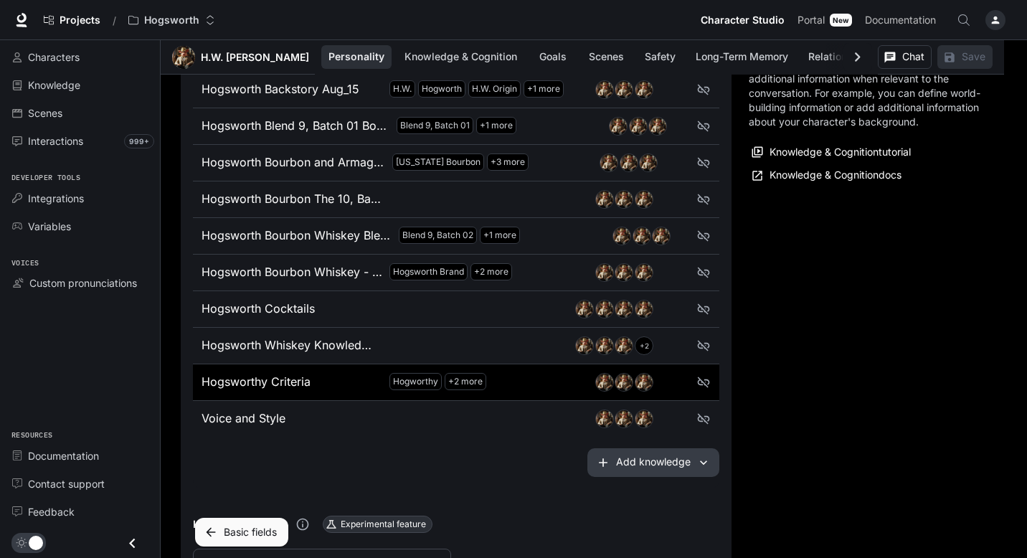
click at [328, 372] on li "Hogsworthy Criteria Hogworthy +2 more Hogworthy Get Your Hogsworth Roasts" at bounding box center [456, 382] width 526 height 37
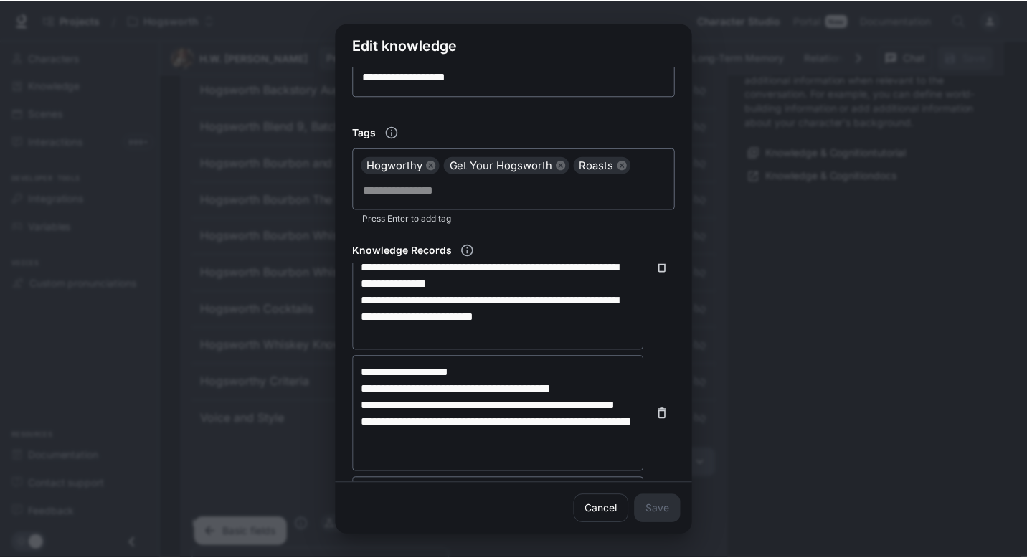
scroll to position [0, 0]
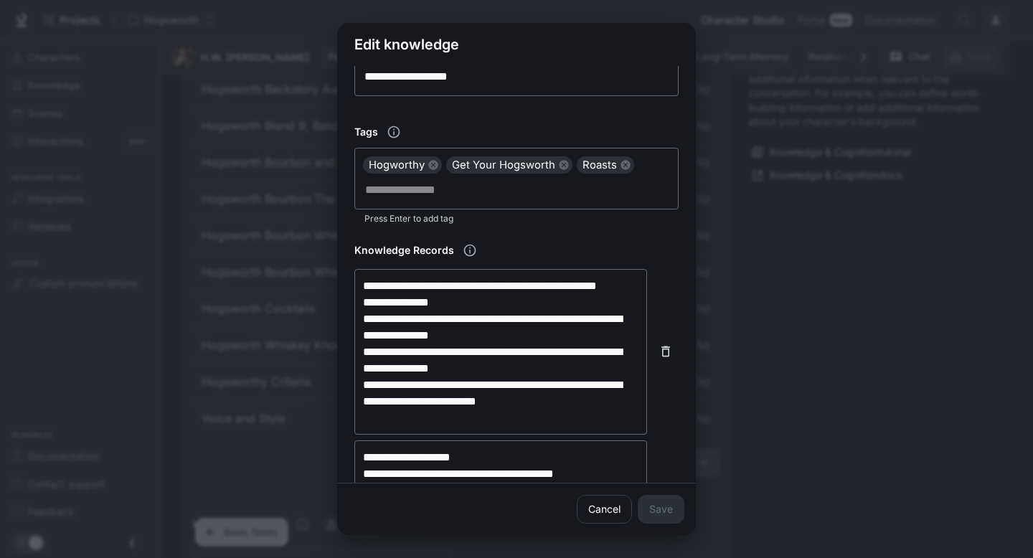
click at [788, 148] on div "**********" at bounding box center [516, 279] width 1033 height 558
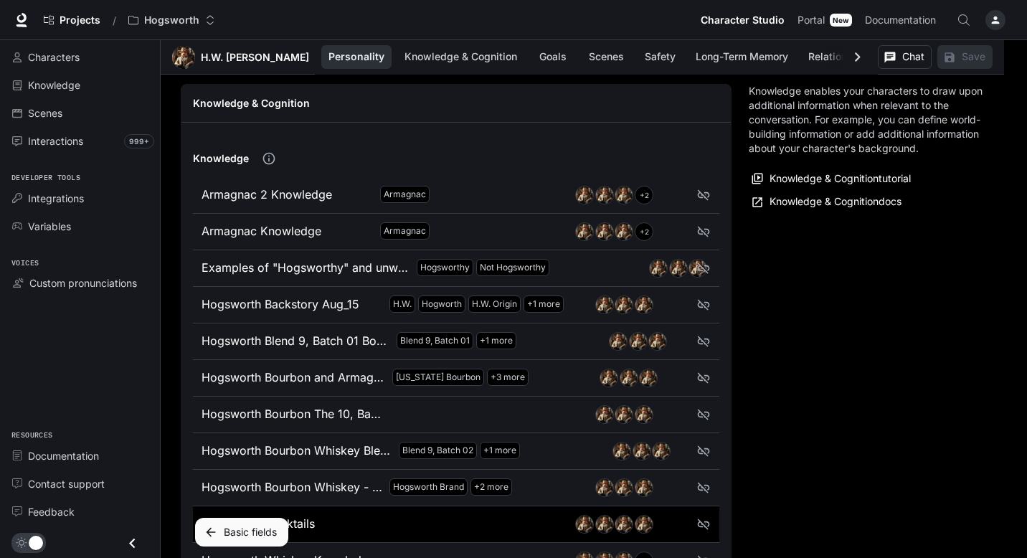
scroll to position [742, 0]
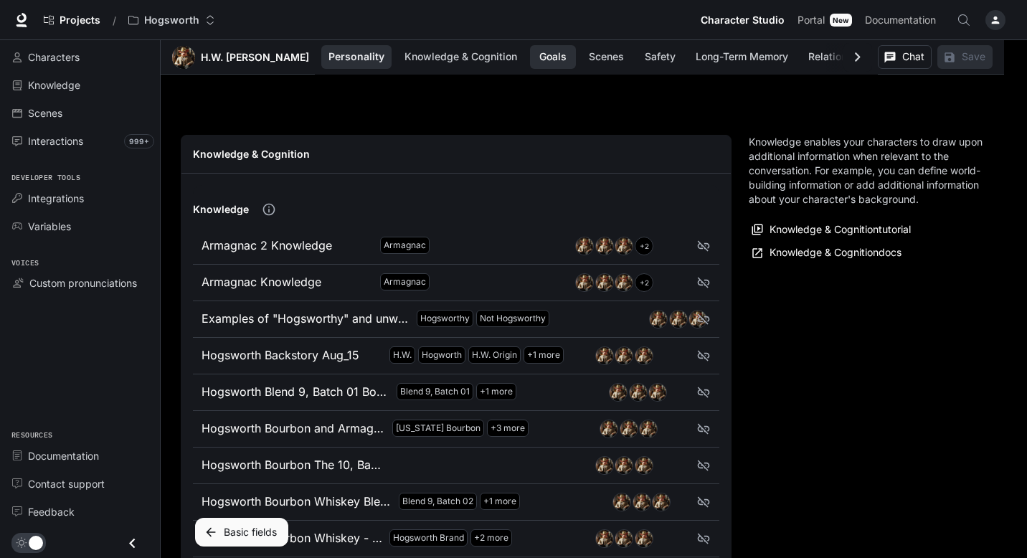
click at [535, 56] on button "Goals" at bounding box center [553, 57] width 46 height 24
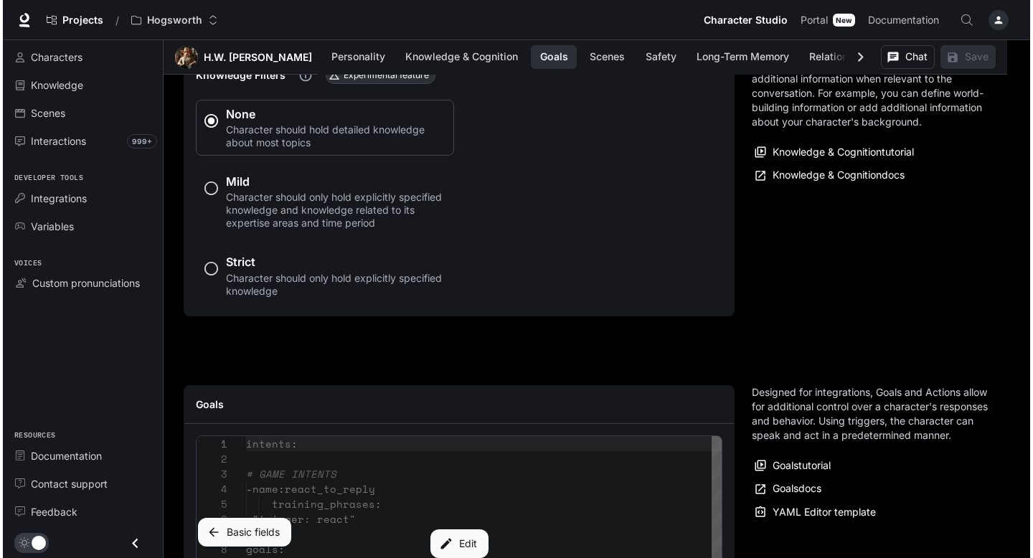
scroll to position [1716, 0]
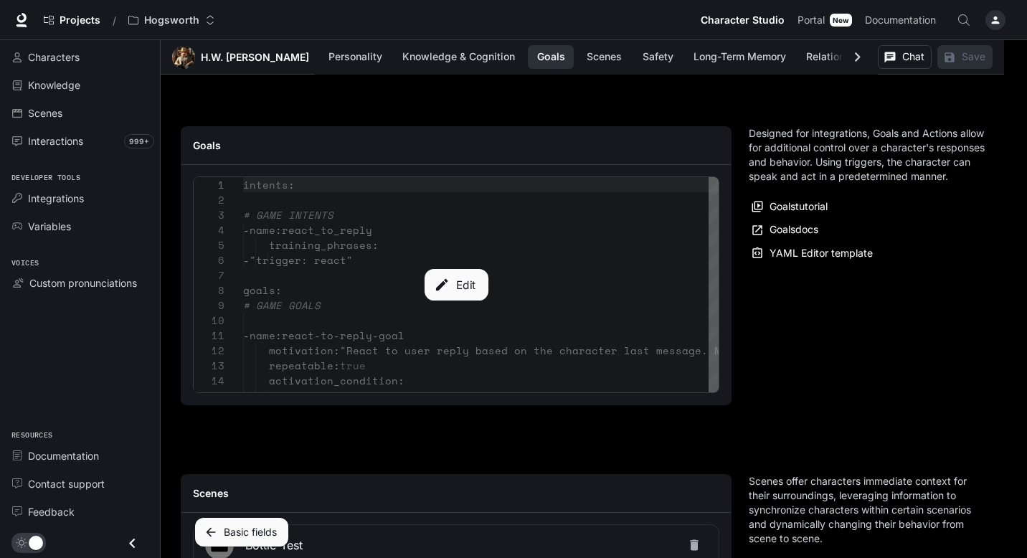
click at [444, 281] on icon "button" at bounding box center [442, 285] width 16 height 16
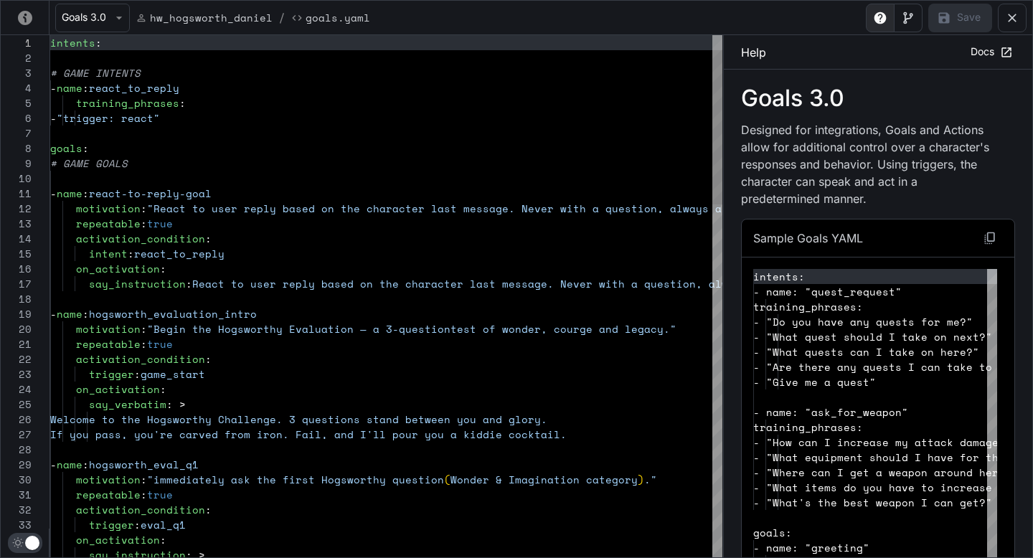
scroll to position [151, 0]
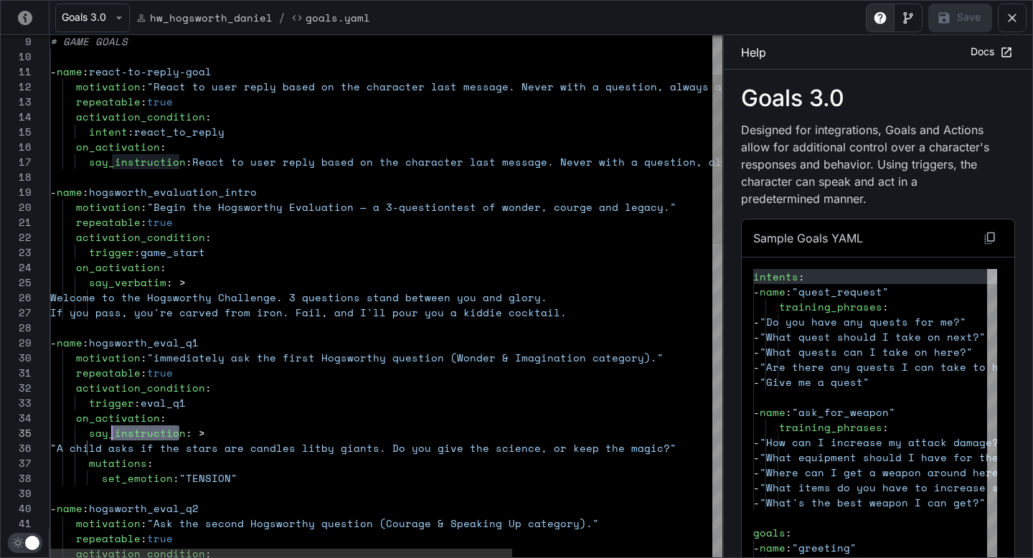
drag, startPoint x: 179, startPoint y: 438, endPoint x: 113, endPoint y: 435, distance: 66.8
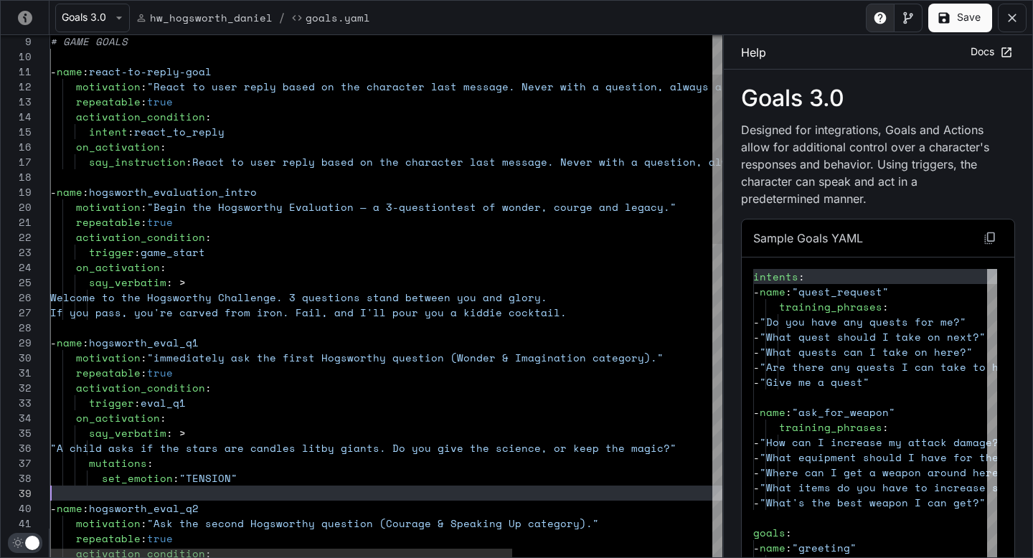
scroll to position [121, 0]
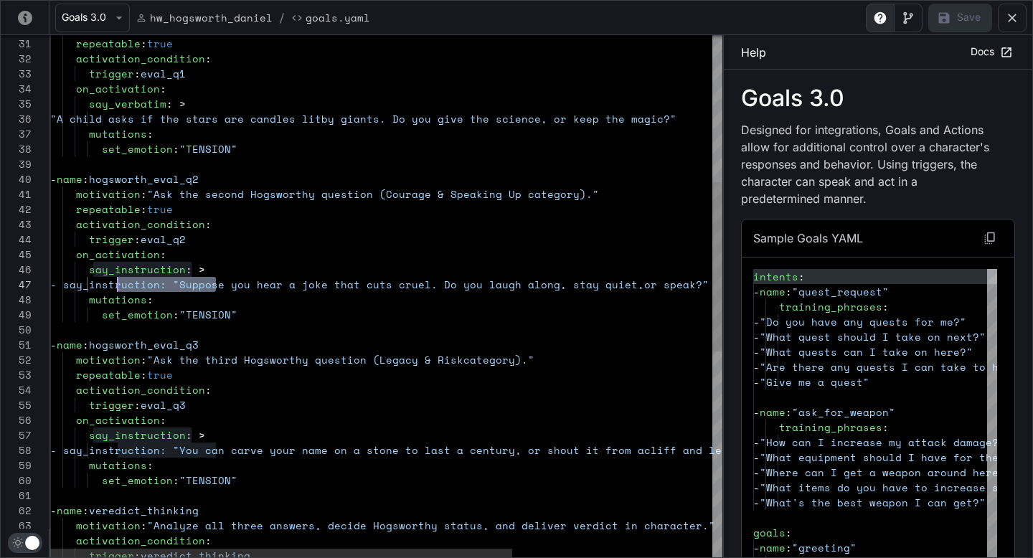
scroll to position [90, 49]
drag, startPoint x: 213, startPoint y: 283, endPoint x: 99, endPoint y: 285, distance: 114.1
click at [99, 285] on div "repeatable : true activation_condition : set_emotion : "TENSION" - name : hogsw…" at bounding box center [531, 387] width 963 height 1607
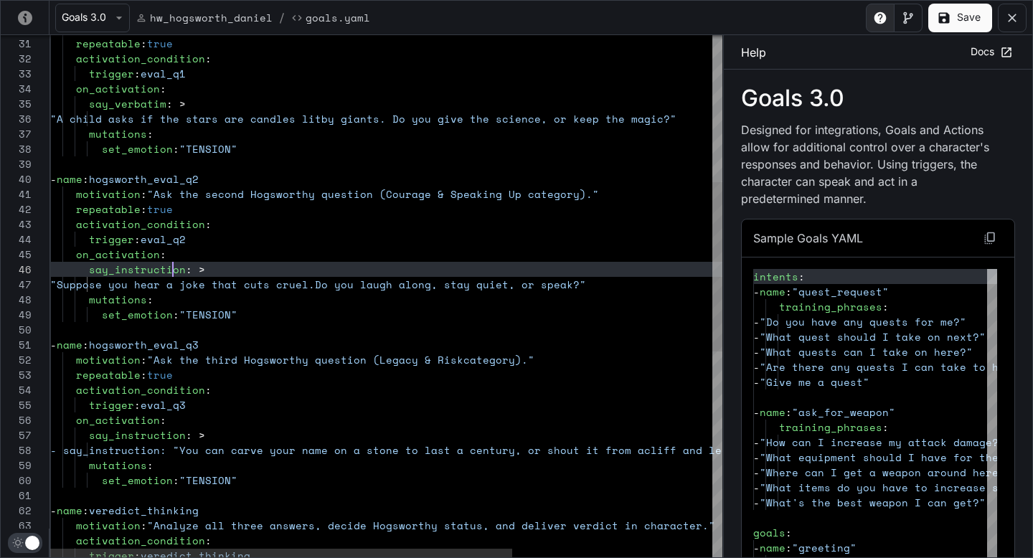
click at [174, 269] on div "repeatable : true activation_condition : set_emotion : "TENSION" - name : hogsw…" at bounding box center [531, 387] width 963 height 1607
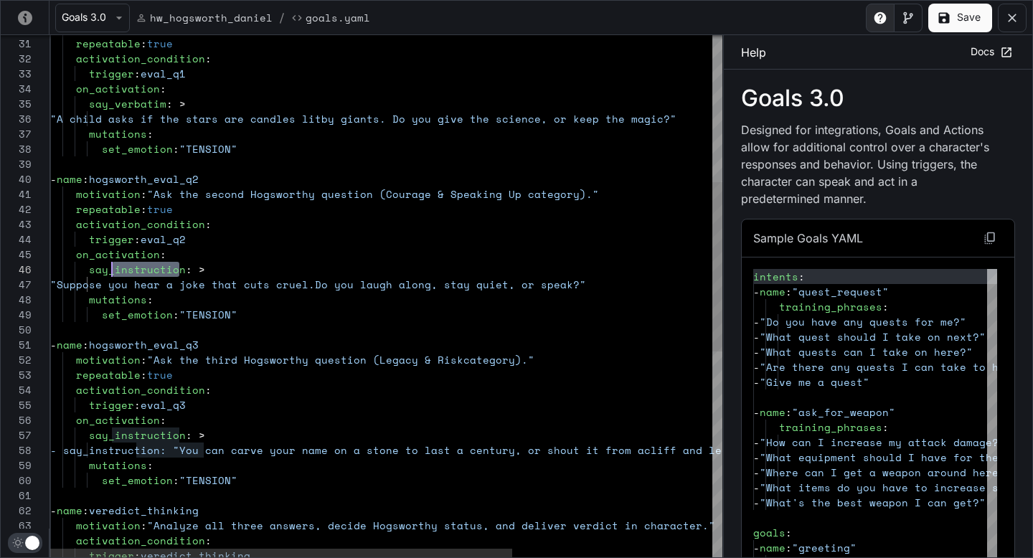
drag, startPoint x: 178, startPoint y: 270, endPoint x: 111, endPoint y: 270, distance: 66.7
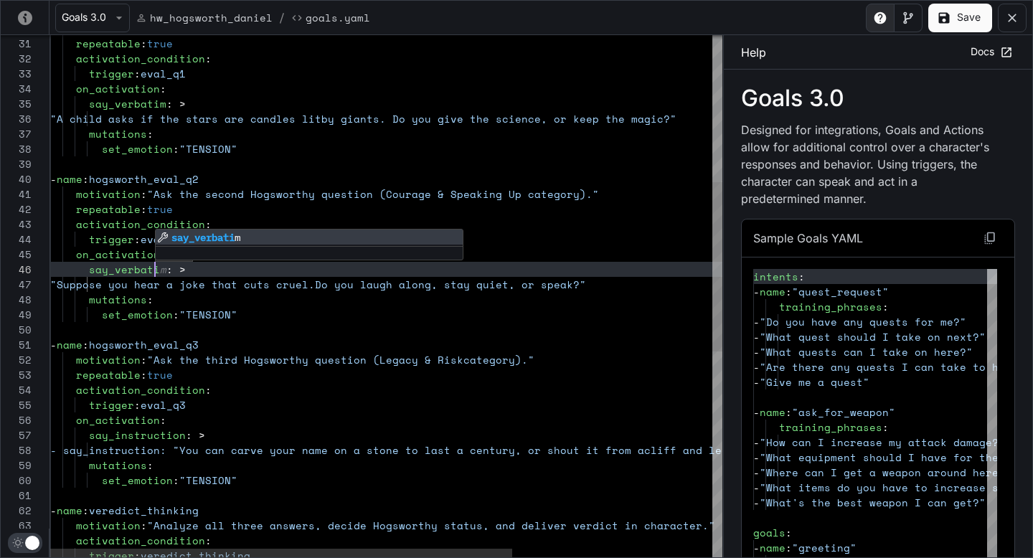
scroll to position [75, 110]
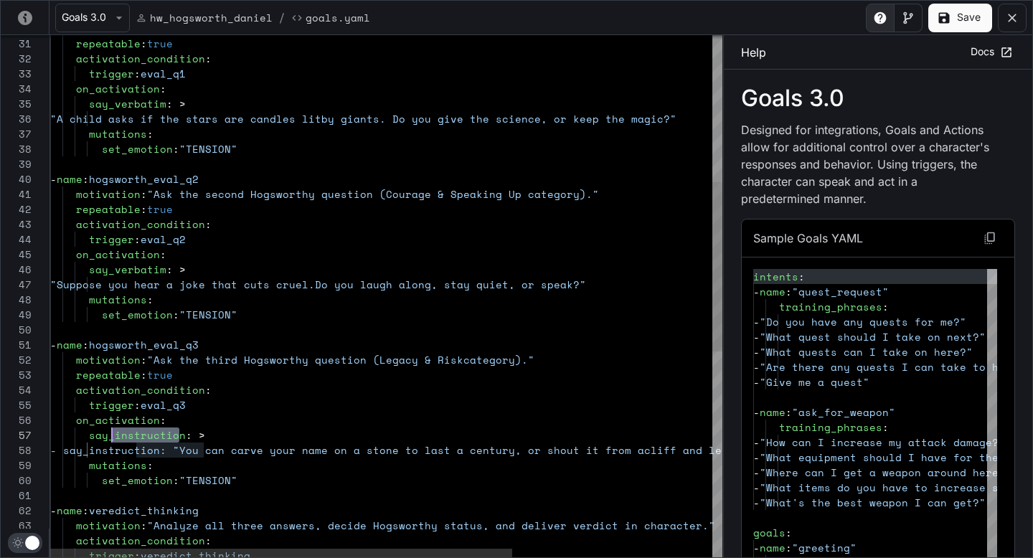
drag, startPoint x: 179, startPoint y: 433, endPoint x: 111, endPoint y: 434, distance: 68.1
click at [111, 434] on div "repeatable : true activation_condition : set_emotion : "TENSION" - name : hogsw…" at bounding box center [531, 387] width 963 height 1607
drag, startPoint x: 217, startPoint y: 448, endPoint x: 101, endPoint y: 454, distance: 116.3
click at [101, 454] on div "repeatable : true activation_condition : set_emotion : "TENSION" - name : hogsw…" at bounding box center [531, 387] width 963 height 1607
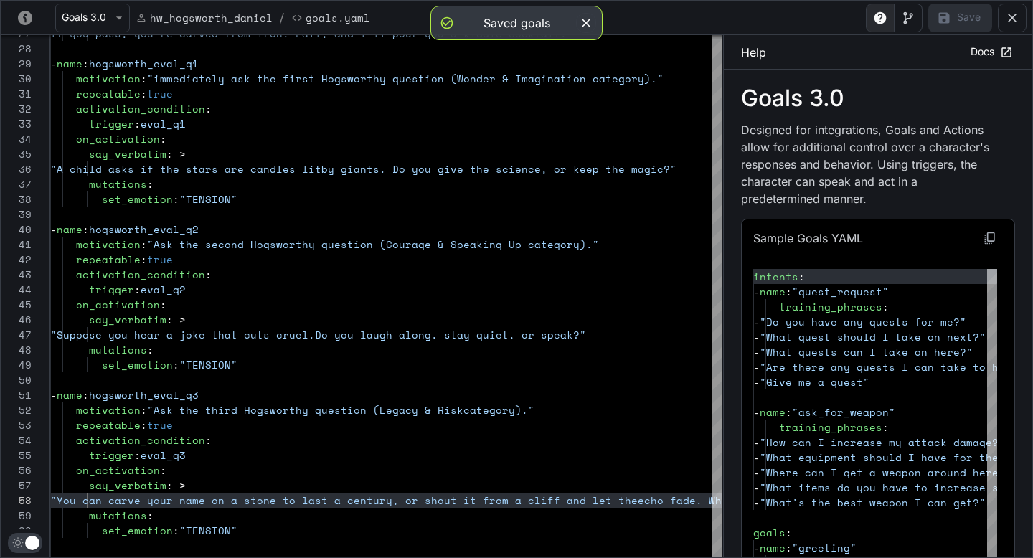
type textarea "**********"
